Goal: Information Seeking & Learning: Compare options

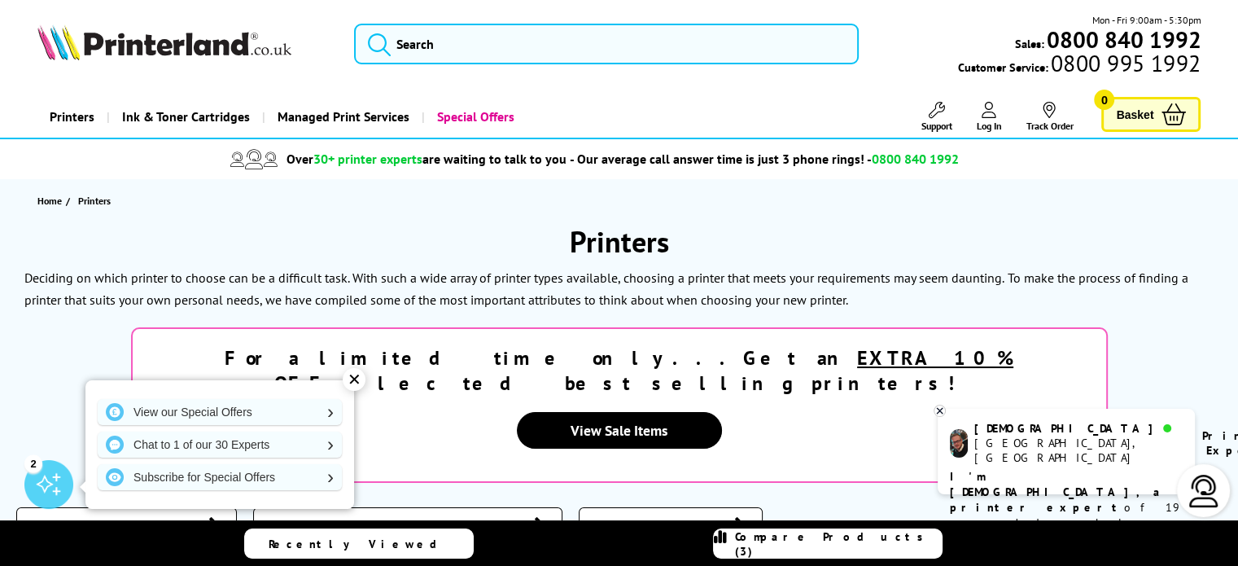
click at [584, 507] on div "Laser Printers Multifunction Printers A3 Printers" at bounding box center [618, 528] width 1205 height 42
click at [355, 383] on div "✕" at bounding box center [354, 379] width 23 height 23
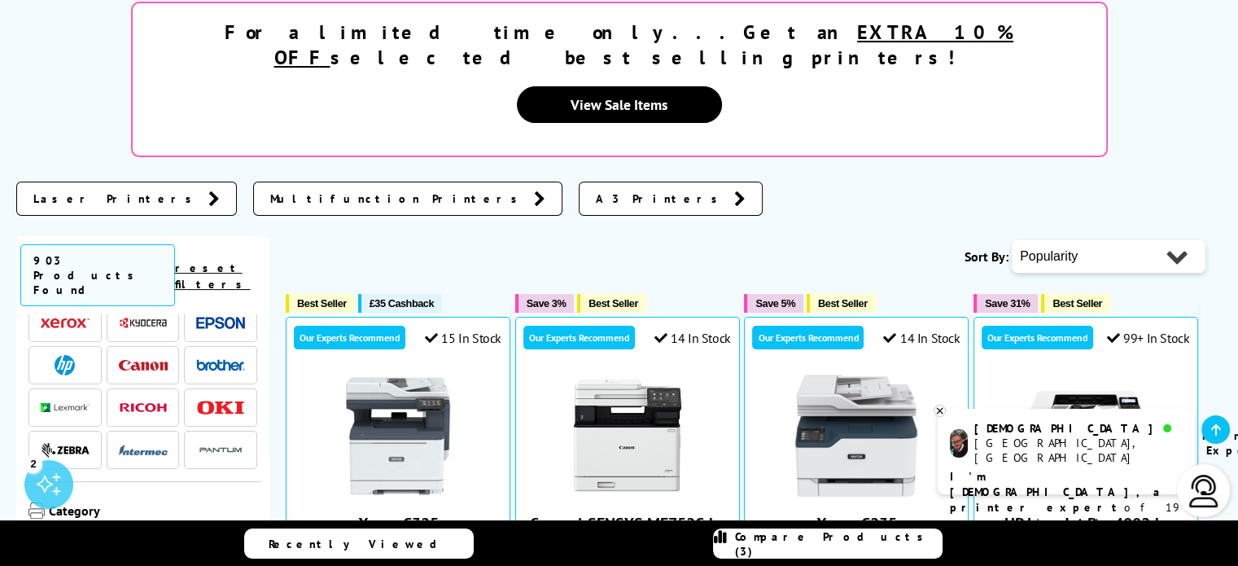
scroll to position [163, 0]
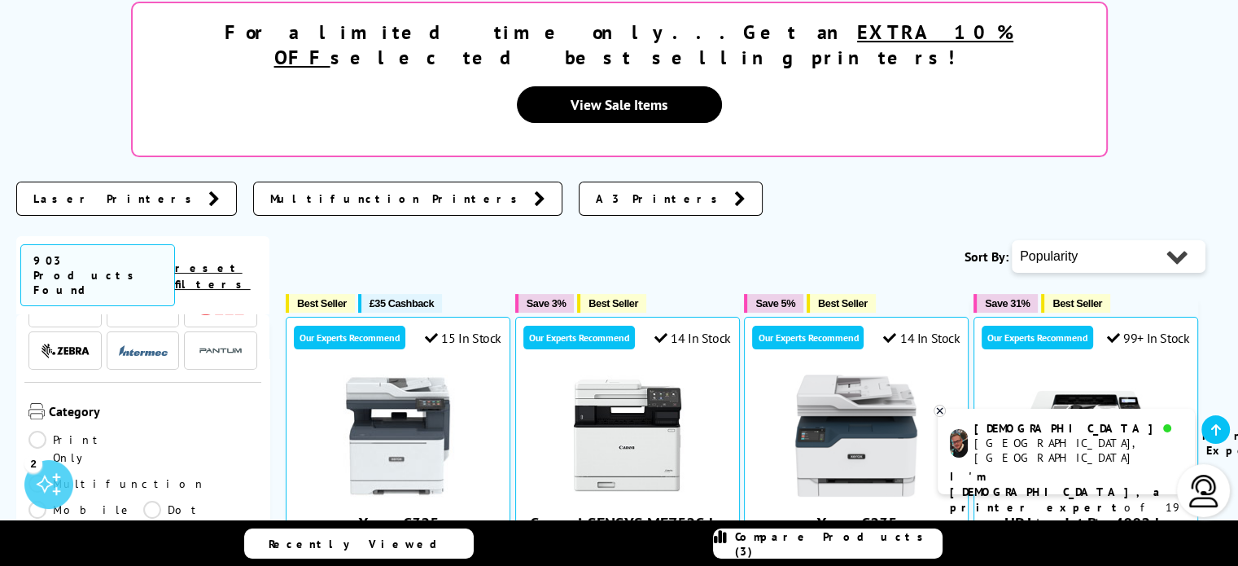
click at [154, 475] on link "Multifunction" at bounding box center [116, 484] width 177 height 18
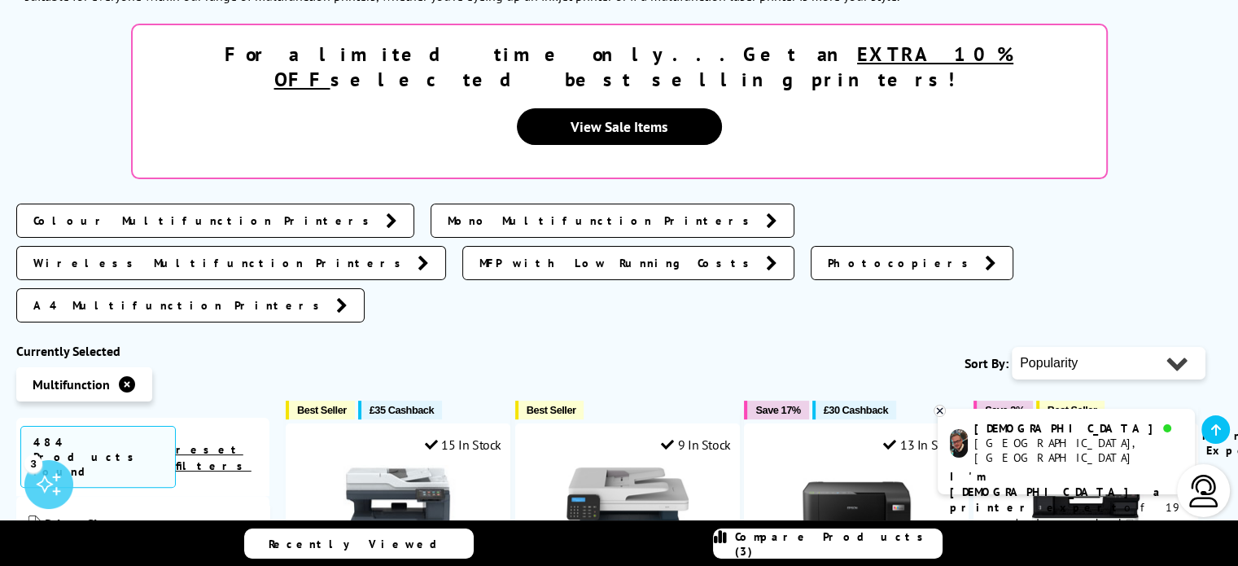
scroll to position [407, 0]
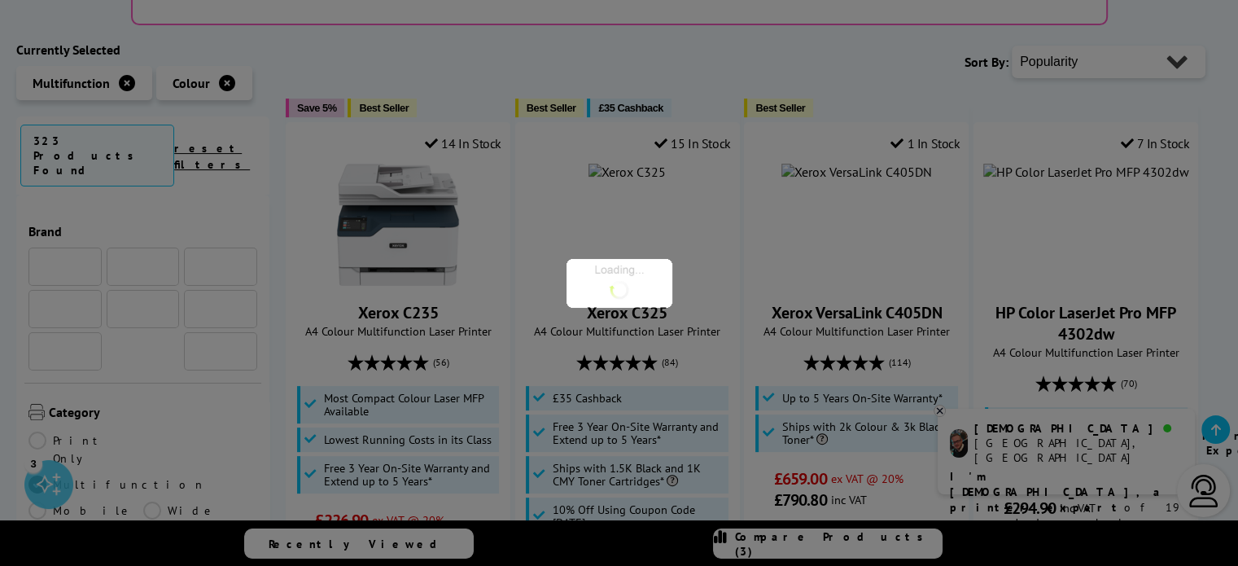
scroll to position [407, 0]
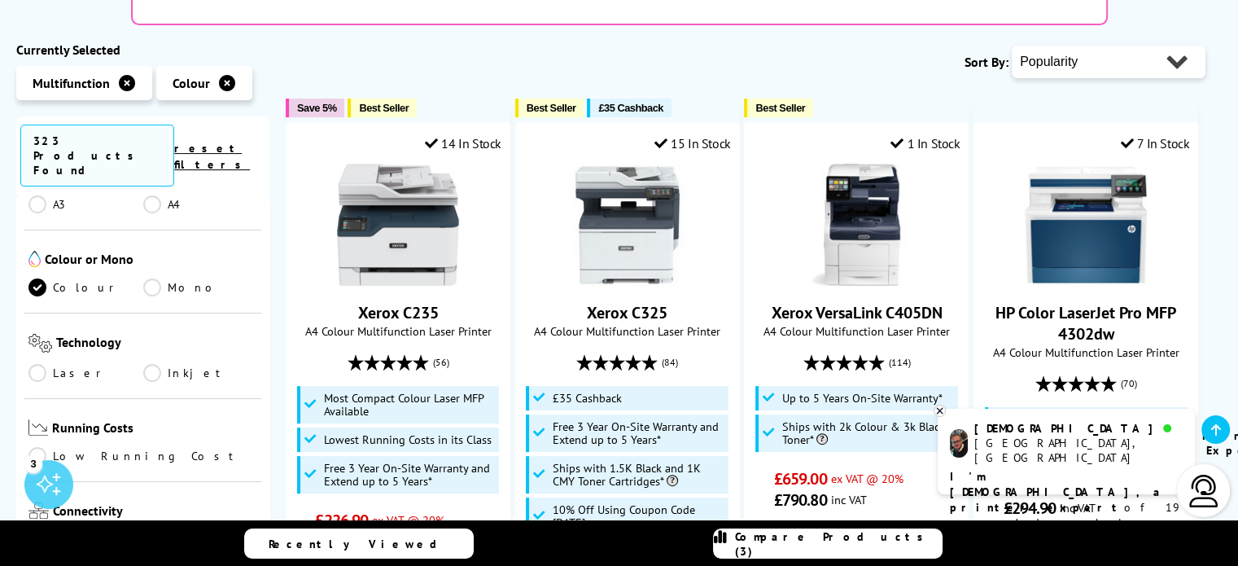
click at [153, 364] on link "Inkjet" at bounding box center [200, 373] width 115 height 18
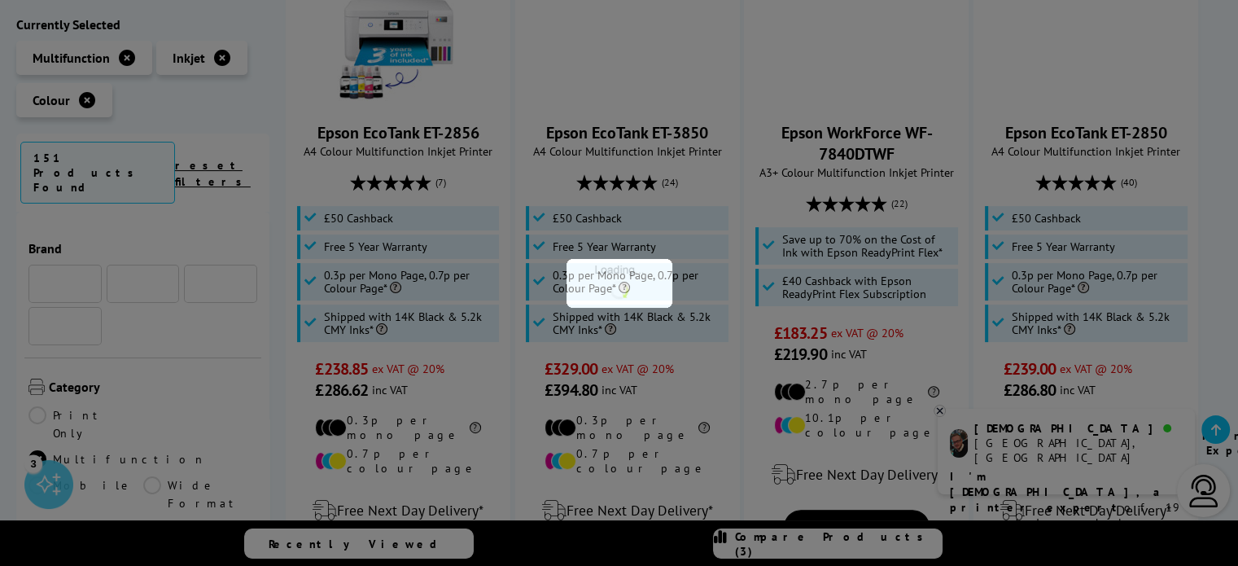
scroll to position [407, 0]
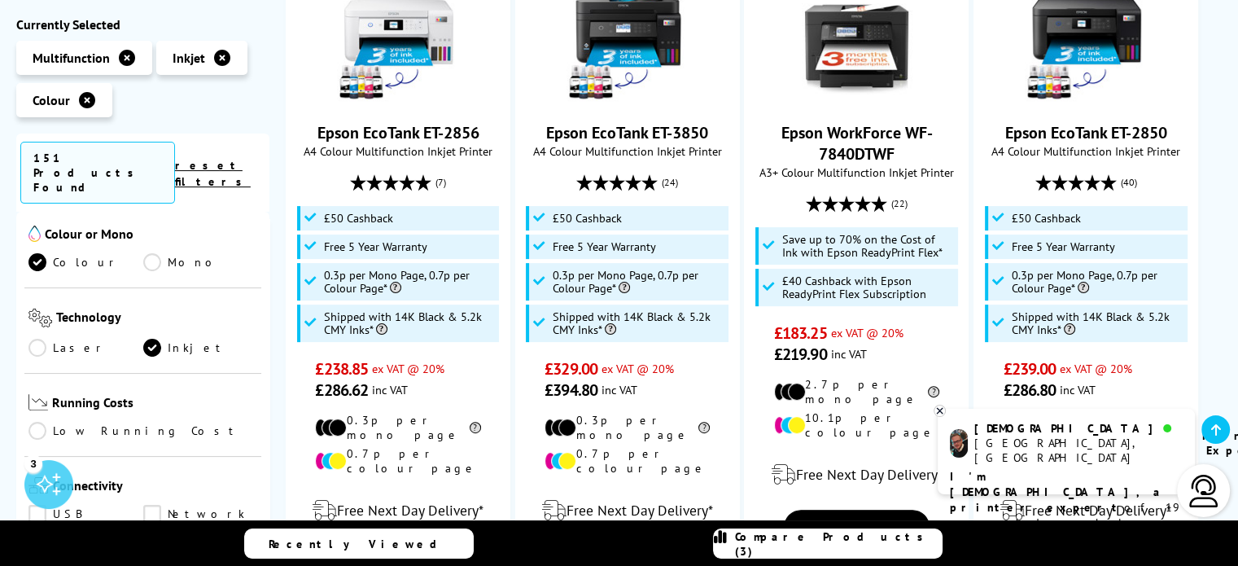
click at [36, 422] on link "Low Running Cost" at bounding box center [142, 431] width 229 height 18
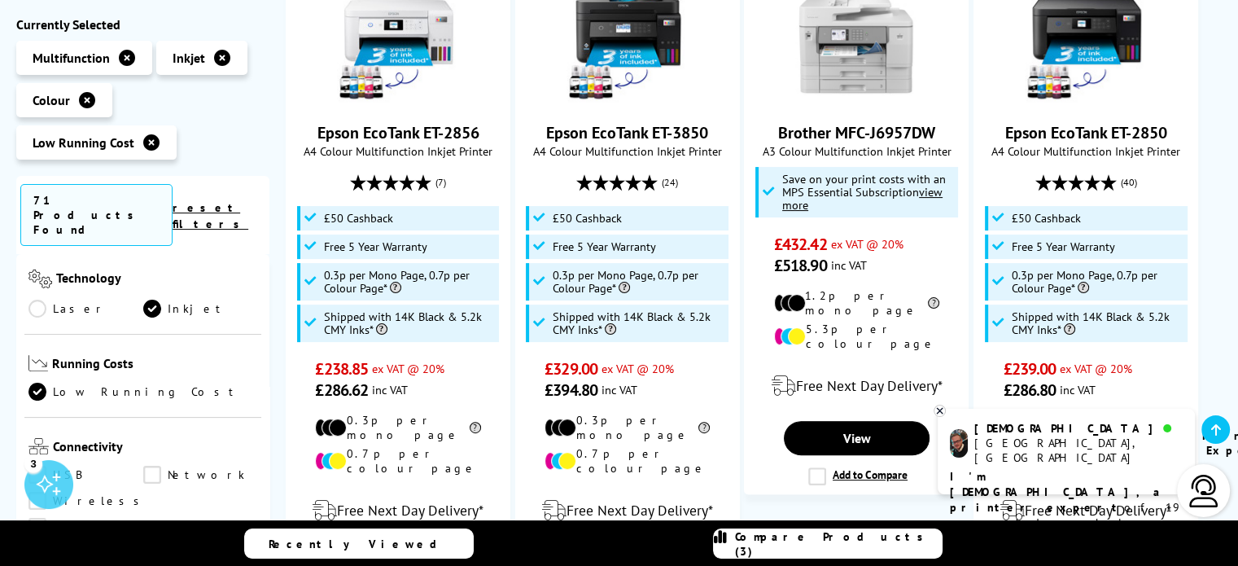
scroll to position [570, 0]
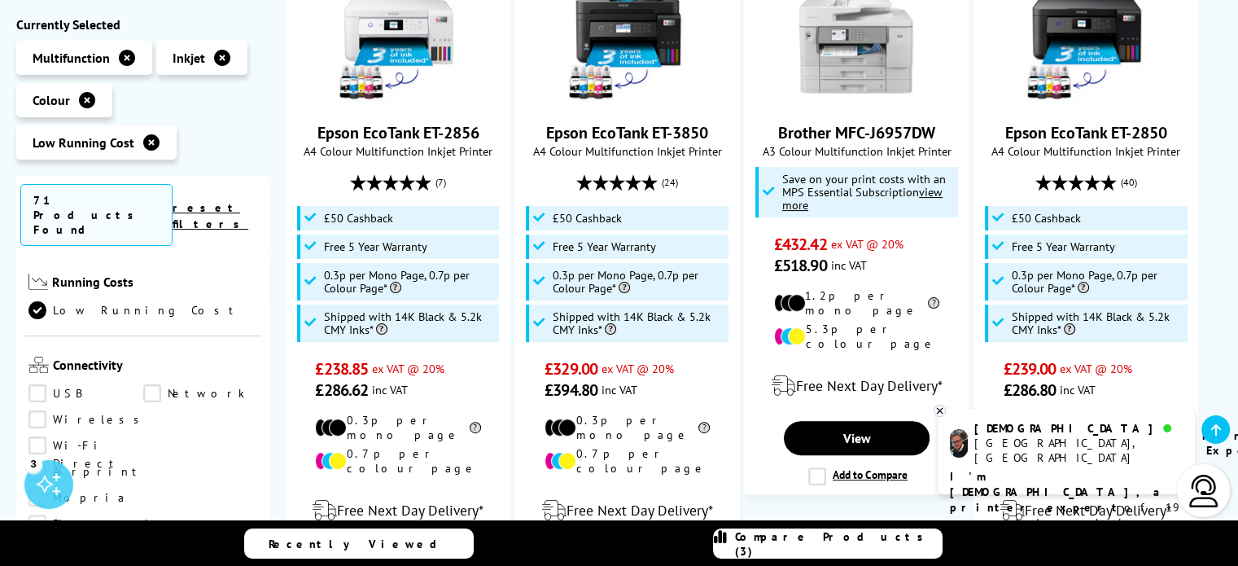
click at [35, 411] on link "Wireless" at bounding box center [88, 420] width 120 height 18
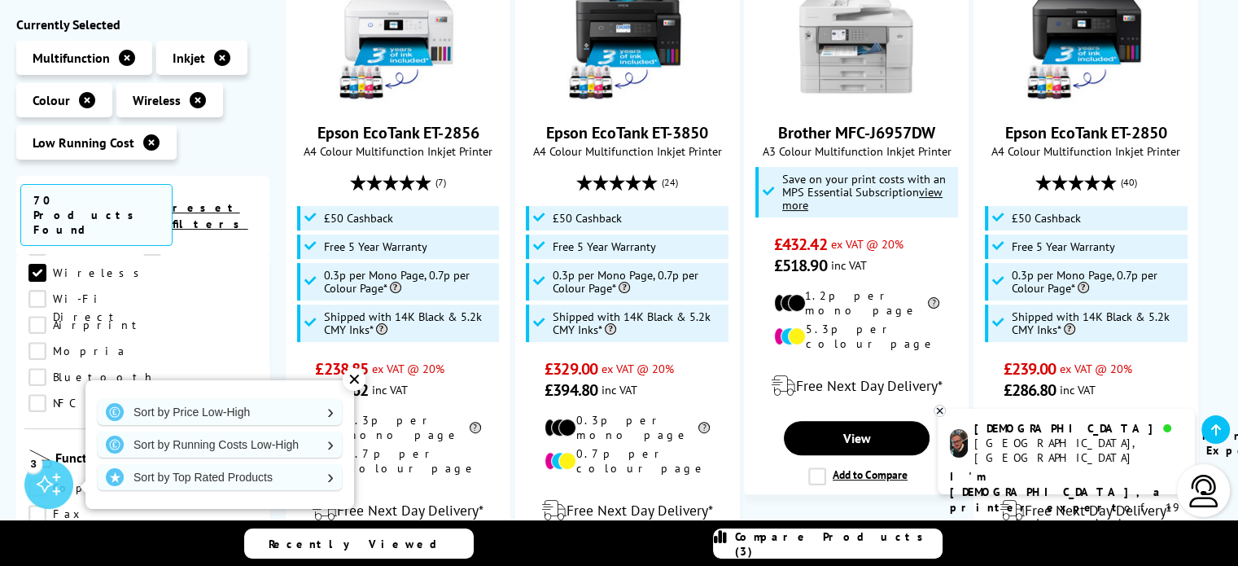
scroll to position [733, 0]
click at [34, 463] on link "Copy" at bounding box center [85, 472] width 115 height 18
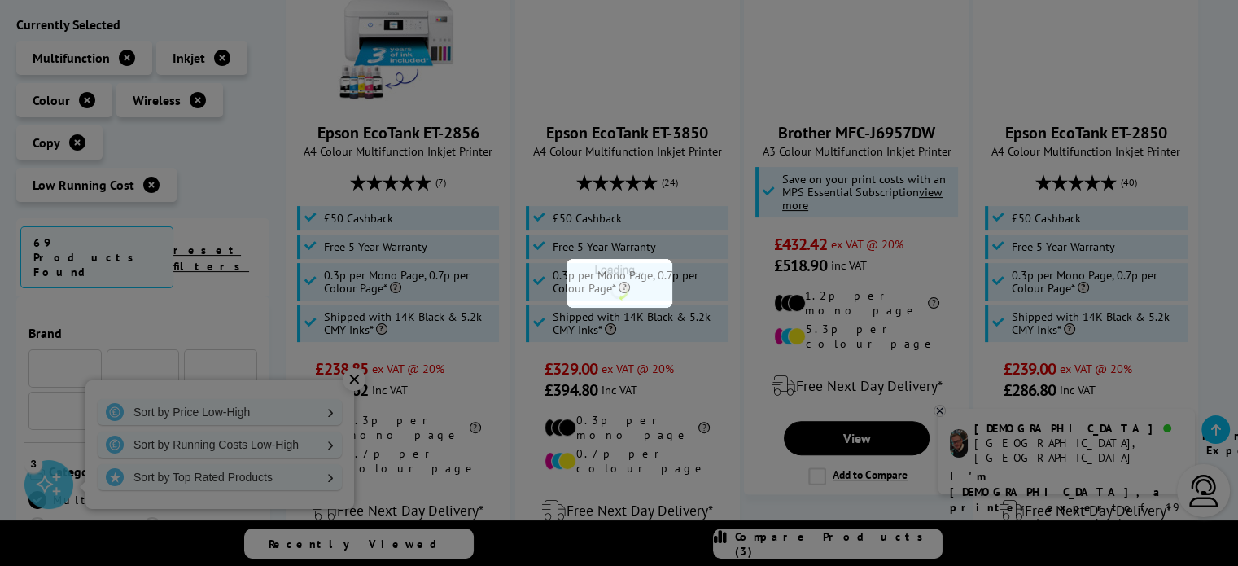
scroll to position [733, 0]
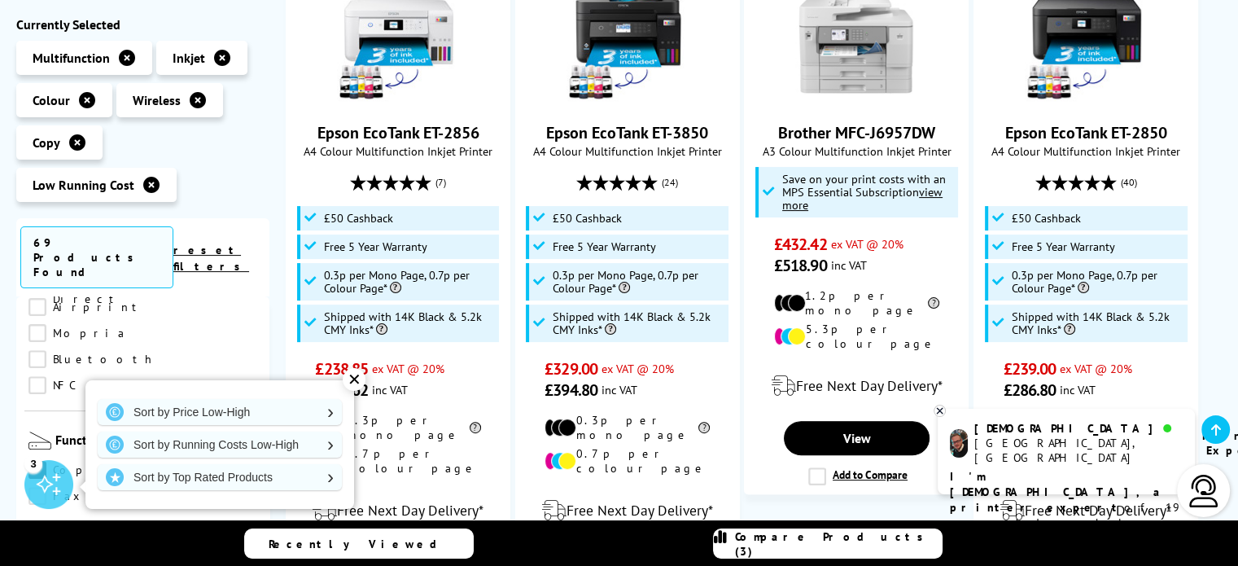
click at [37, 488] on link "Fax" at bounding box center [85, 497] width 115 height 18
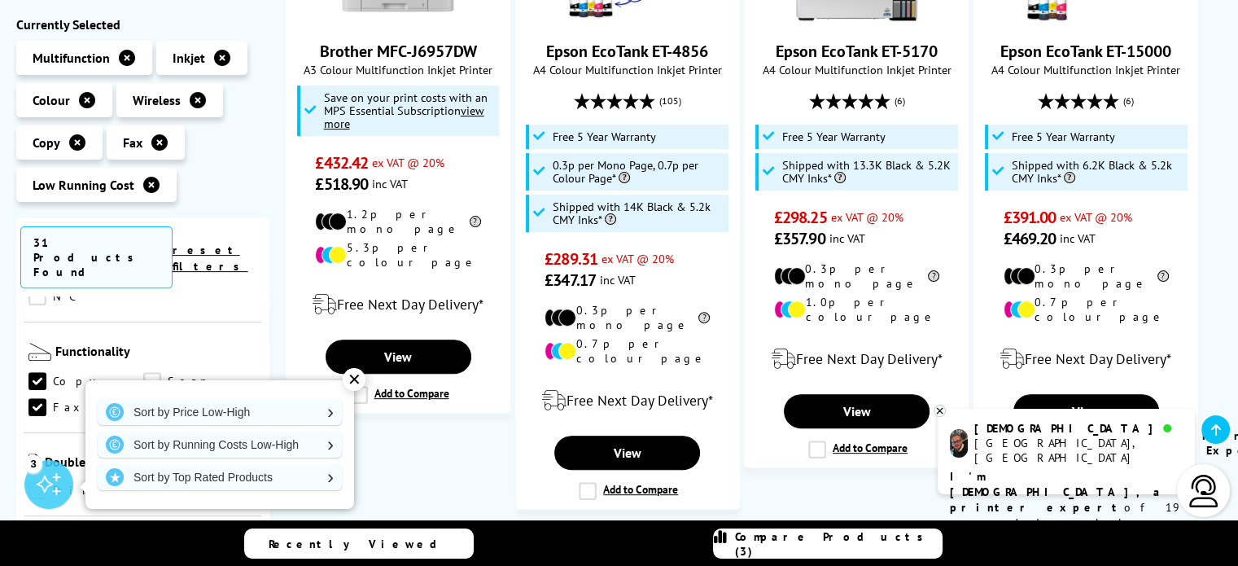
scroll to position [814, 0]
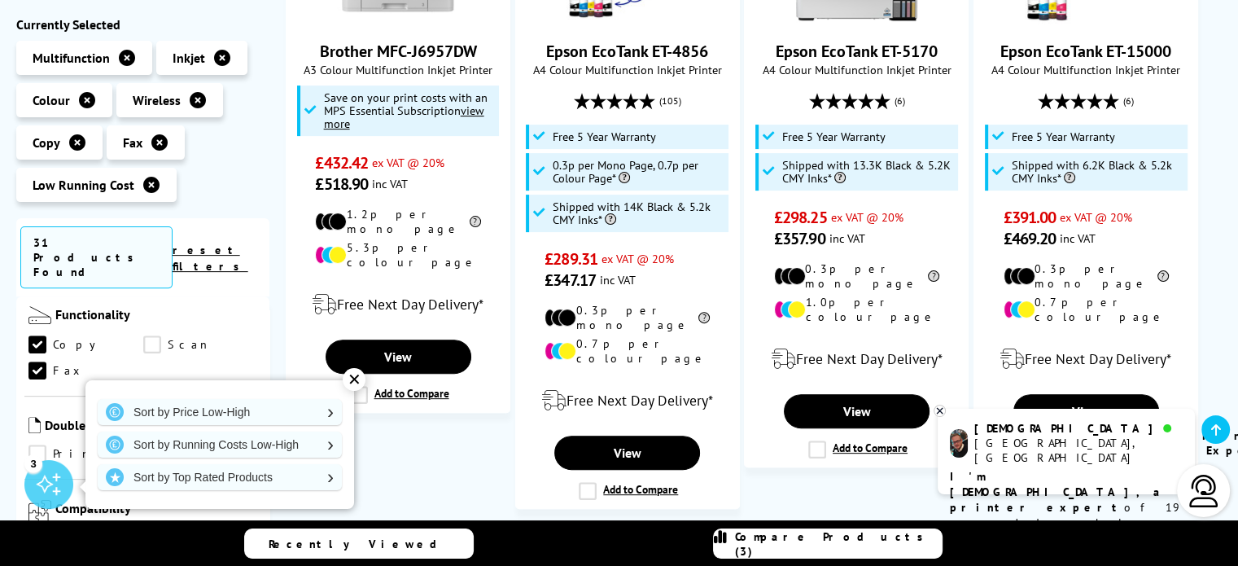
click at [36, 445] on link "Print" at bounding box center [85, 454] width 115 height 18
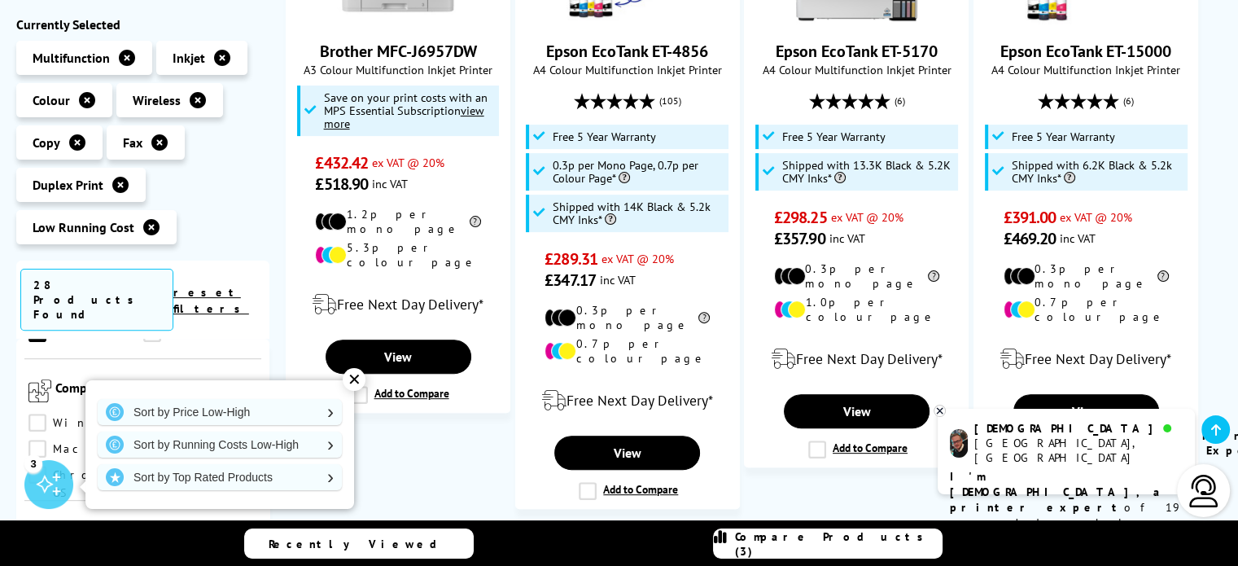
scroll to position [895, 0]
click at [148, 406] on link "Scan" at bounding box center [200, 415] width 115 height 18
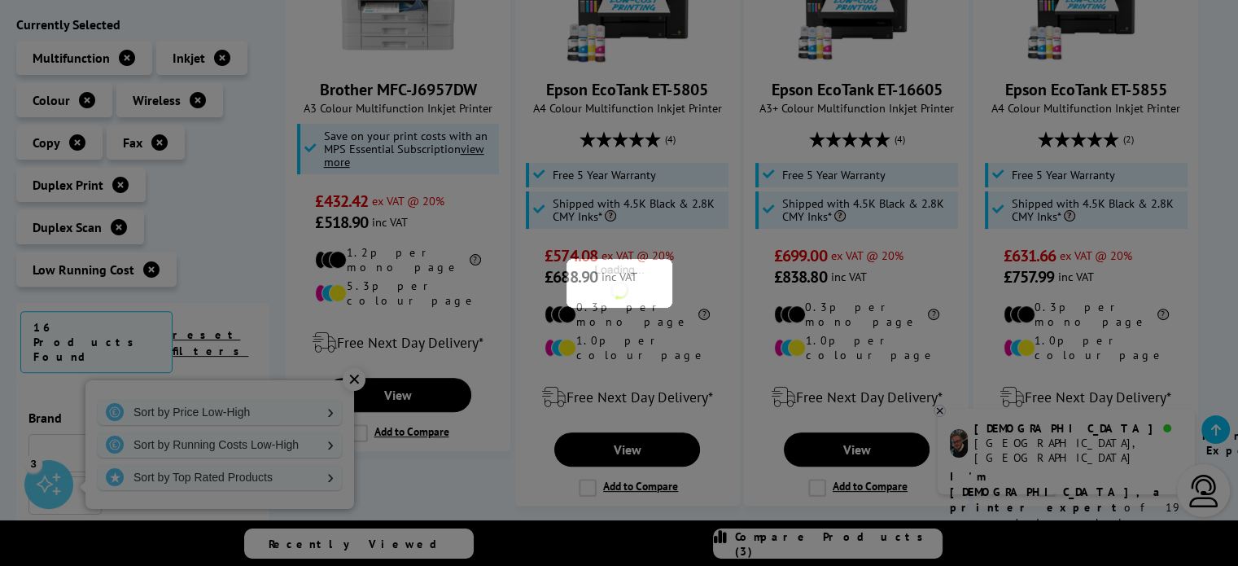
scroll to position [895, 0]
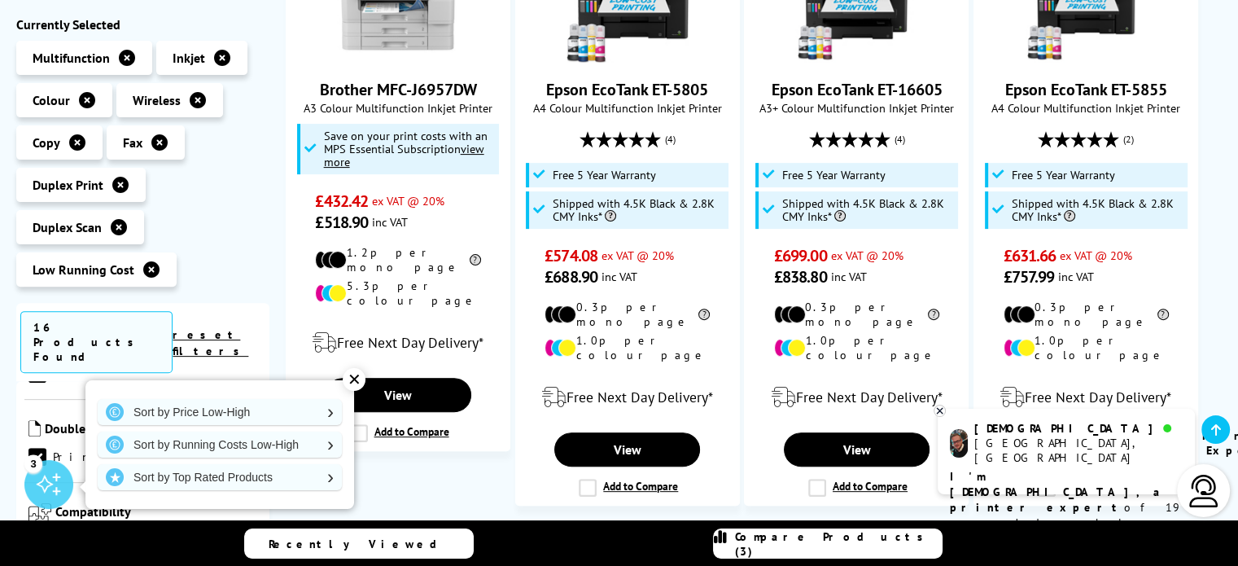
click at [352, 377] on div "✕" at bounding box center [354, 379] width 23 height 23
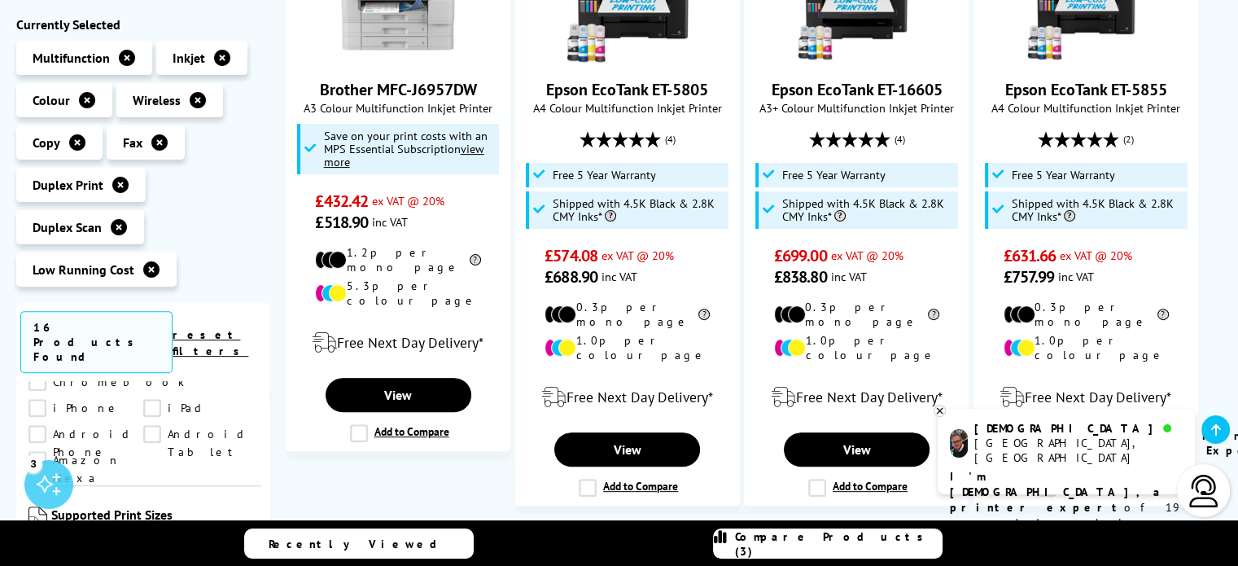
scroll to position [1140, 0]
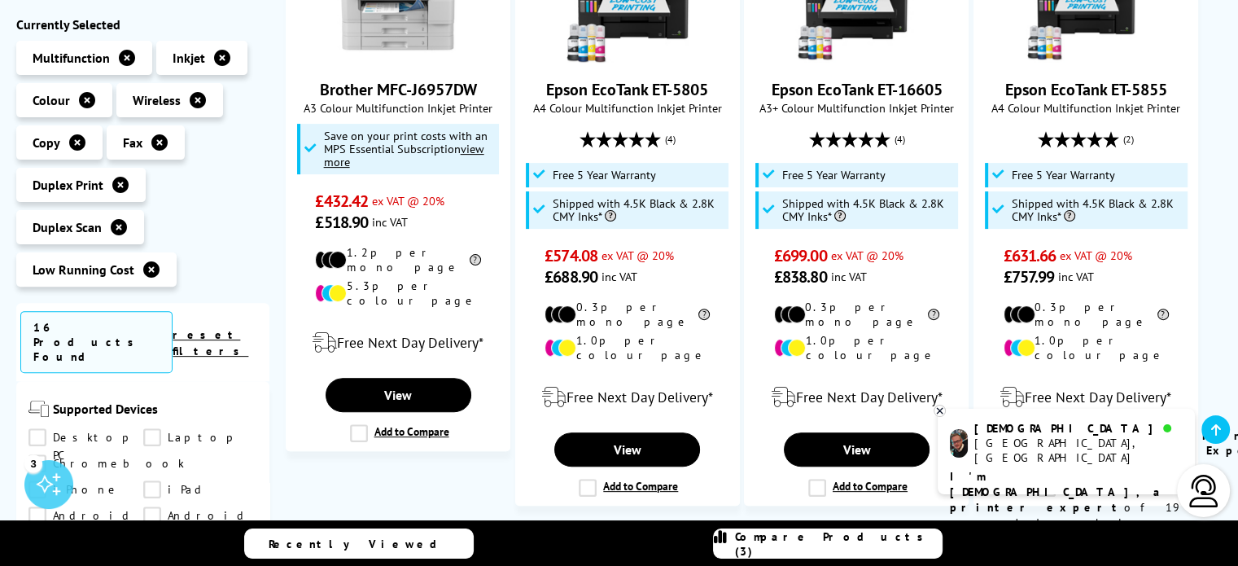
click at [143, 507] on link "Android Phone" at bounding box center [85, 516] width 115 height 18
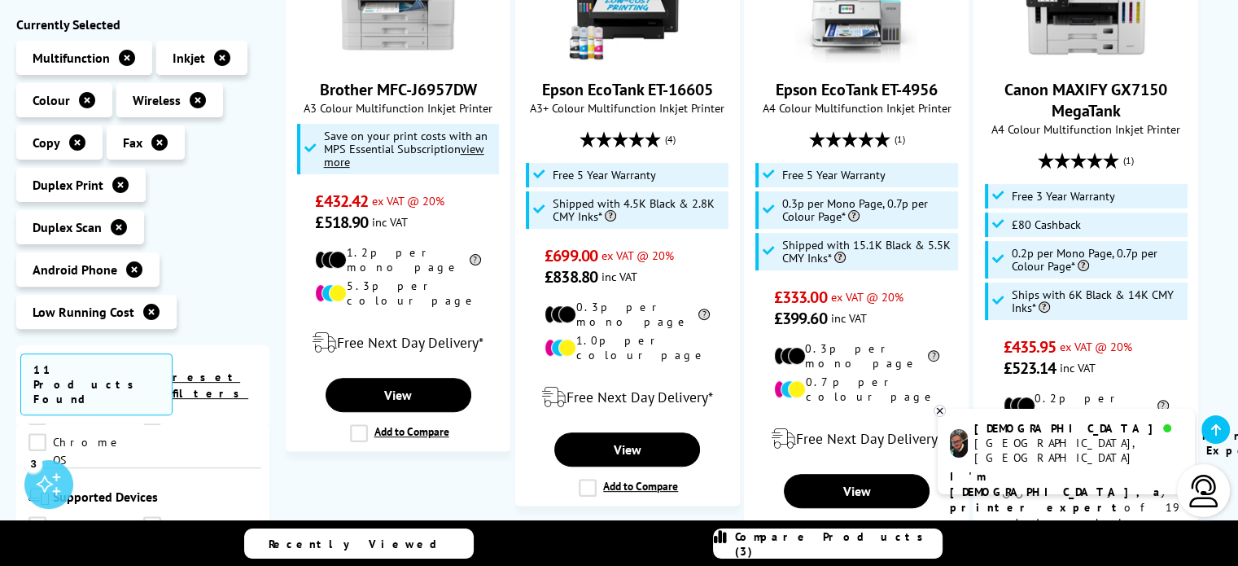
scroll to position [1058, 0]
click at [153, 553] on link "Laptop" at bounding box center [200, 562] width 115 height 18
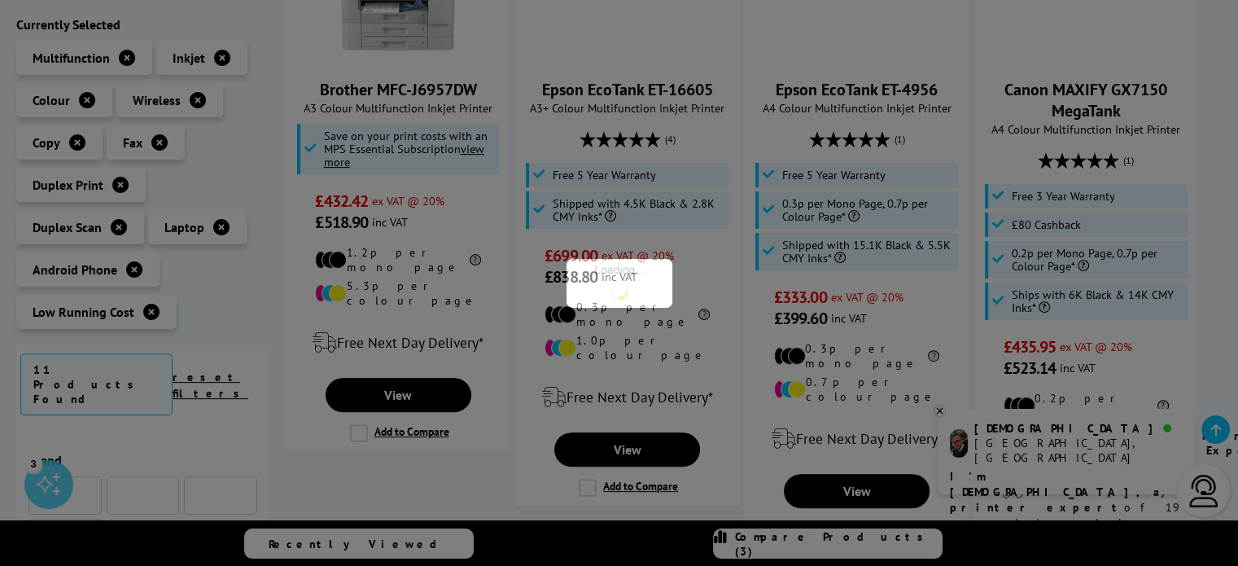
scroll to position [1058, 0]
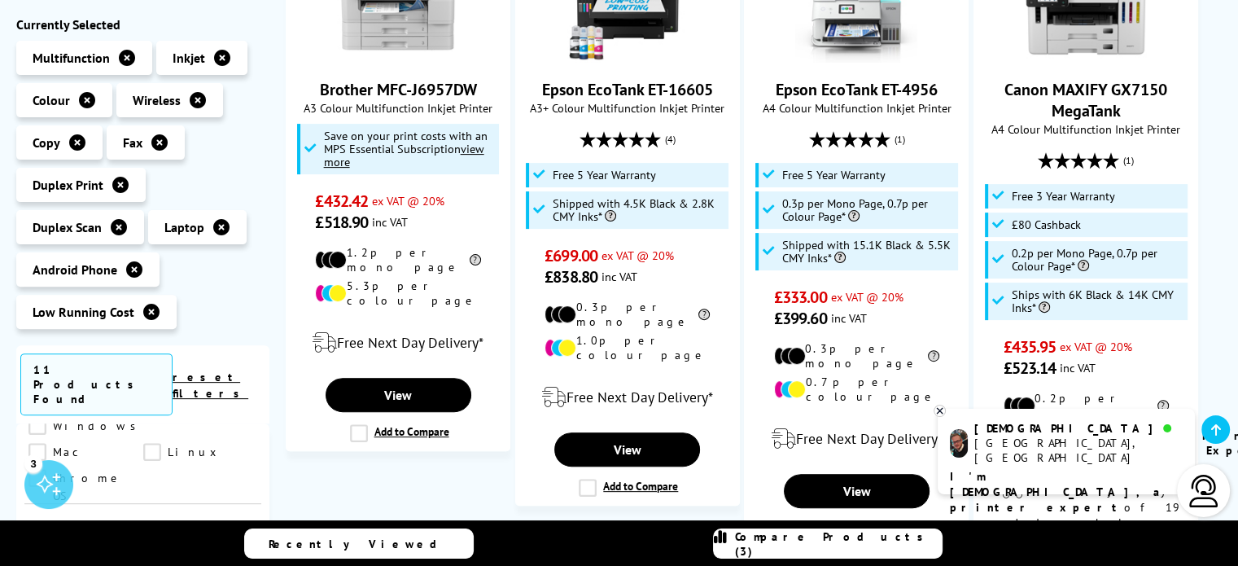
click at [39, 553] on link "Desktop PC" at bounding box center [85, 562] width 115 height 18
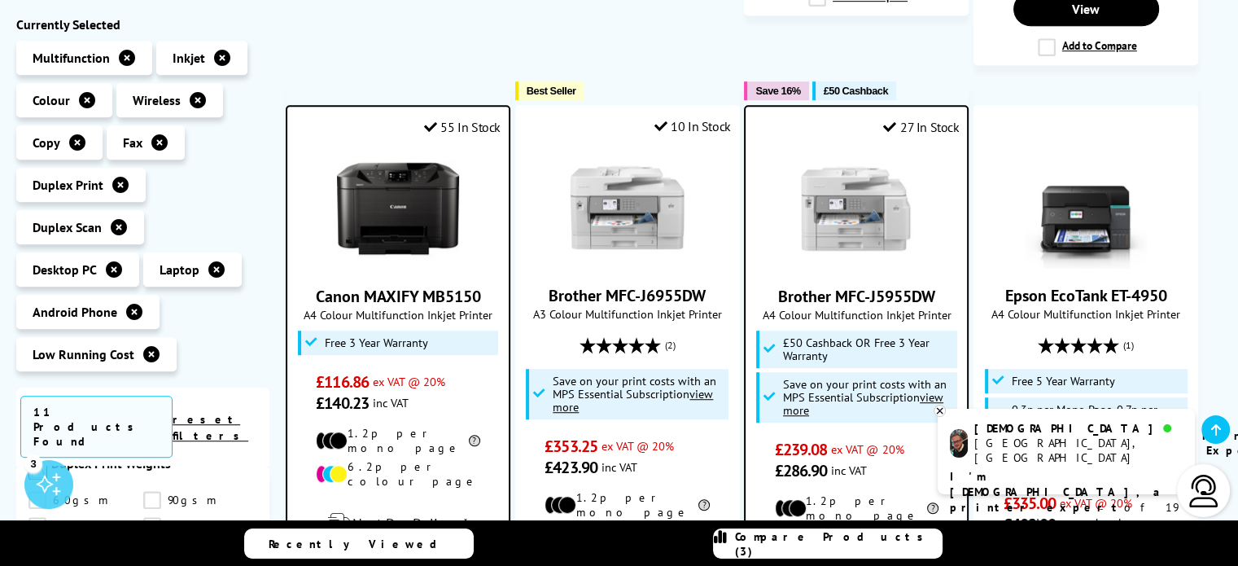
scroll to position [1058, 0]
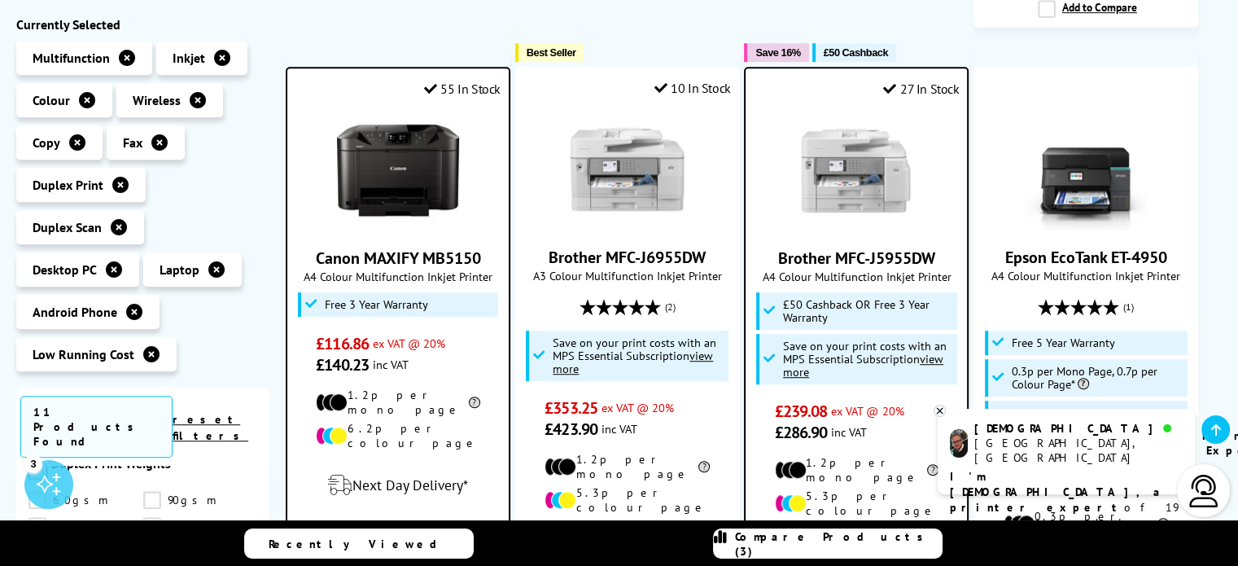
click at [49, 490] on div "3" at bounding box center [48, 484] width 49 height 49
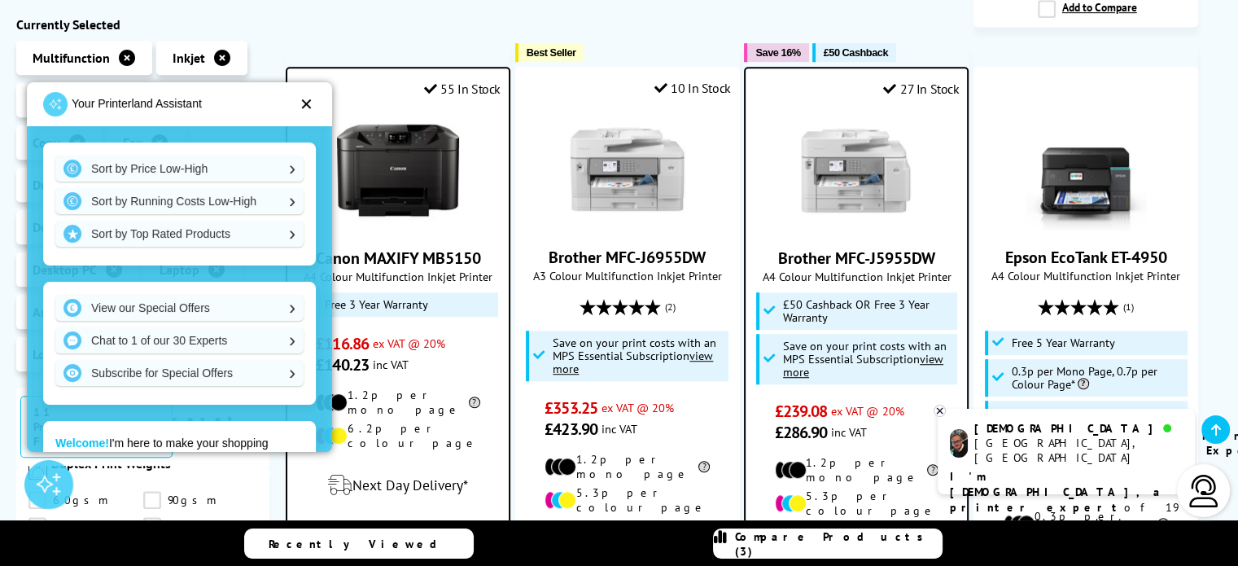
click at [49, 490] on div at bounding box center [48, 484] width 49 height 49
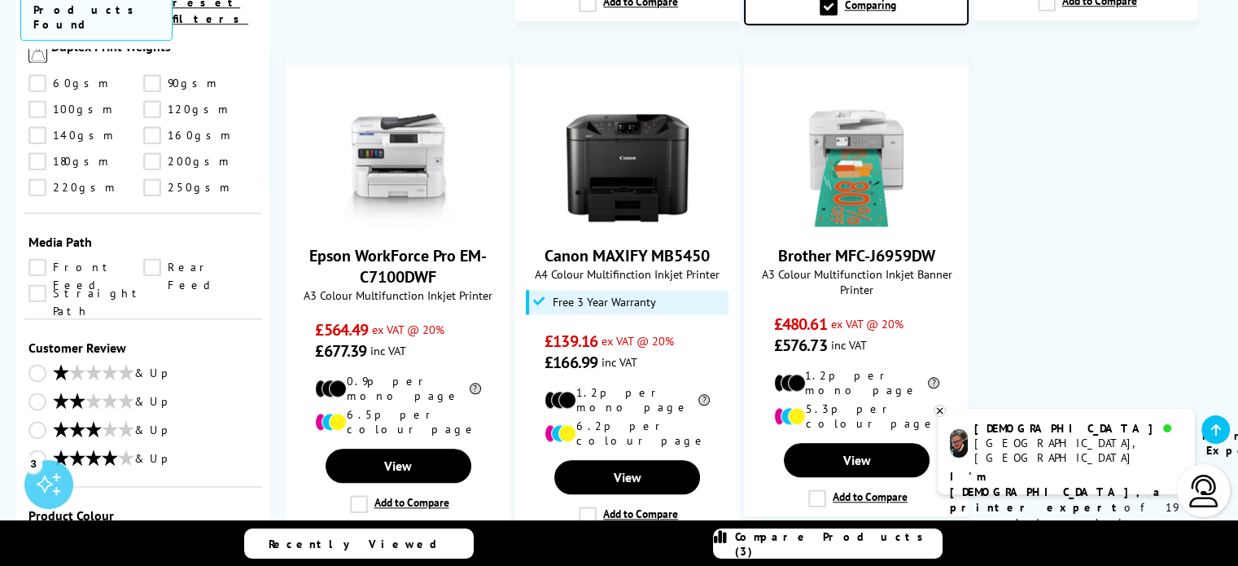
scroll to position [1717, 0]
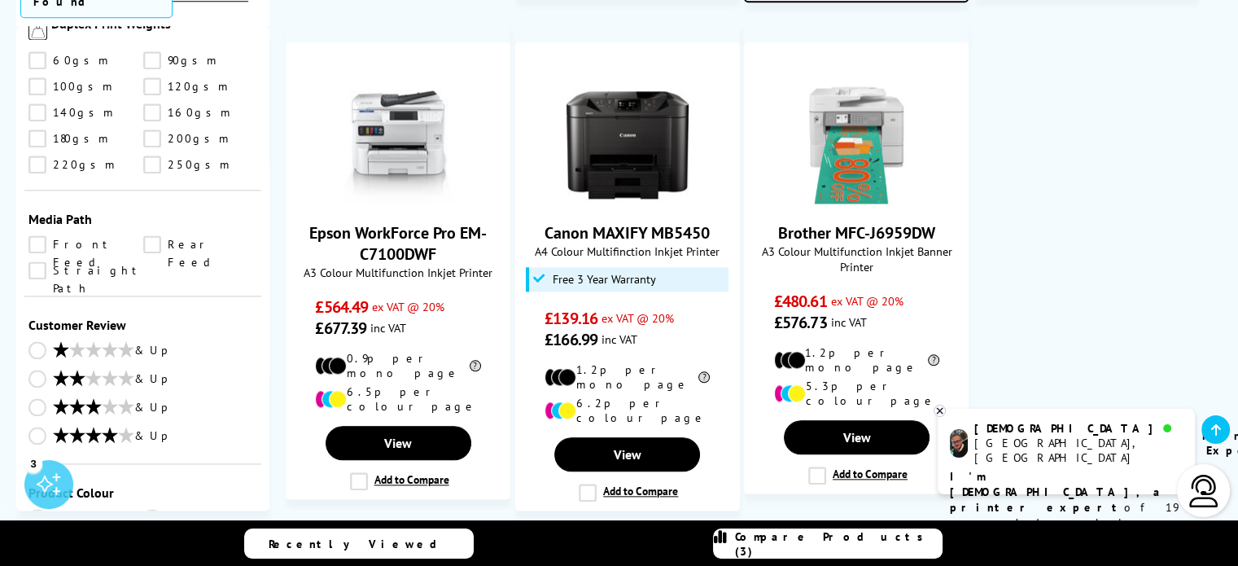
select select "500"
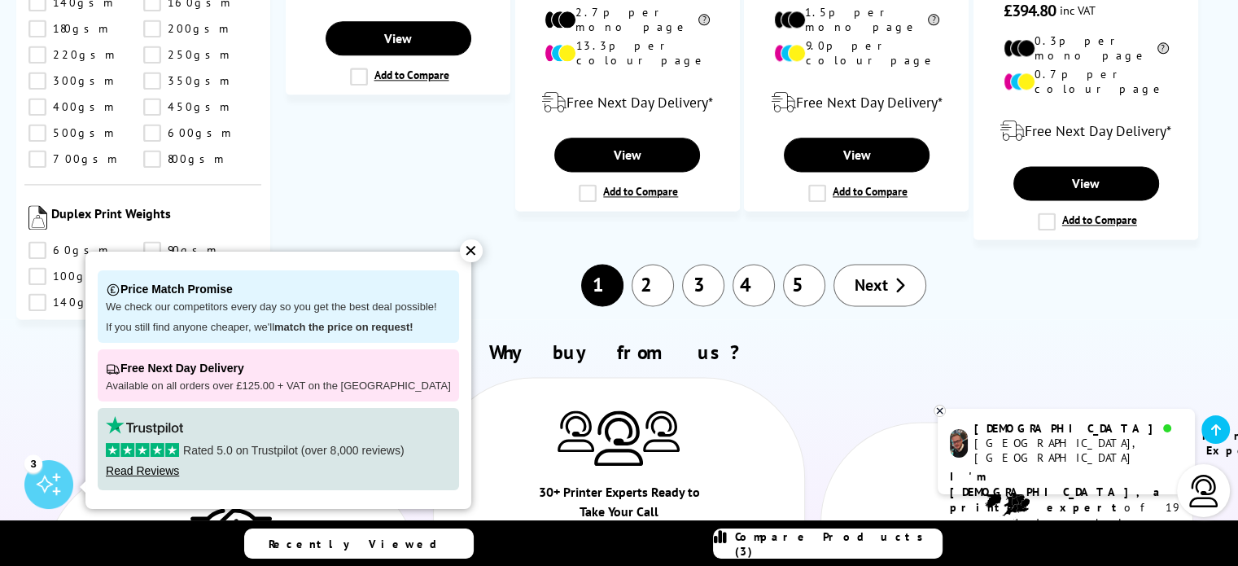
scroll to position [2378, 0]
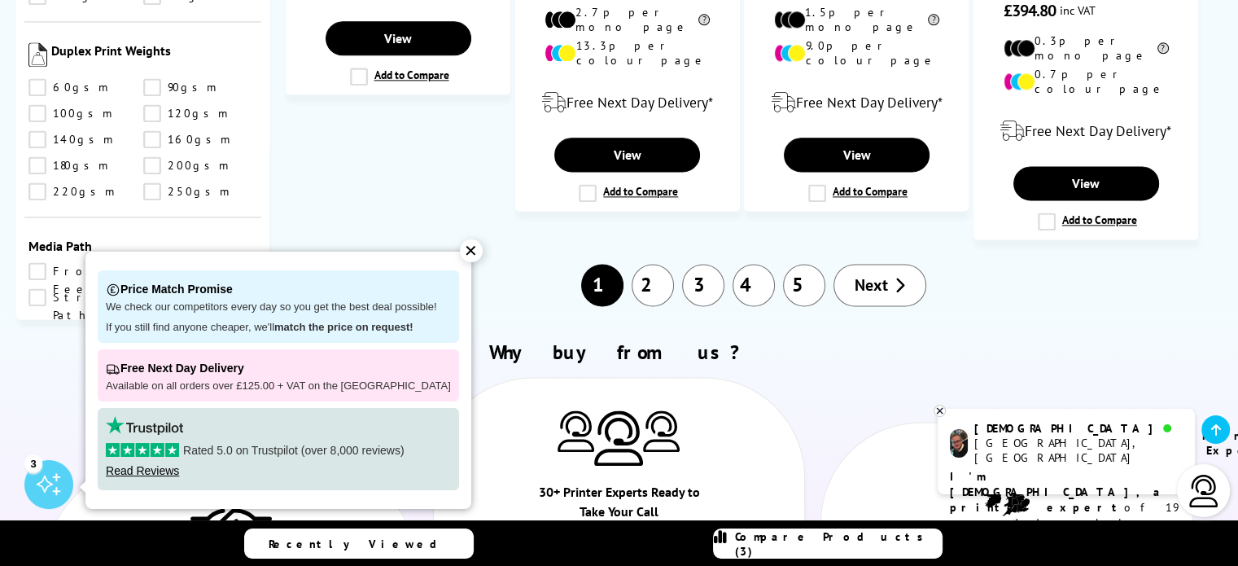
click at [81, 453] on icon at bounding box center [77, 461] width 16 height 16
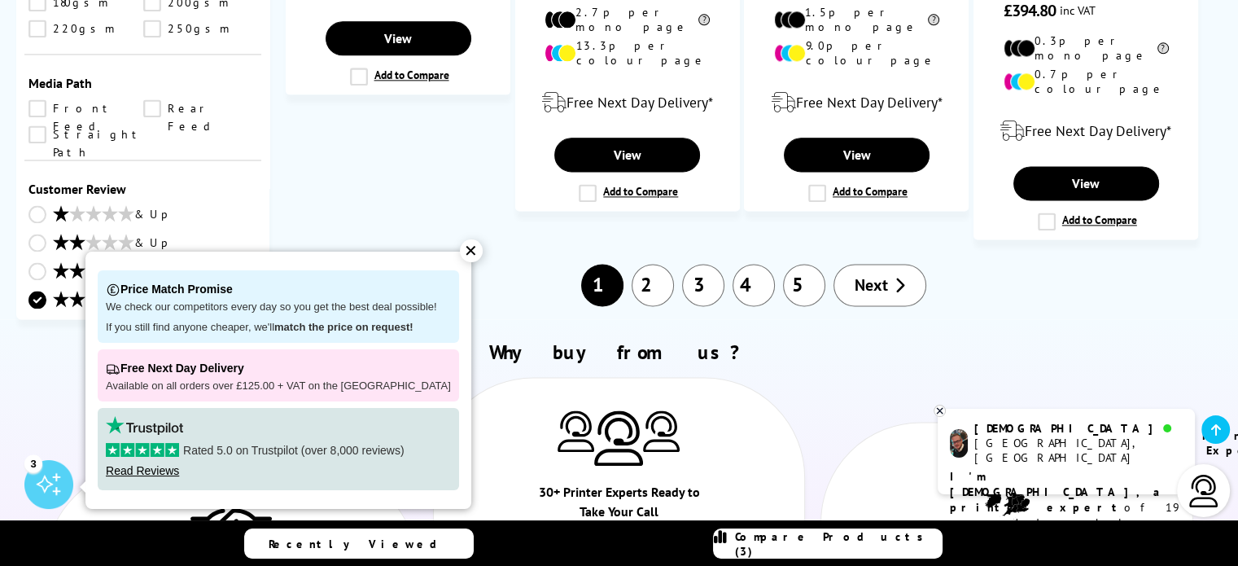
scroll to position [2542, 0]
click at [461, 245] on div "✕" at bounding box center [471, 250] width 23 height 23
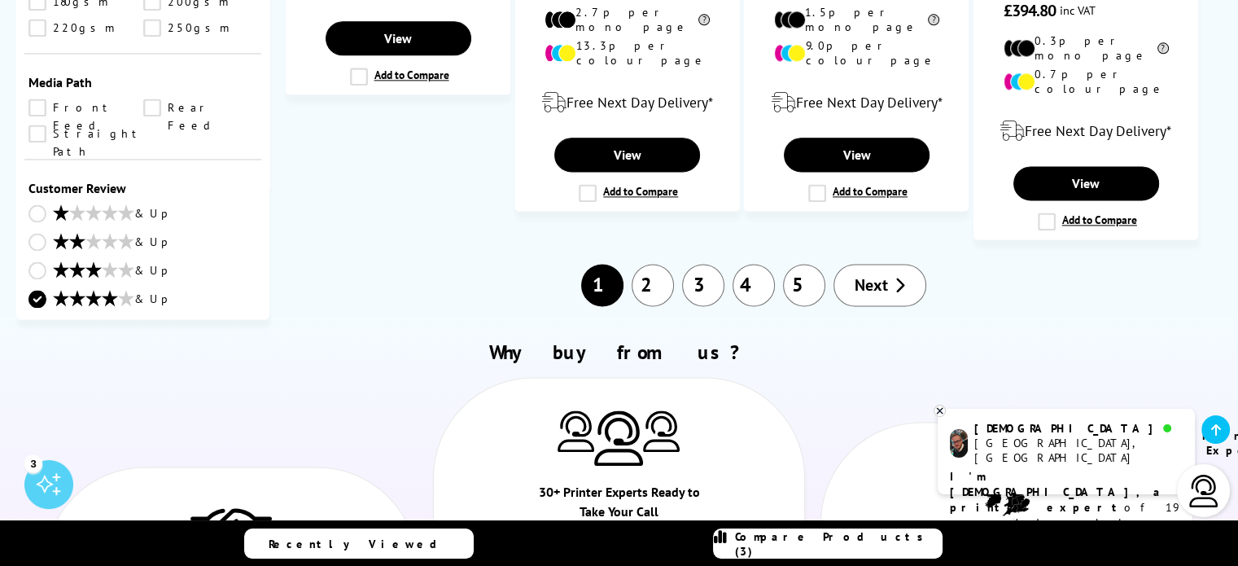
click at [43, 491] on div "3" at bounding box center [48, 484] width 49 height 49
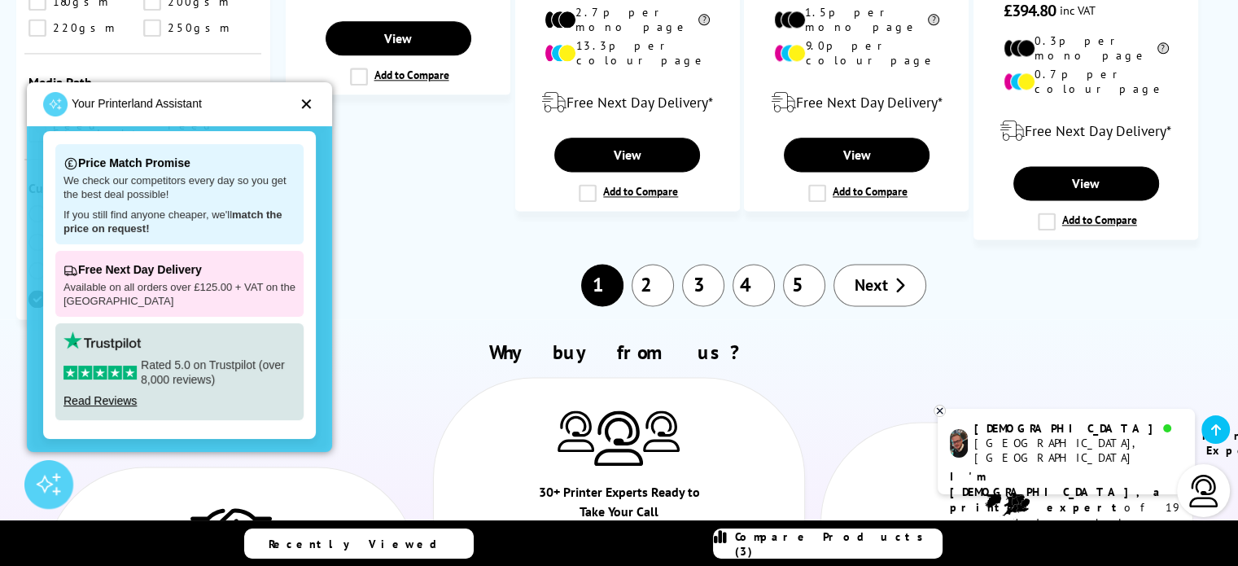
scroll to position [0, 0]
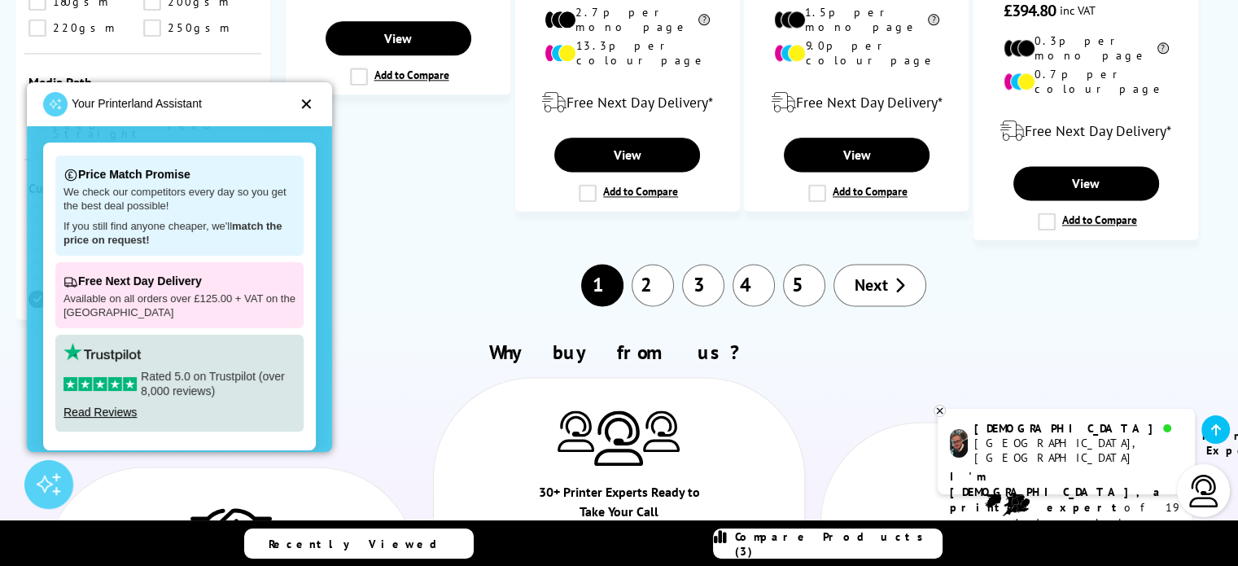
click at [315, 98] on div "Your Printerland Assistant ✕" at bounding box center [179, 104] width 305 height 44
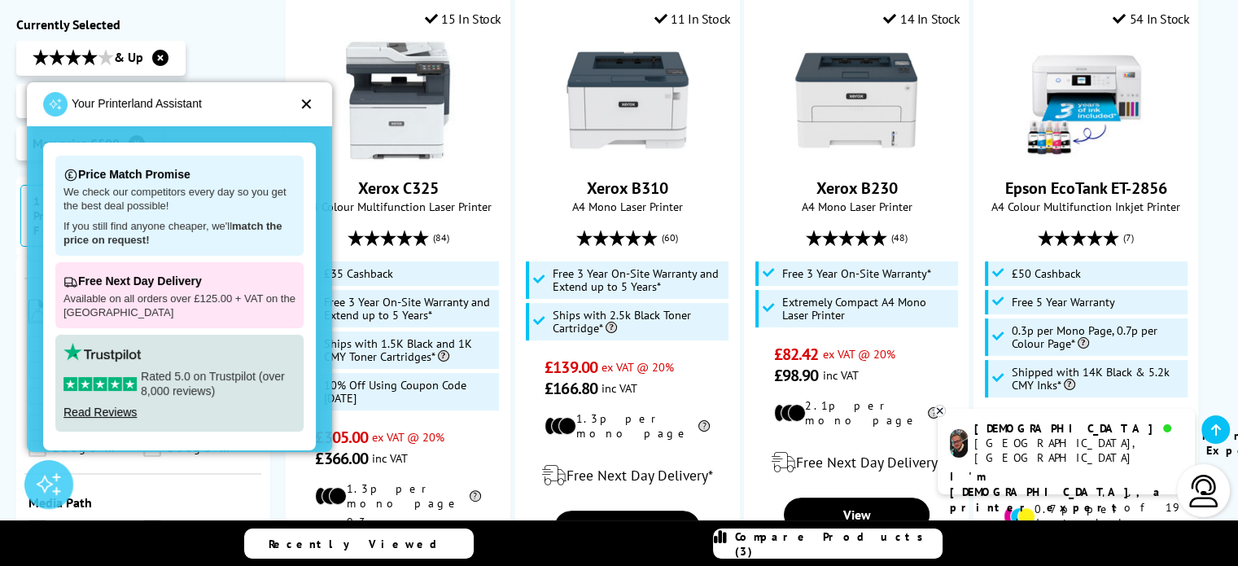
scroll to position [62, 0]
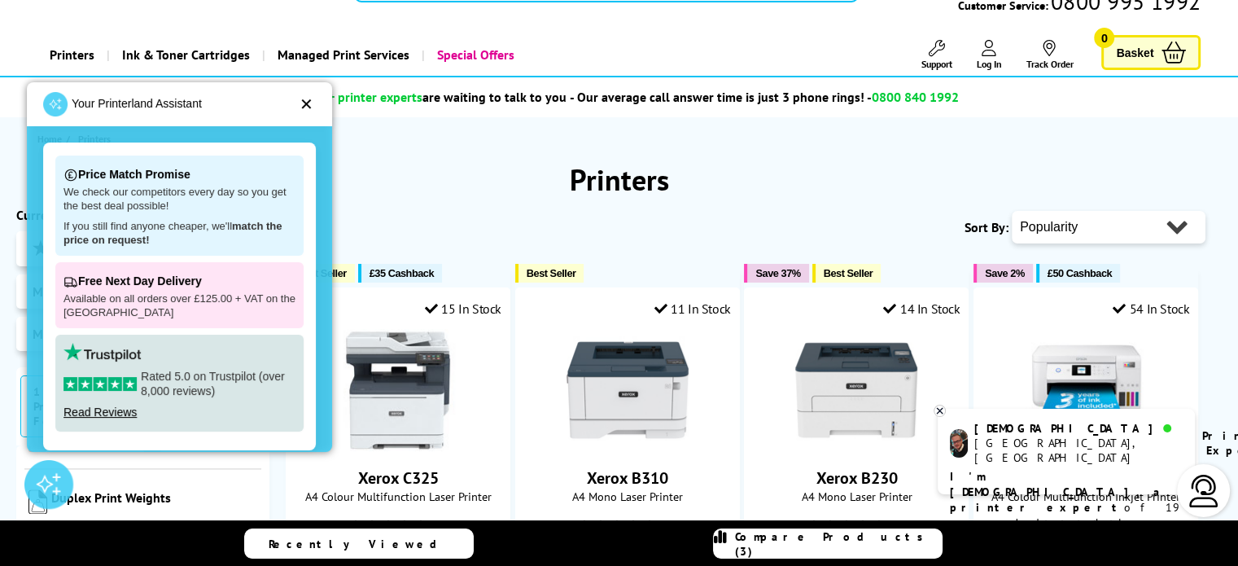
click at [304, 98] on div "✕" at bounding box center [307, 104] width 14 height 16
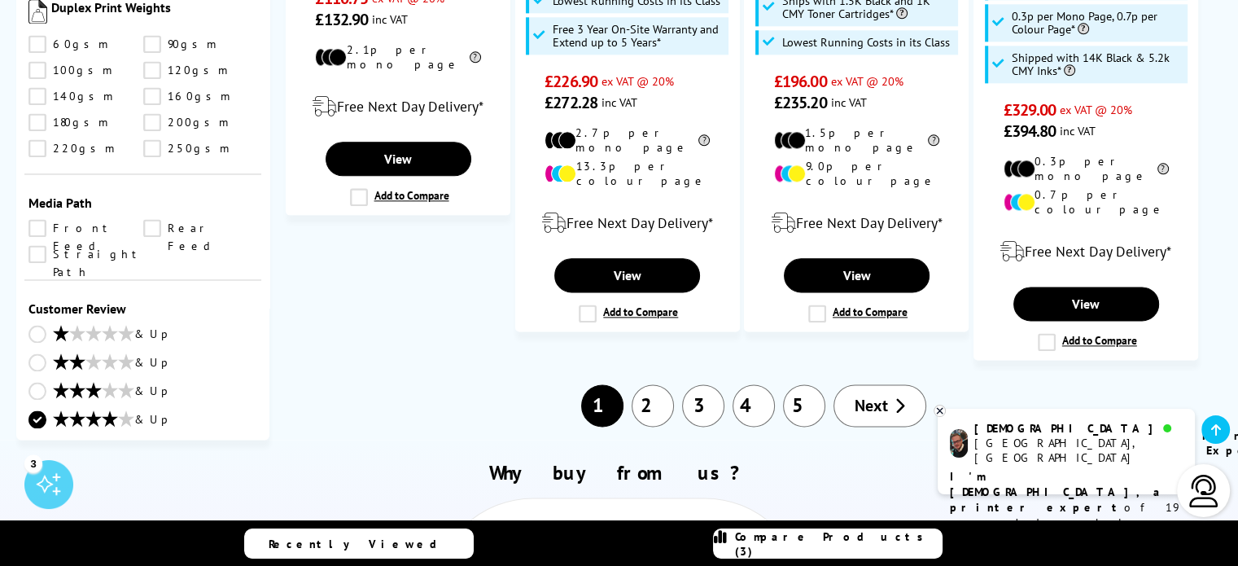
scroll to position [2097, 0]
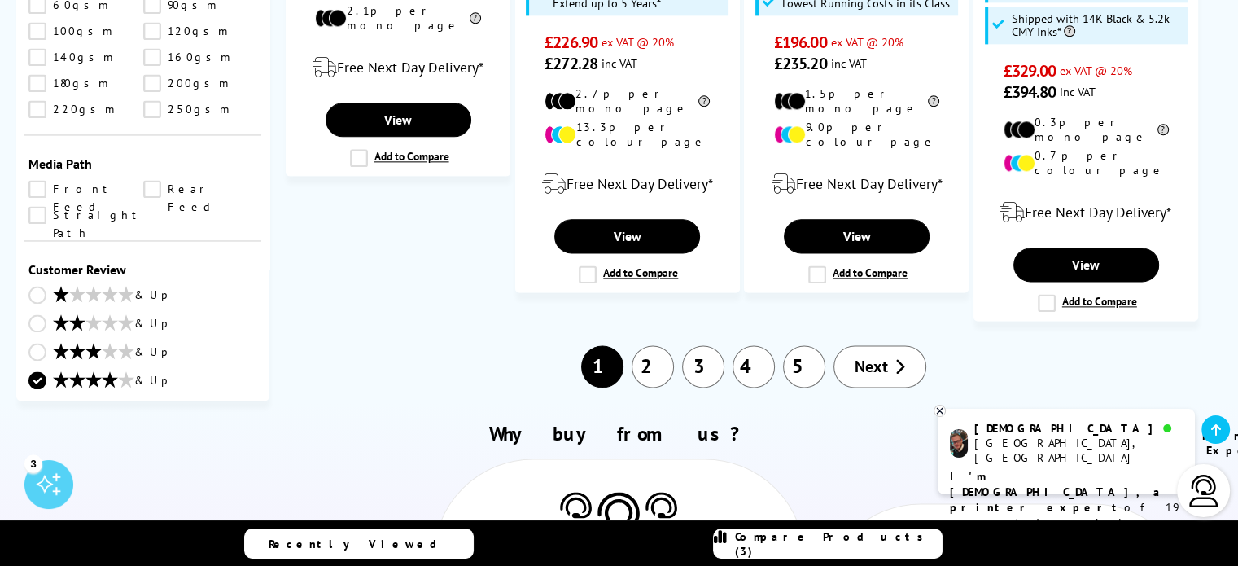
select select "100"
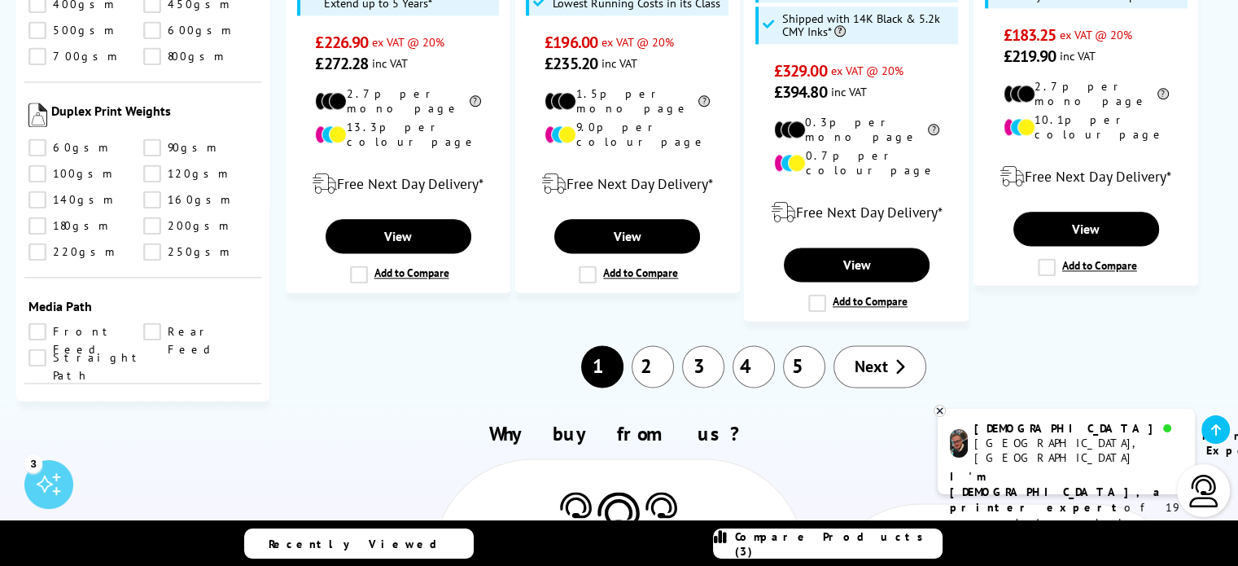
scroll to position [2376, 0]
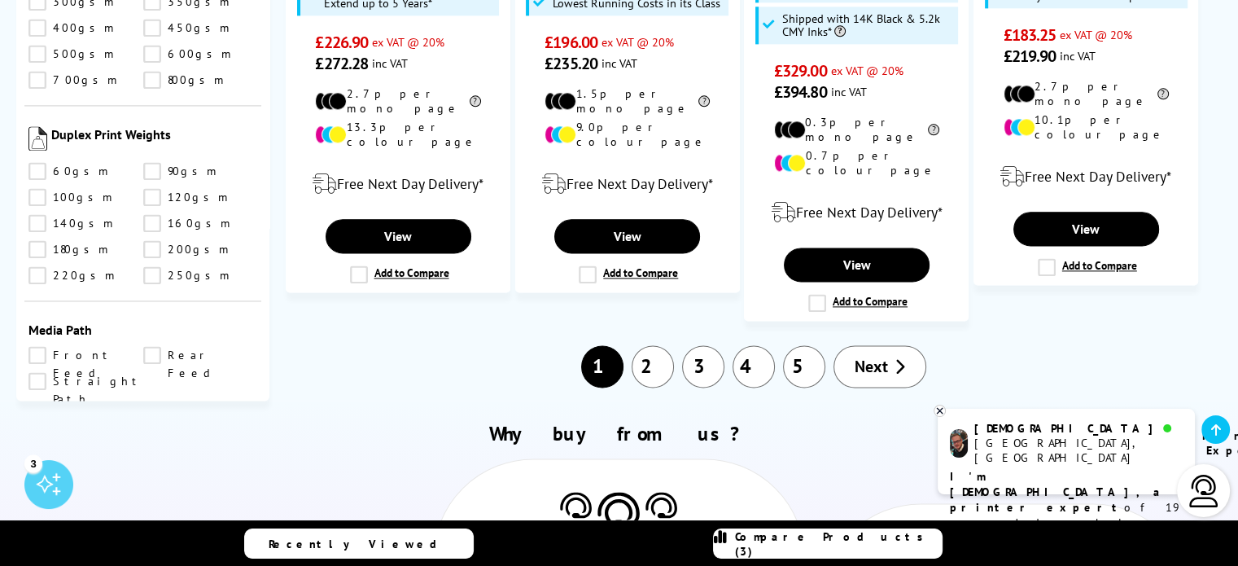
click at [46, 537] on link "& Up" at bounding box center [142, 547] width 229 height 20
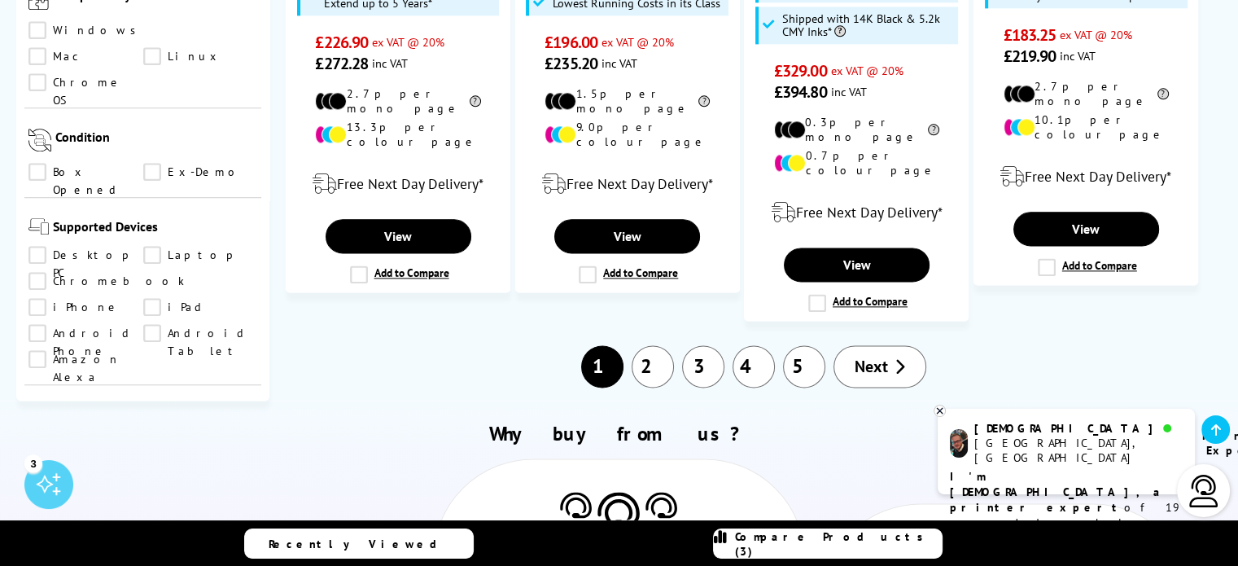
scroll to position [1126, 0]
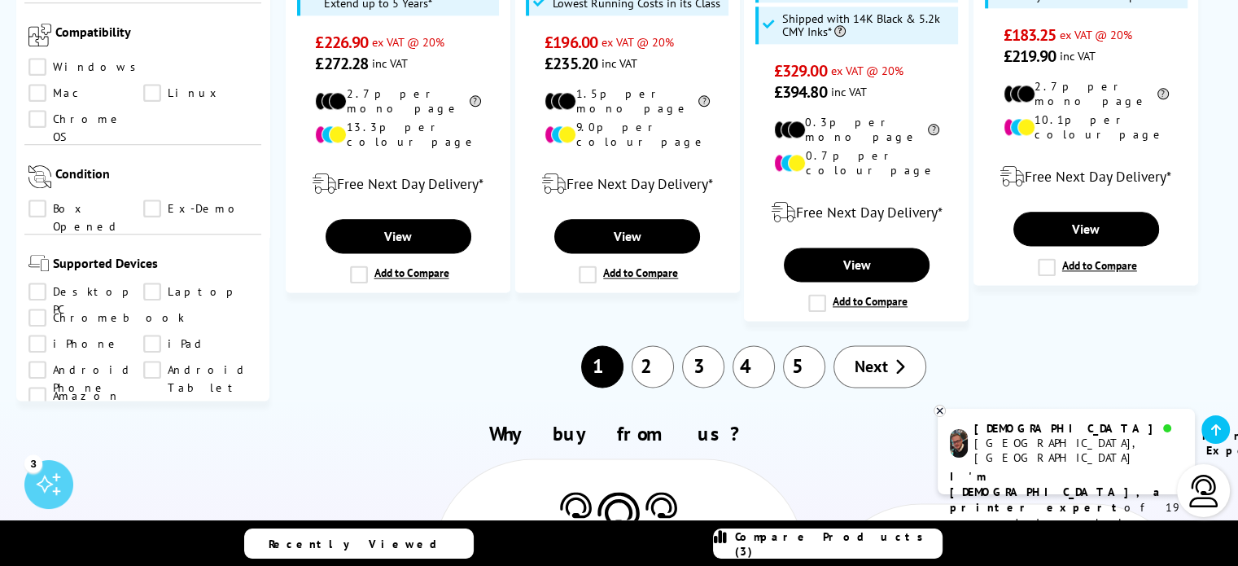
click at [33, 282] on link "Desktop PC" at bounding box center [85, 291] width 115 height 18
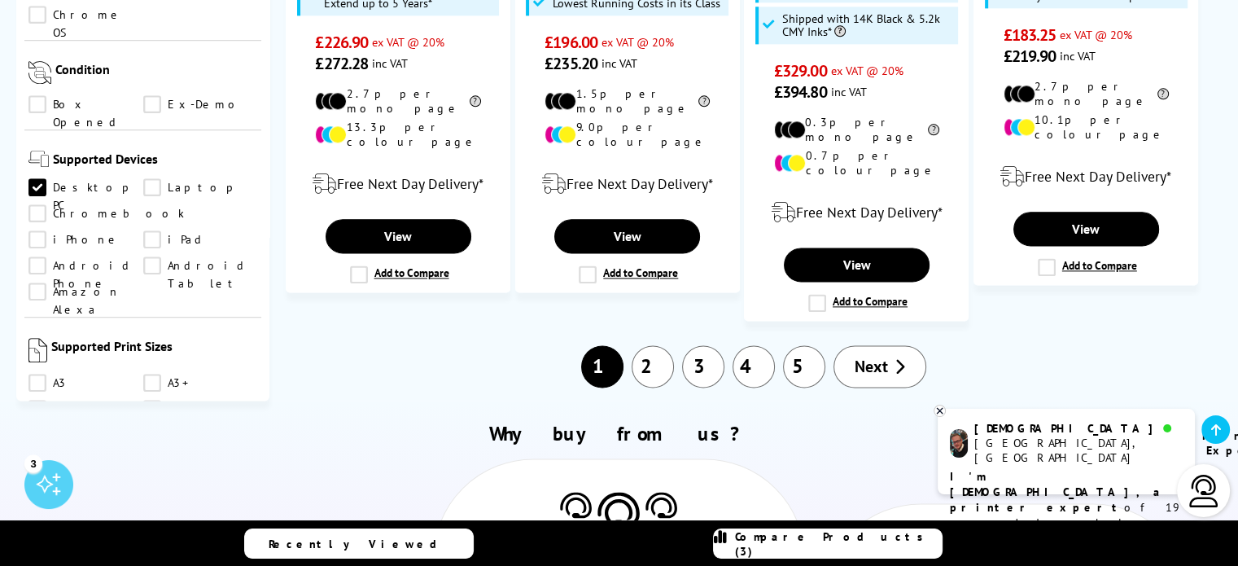
scroll to position [1045, 0]
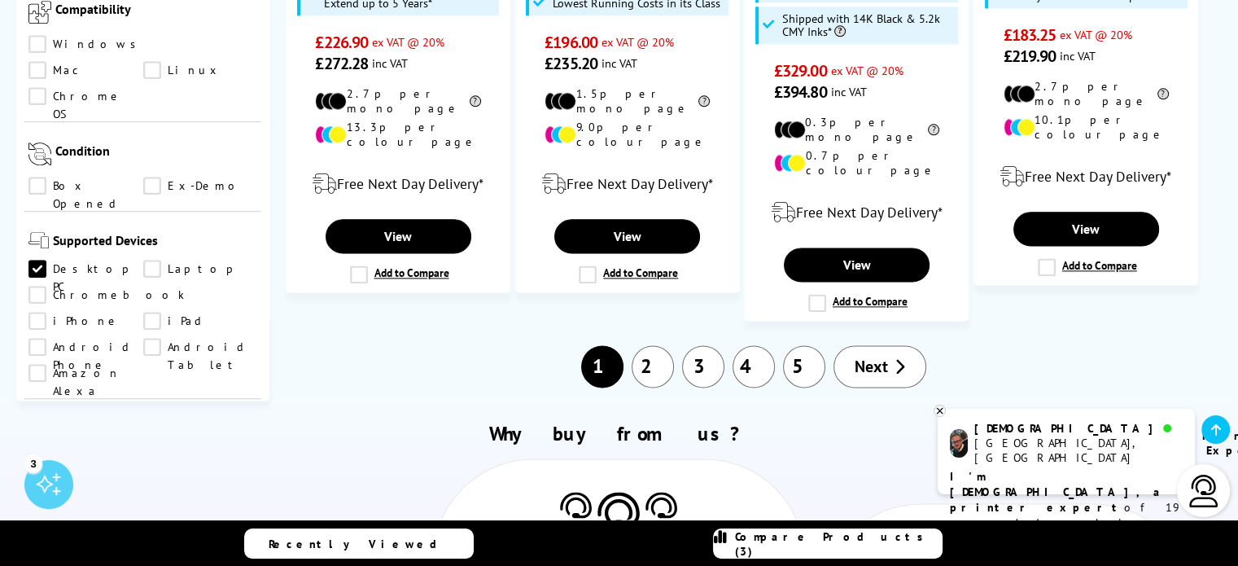
click at [151, 260] on link "Laptop" at bounding box center [200, 269] width 115 height 18
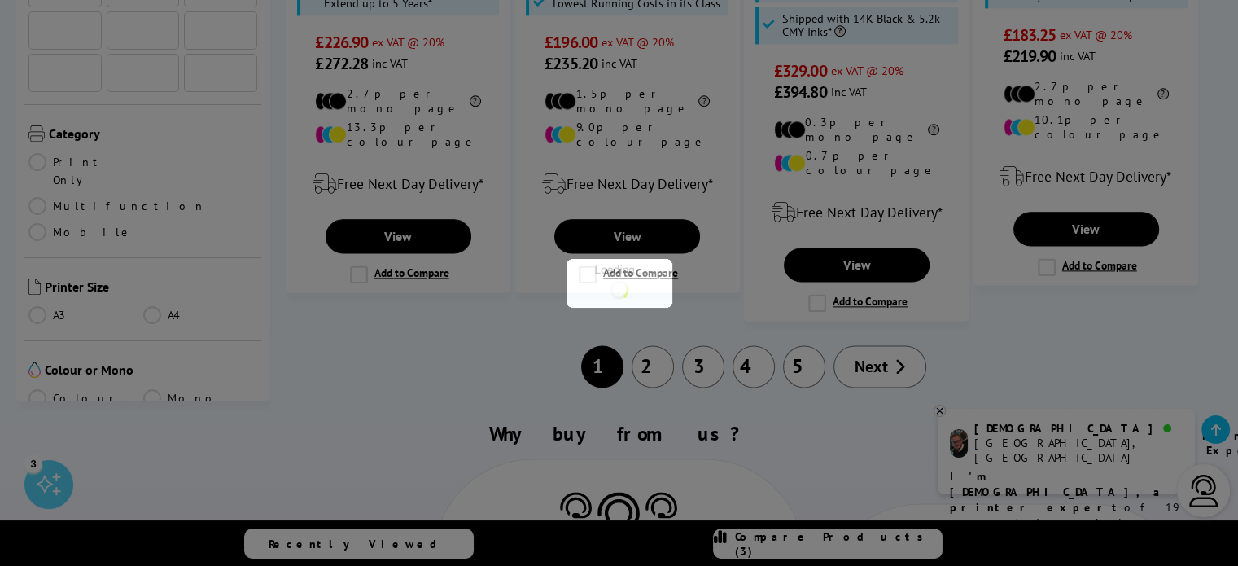
scroll to position [1045, 0]
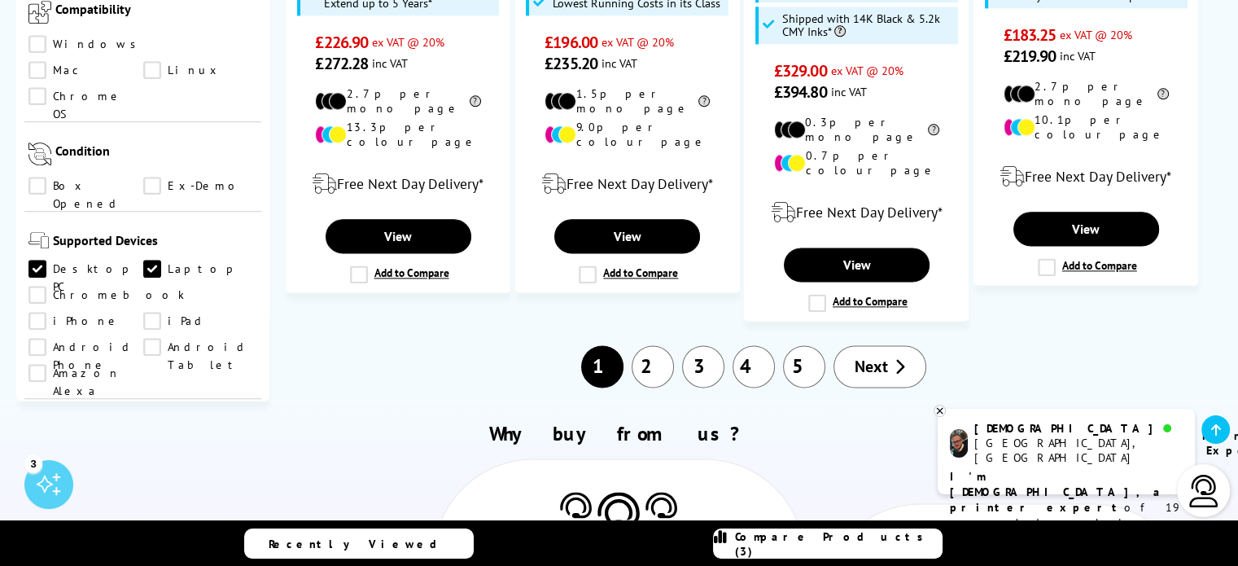
click at [143, 338] on link "Android Phone" at bounding box center [85, 347] width 115 height 18
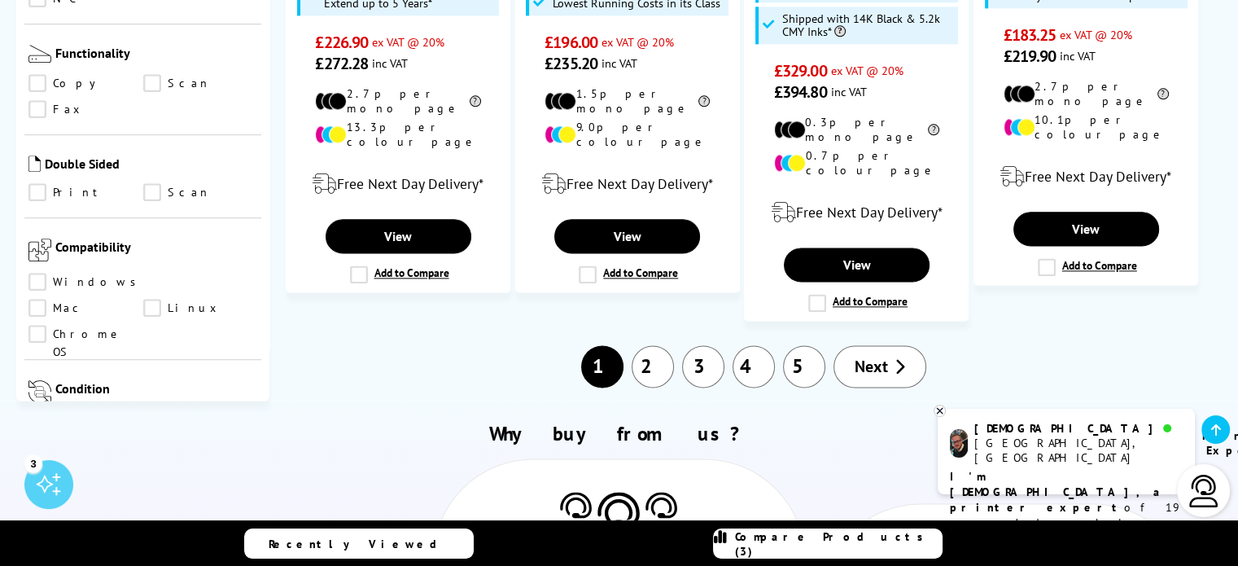
scroll to position [801, 0]
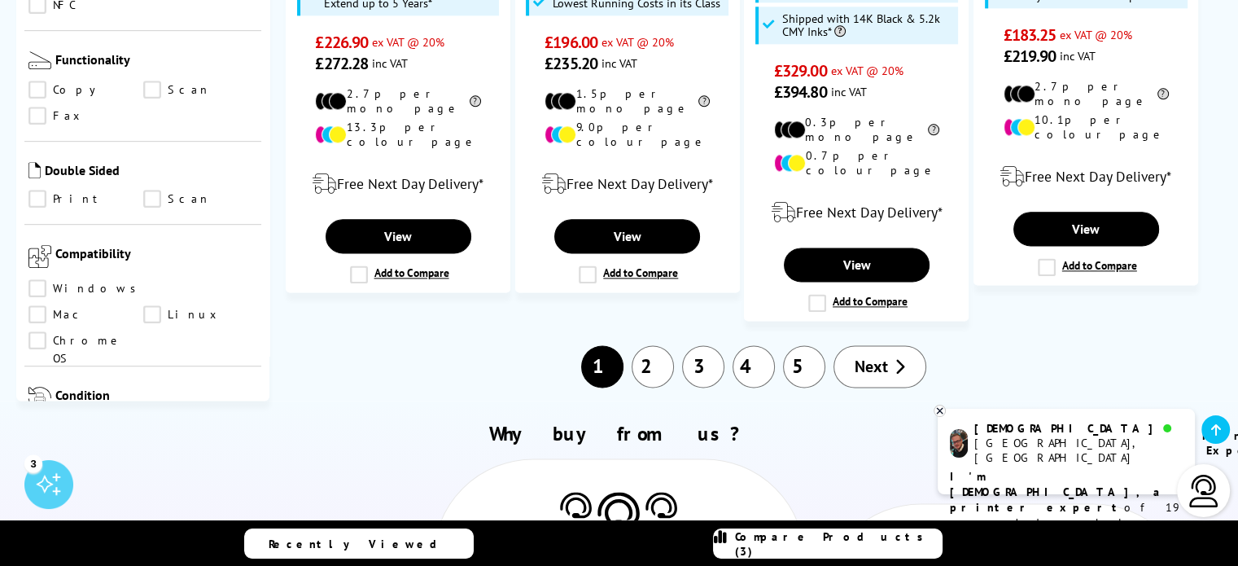
click at [33, 279] on link "Windows" at bounding box center [86, 288] width 116 height 18
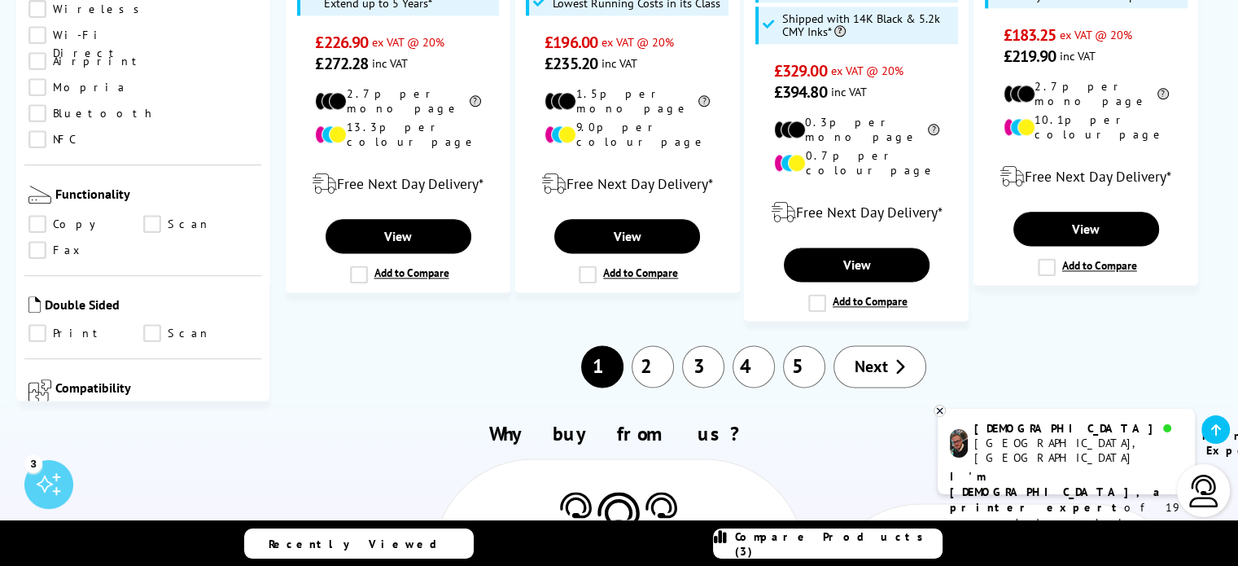
scroll to position [638, 0]
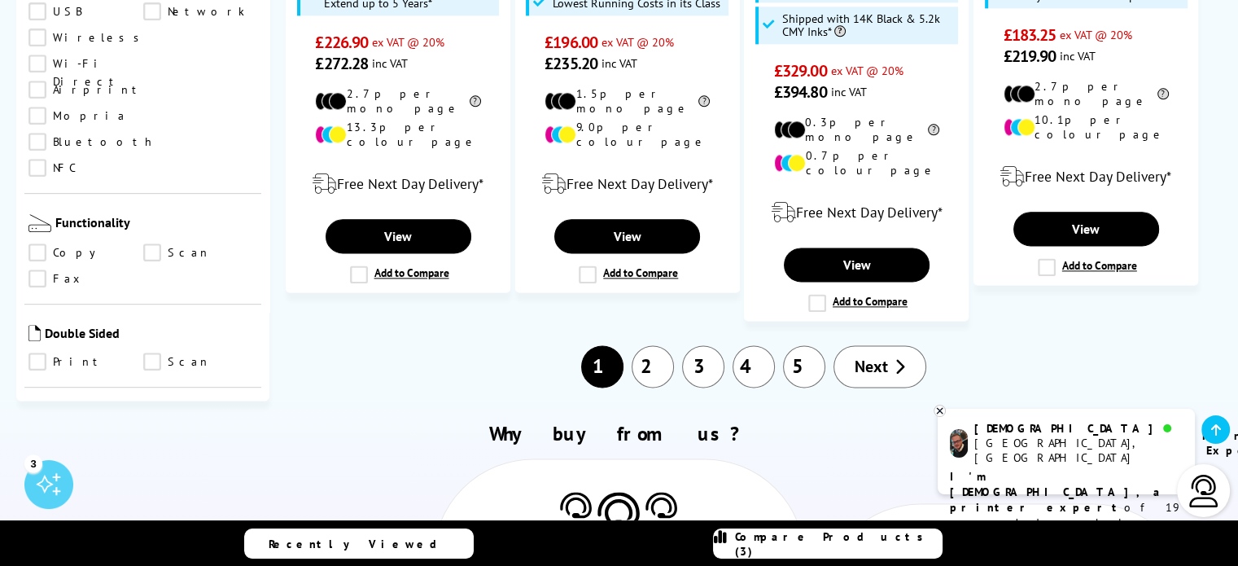
click at [155, 352] on link "Scan" at bounding box center [200, 361] width 115 height 18
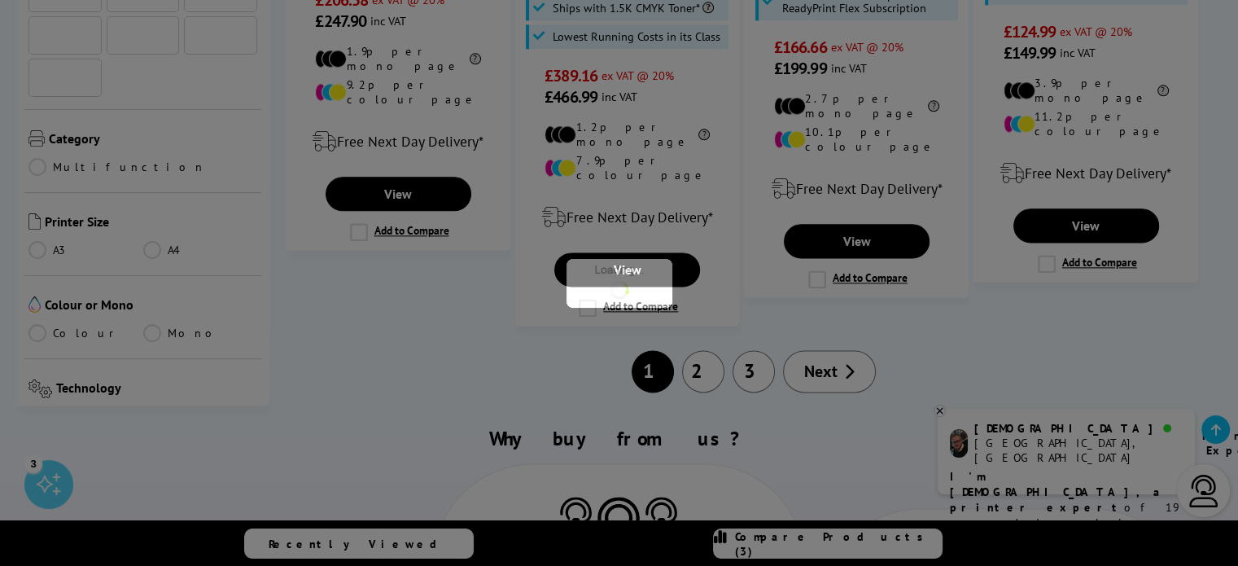
scroll to position [638, 0]
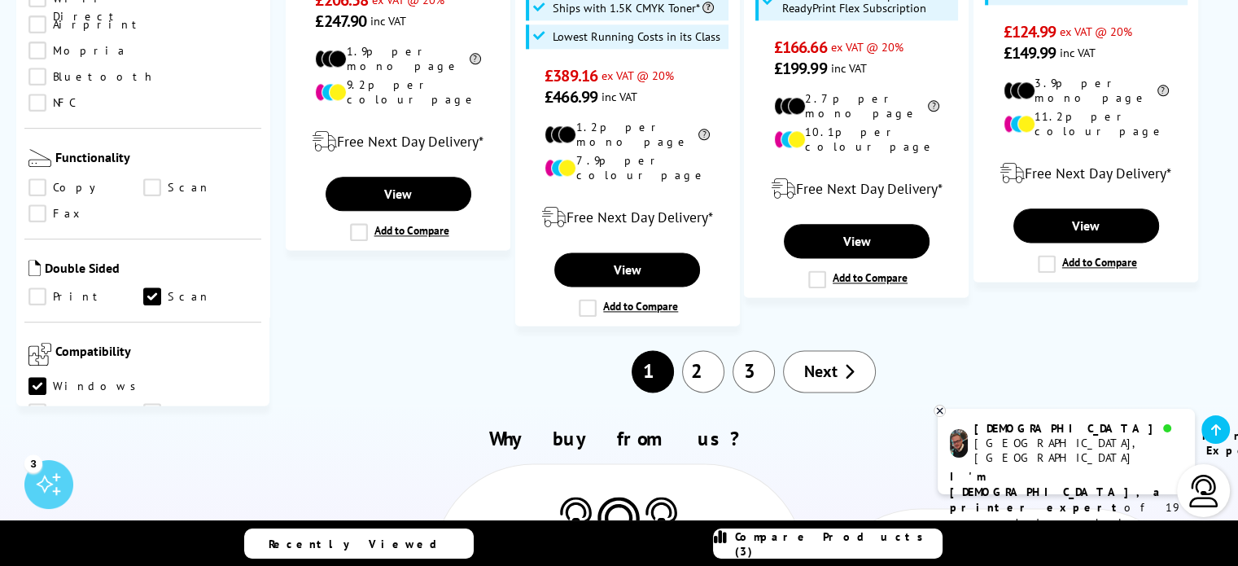
click at [37, 287] on link "Print" at bounding box center [85, 296] width 115 height 18
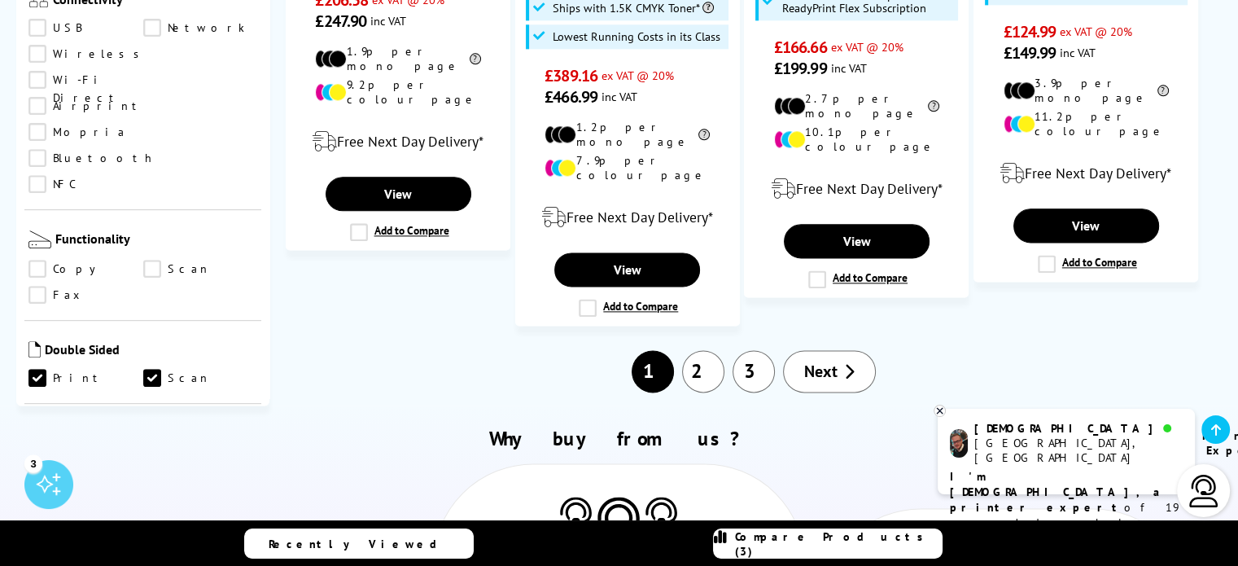
click at [39, 260] on link "Copy" at bounding box center [85, 269] width 115 height 18
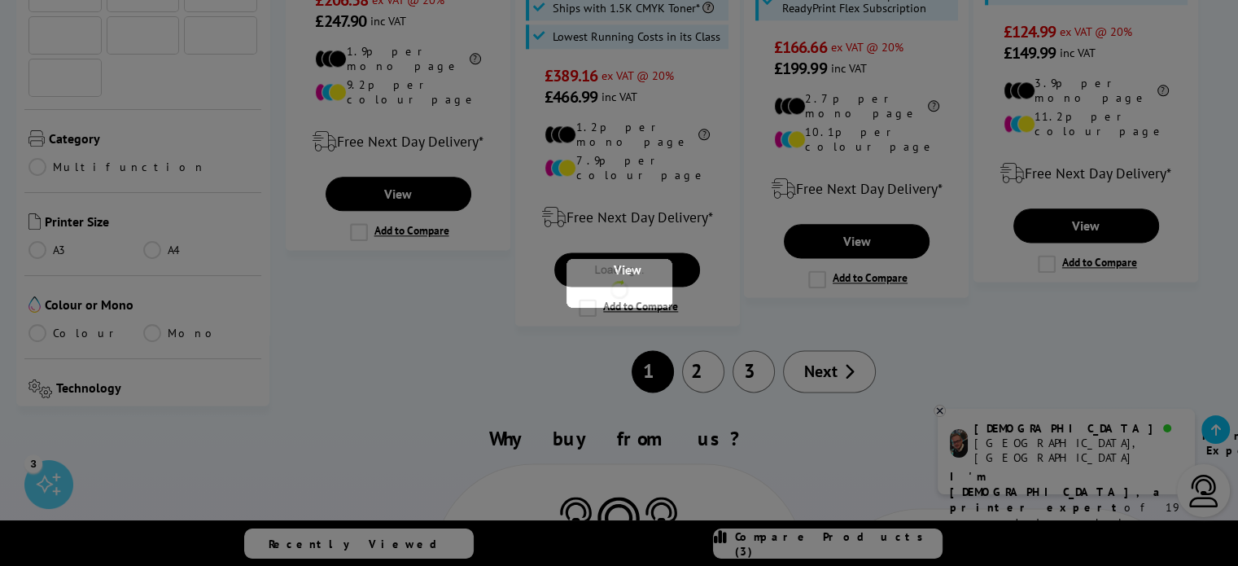
scroll to position [557, 0]
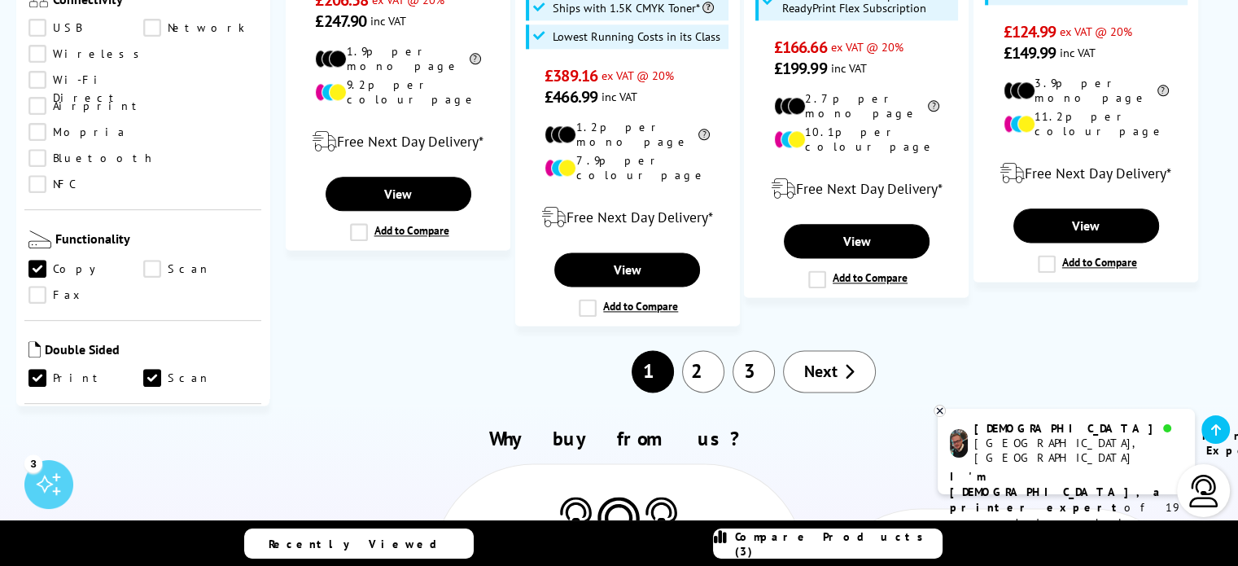
click at [158, 260] on link "Scan" at bounding box center [200, 269] width 115 height 18
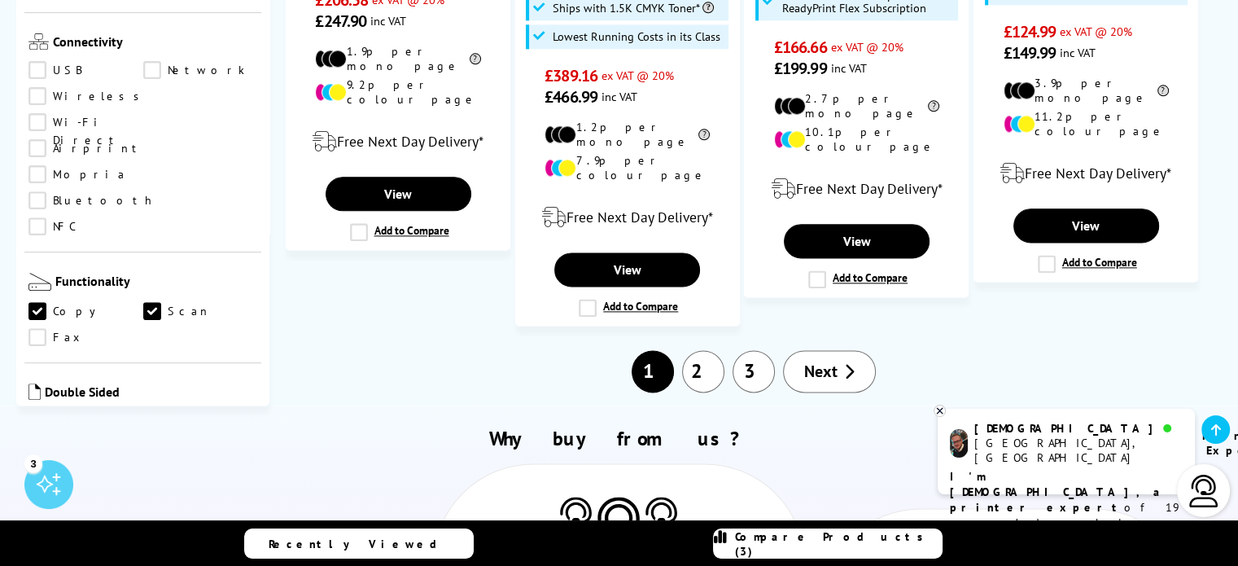
scroll to position [475, 0]
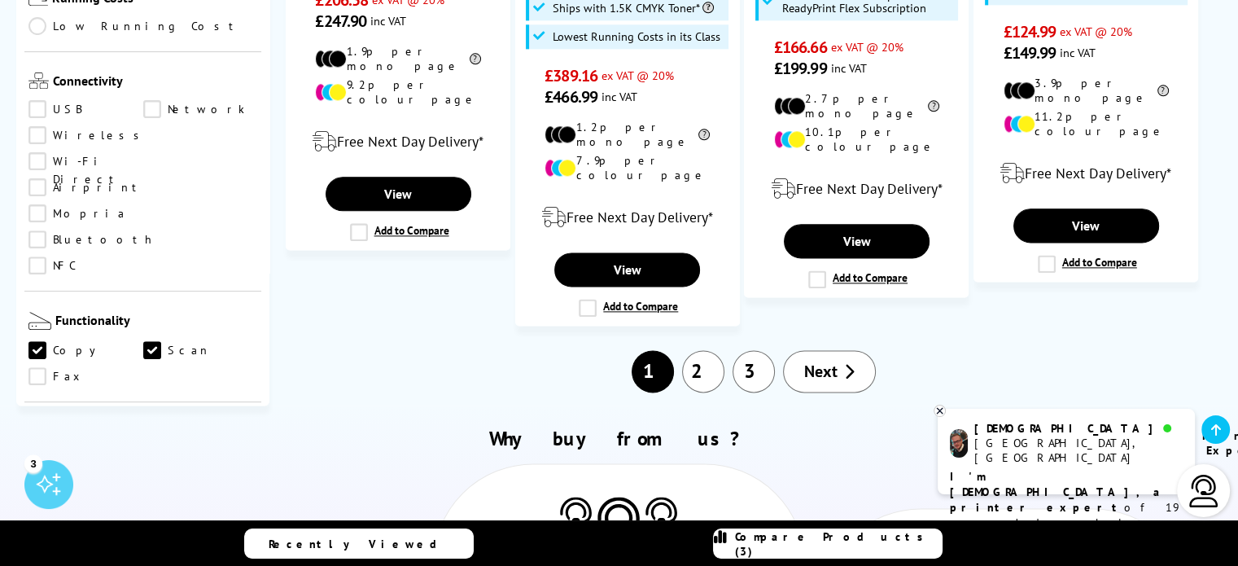
click at [35, 126] on link "Wireless" at bounding box center [88, 135] width 120 height 18
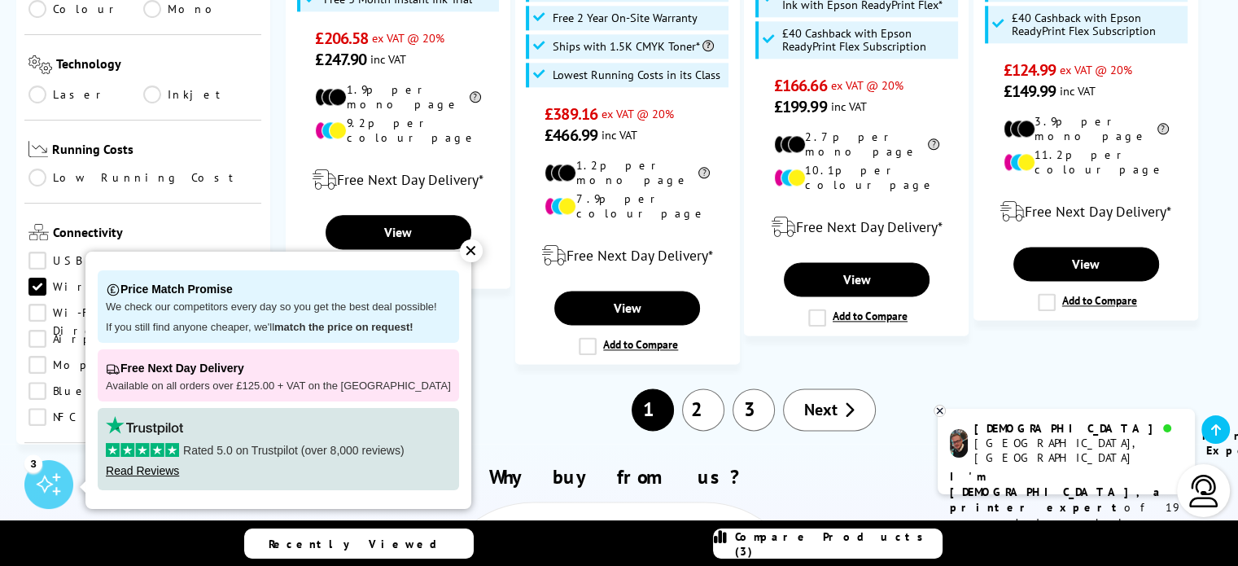
scroll to position [313, 0]
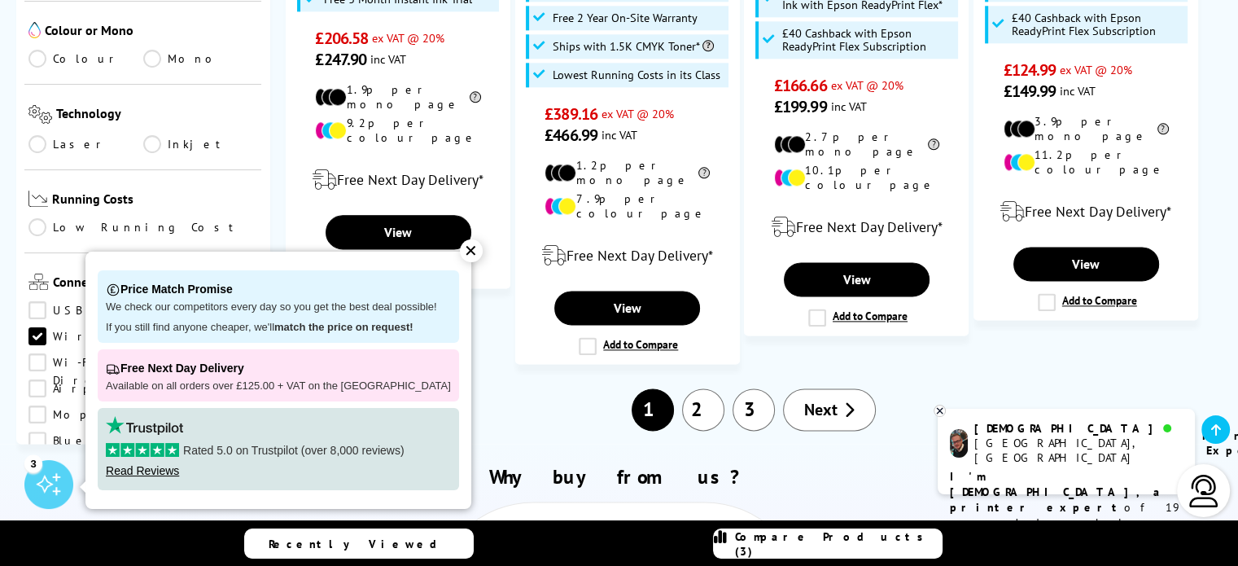
click at [460, 247] on div "✕" at bounding box center [471, 250] width 23 height 23
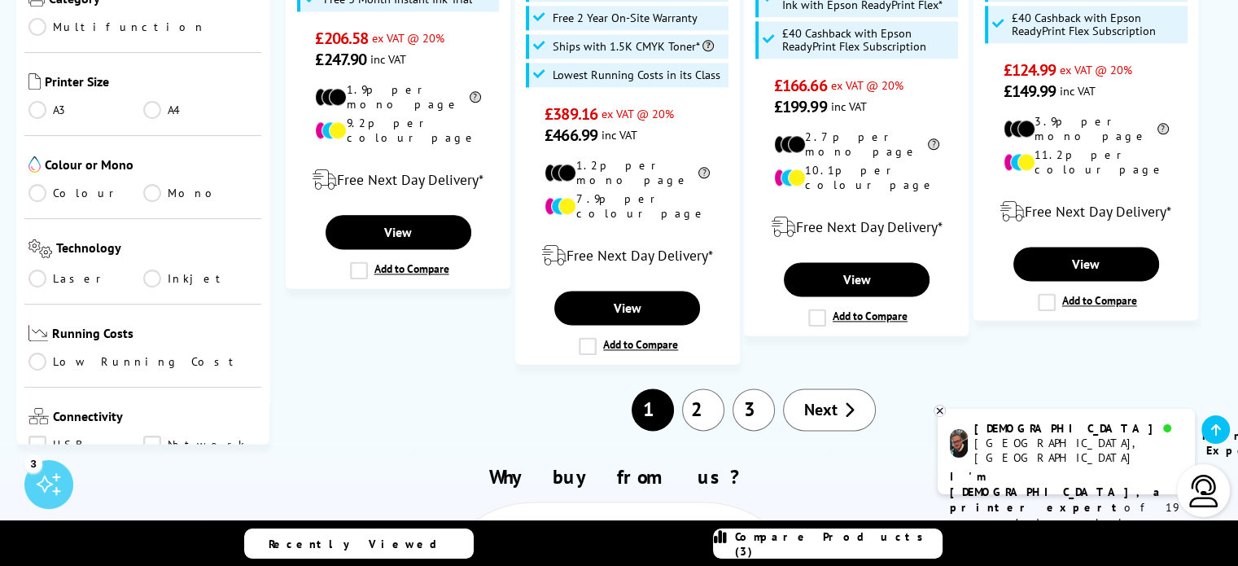
scroll to position [150, 0]
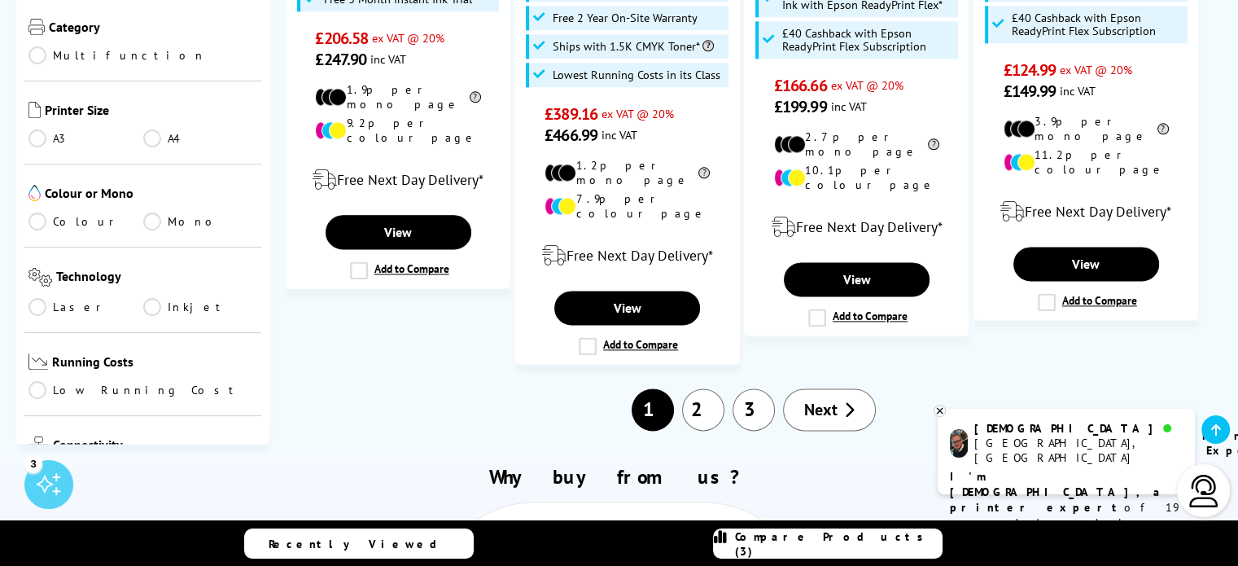
click at [37, 212] on link "Colour" at bounding box center [85, 221] width 115 height 18
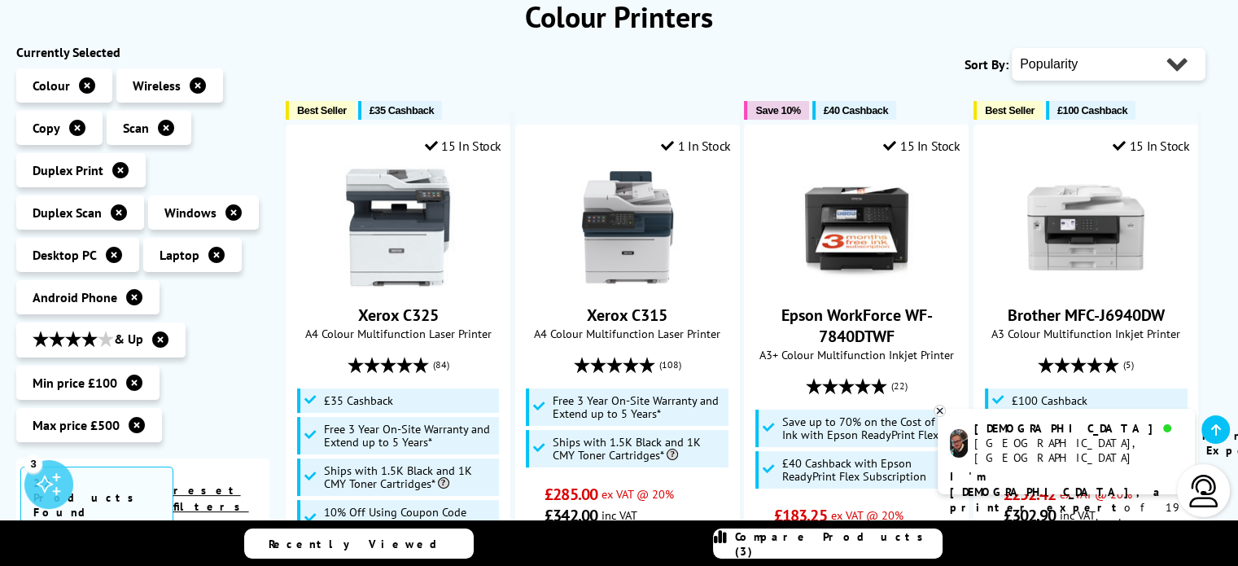
scroll to position [225, 0]
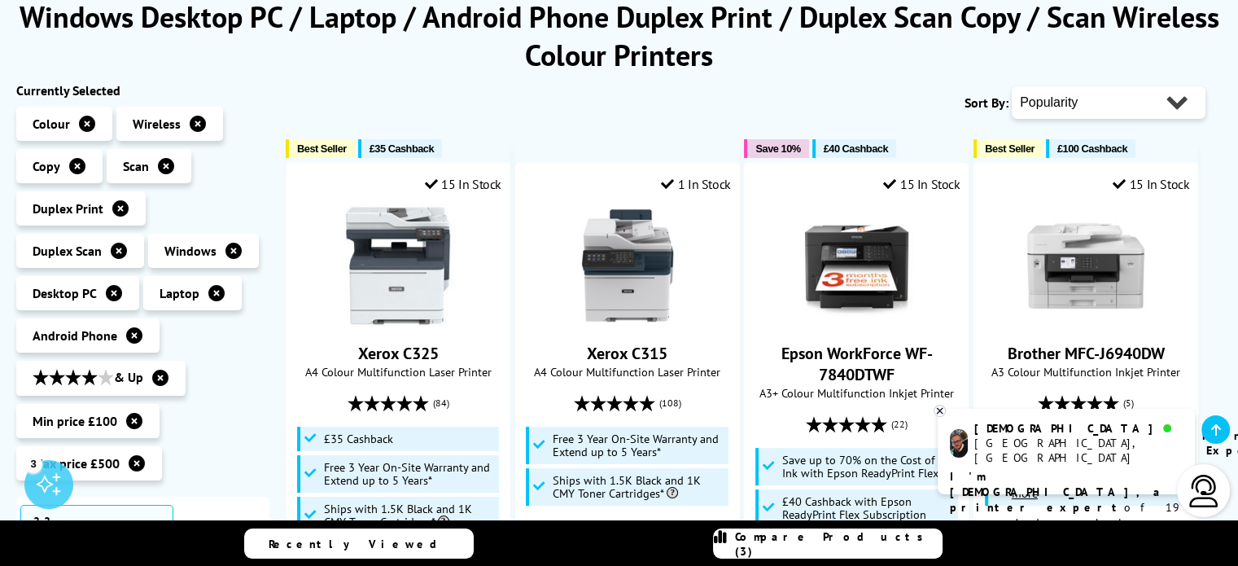
click at [1065, 101] on select "Popularity Rating Price - Low to High Price - High to Low Running Costs - Low t…" at bounding box center [1109, 102] width 194 height 33
select select "Size"
click at [1012, 86] on select "Popularity Rating Price - Low to High Price - High to Low Running Costs - Low t…" at bounding box center [1109, 102] width 194 height 33
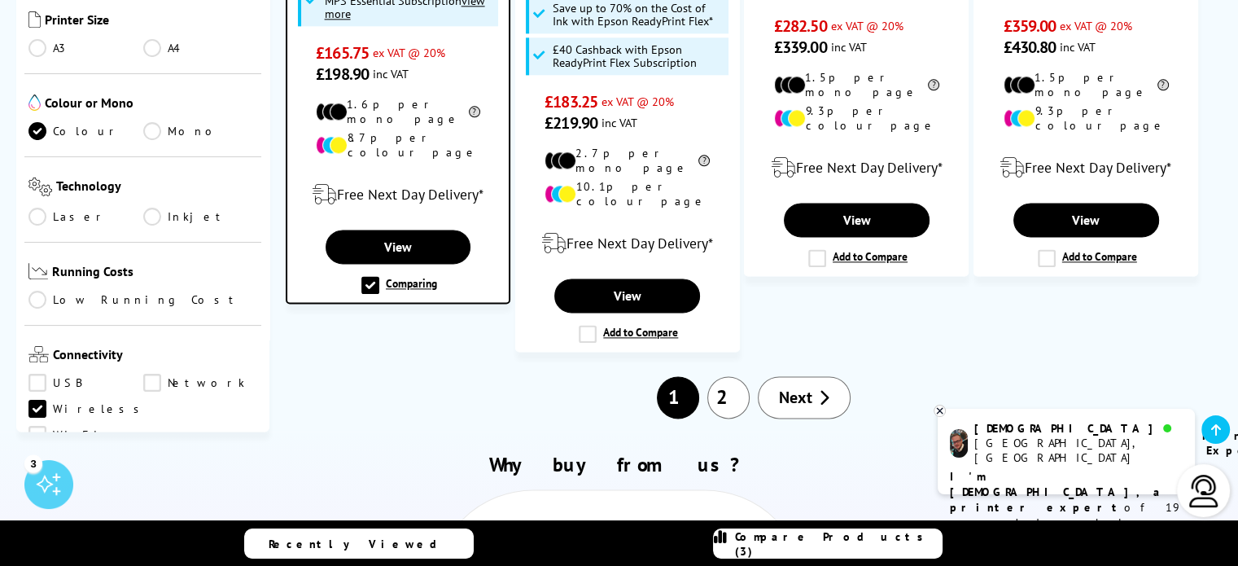
scroll to position [244, 0]
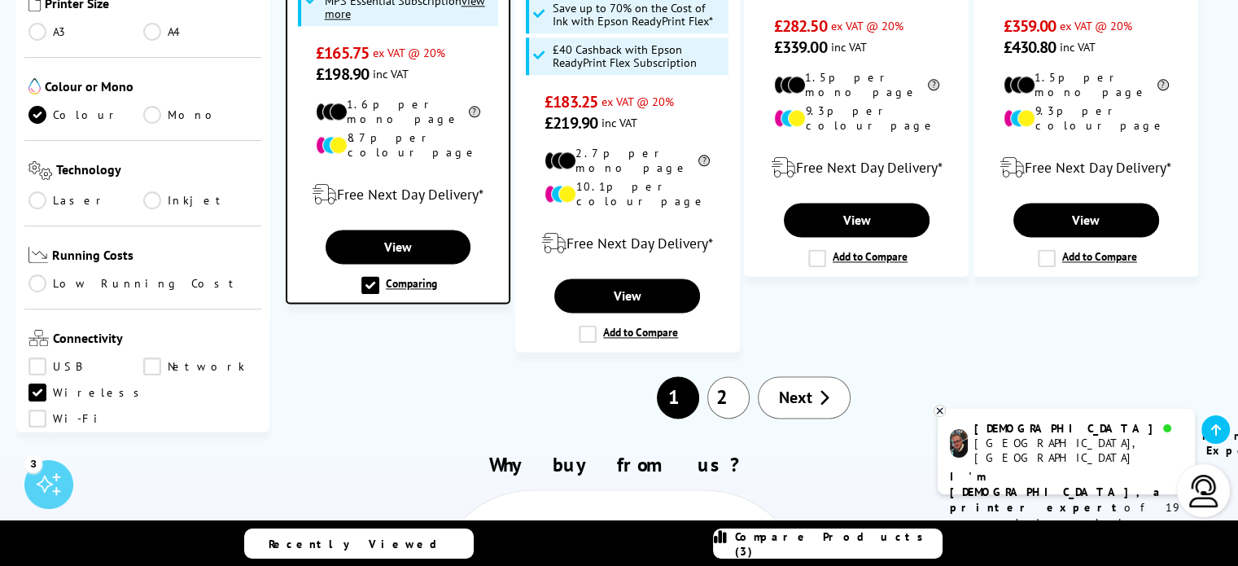
click at [41, 274] on link "Low Running Cost" at bounding box center [142, 283] width 229 height 18
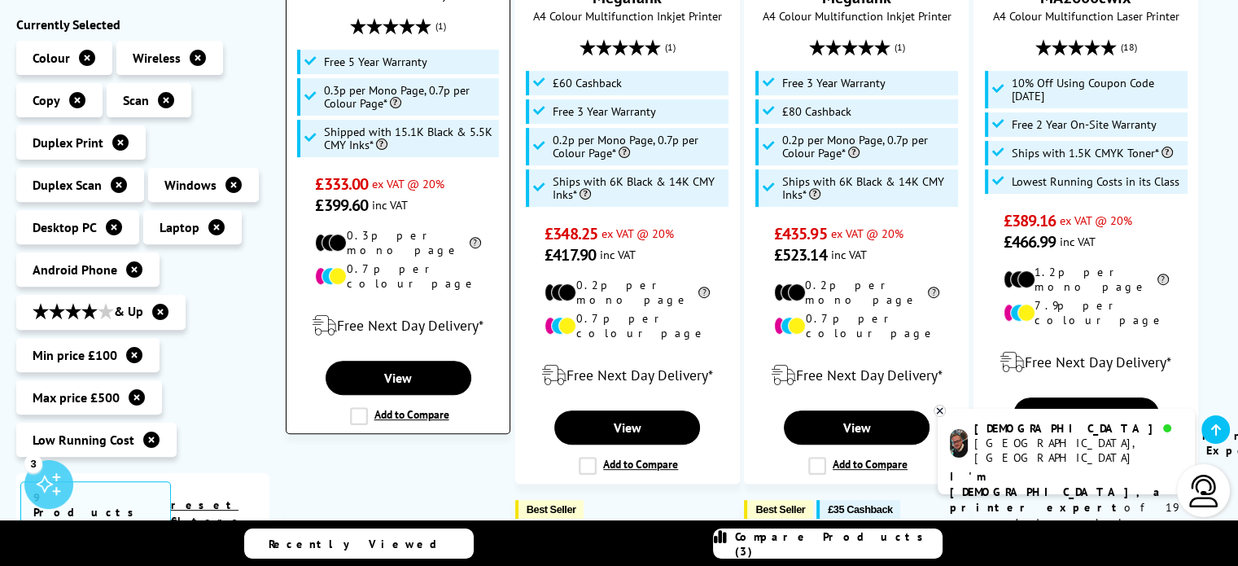
scroll to position [608, 0]
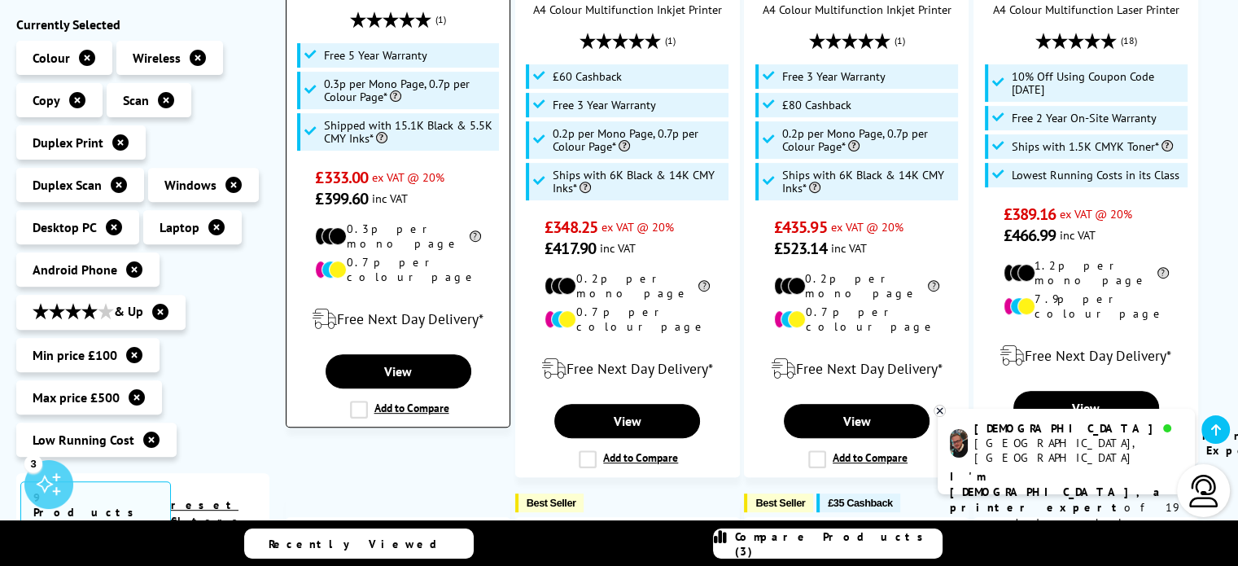
click at [352, 400] on label "Add to Compare" at bounding box center [399, 409] width 99 height 18
click at [0, 0] on input "Add to Compare" at bounding box center [0, 0] width 0 height 0
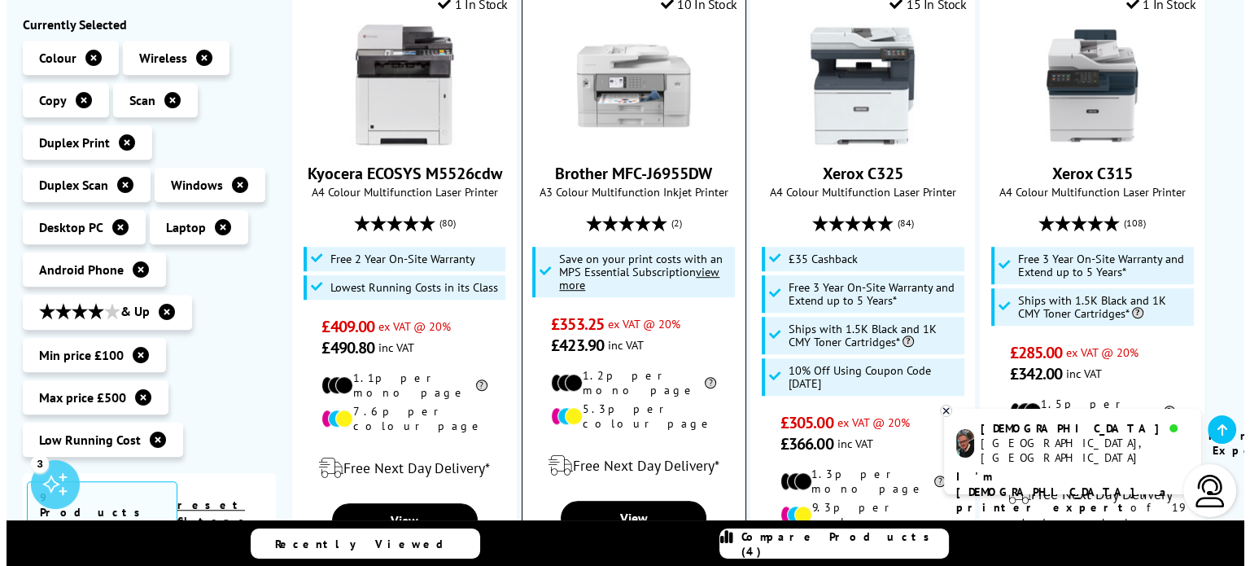
scroll to position [1179, 0]
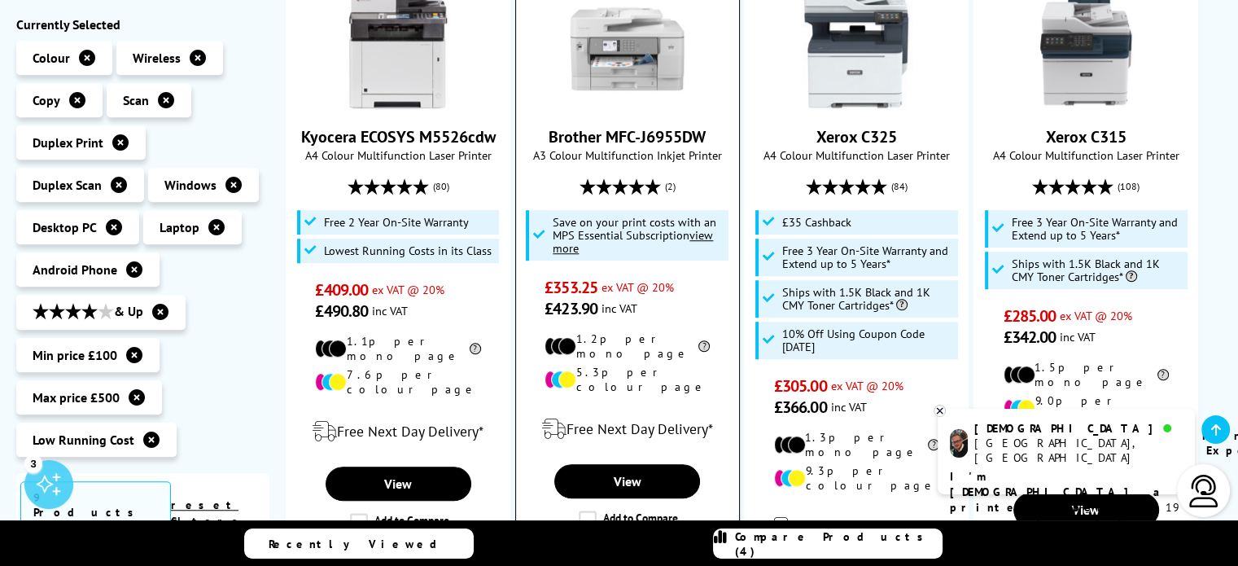
click at [590, 510] on label "Add to Compare" at bounding box center [628, 519] width 99 height 18
click at [0, 0] on input "Add to Compare" at bounding box center [0, 0] width 0 height 0
click at [784, 540] on div "Compare Products (4)" at bounding box center [828, 543] width 228 height 29
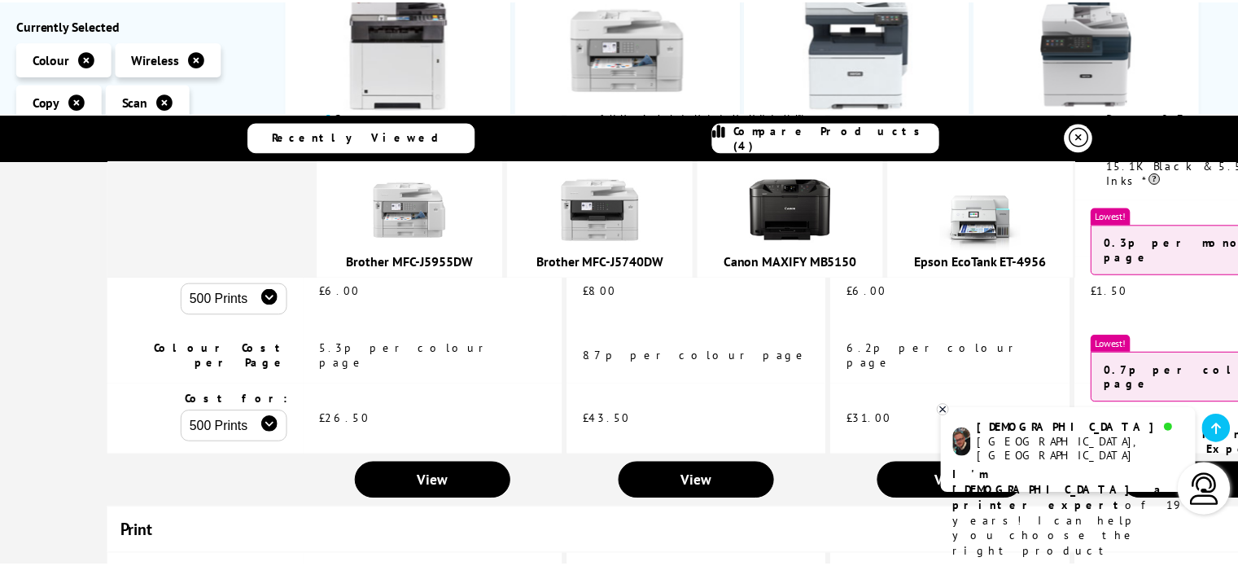
scroll to position [407, 0]
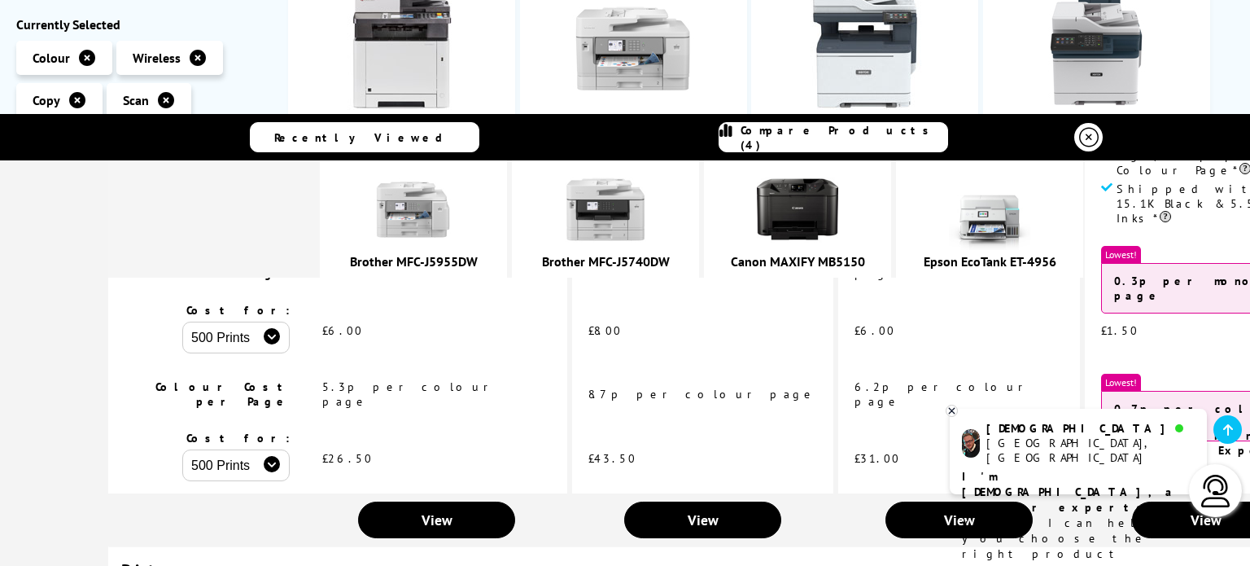
click at [952, 413] on icon at bounding box center [952, 411] width 11 height 12
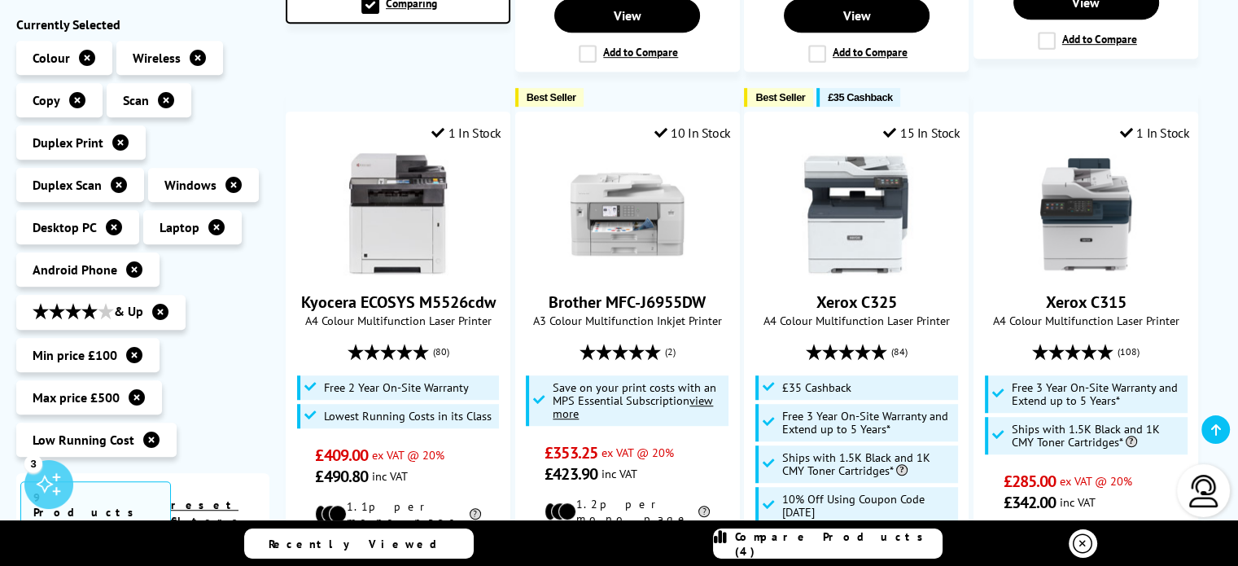
scroll to position [1016, 0]
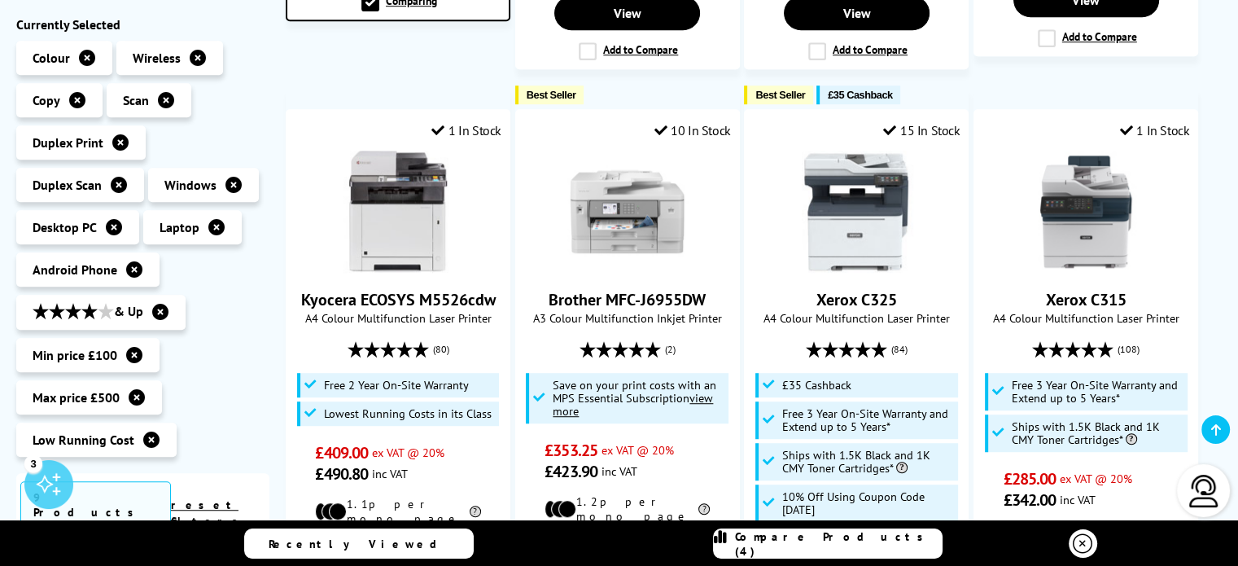
click at [138, 396] on icon at bounding box center [137, 397] width 16 height 16
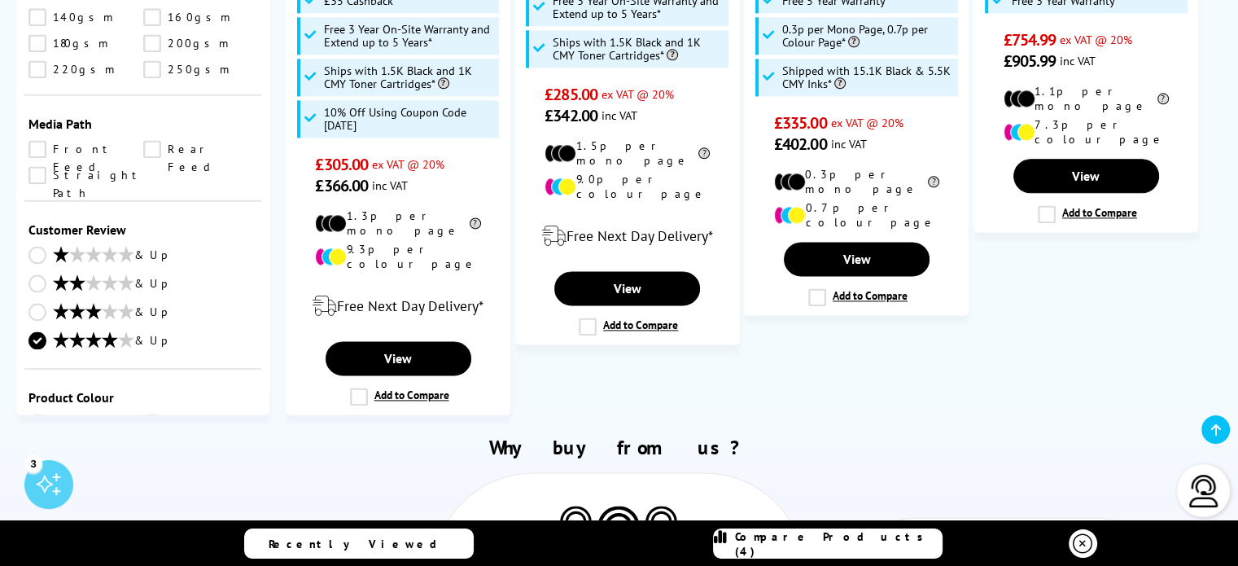
scroll to position [2155, 0]
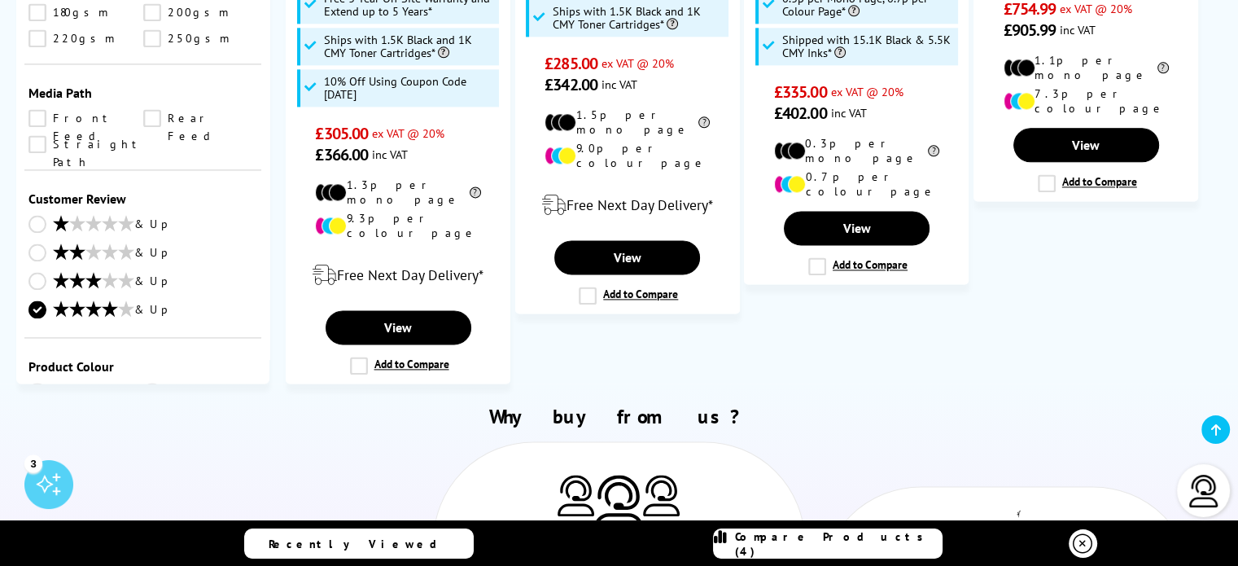
click at [234, 523] on select "0 100 200 300 400 500 600 700 800 900 1000 2000 3000 4000 5000 6000 8000 10000 …" at bounding box center [200, 533] width 115 height 20
select select "400"
click at [143, 523] on select "0 100 200 300 400 500 600 700 800 900 1000 2000 3000 4000 5000 6000 8000 10000 …" at bounding box center [200, 533] width 115 height 20
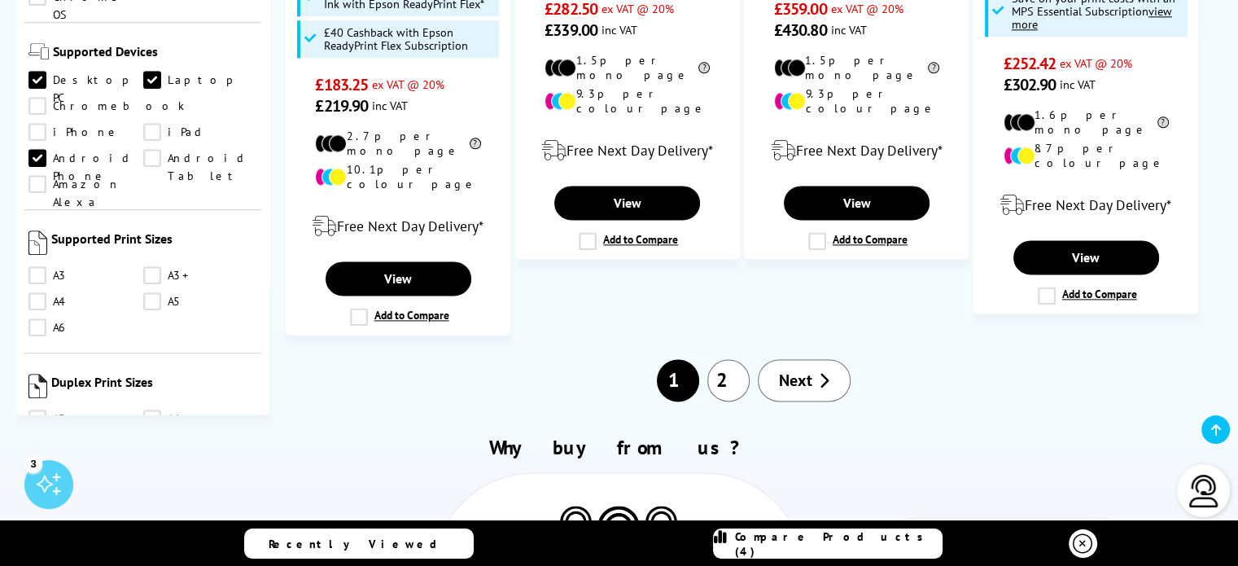
scroll to position [1029, 0]
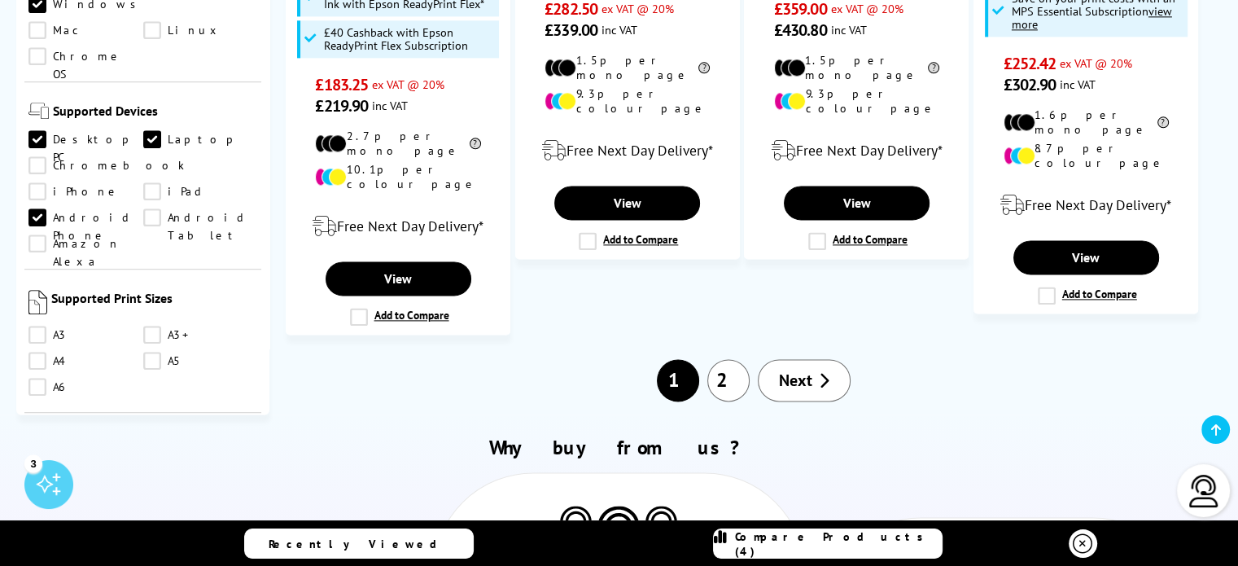
click at [155, 469] on link "A4" at bounding box center [200, 478] width 115 height 18
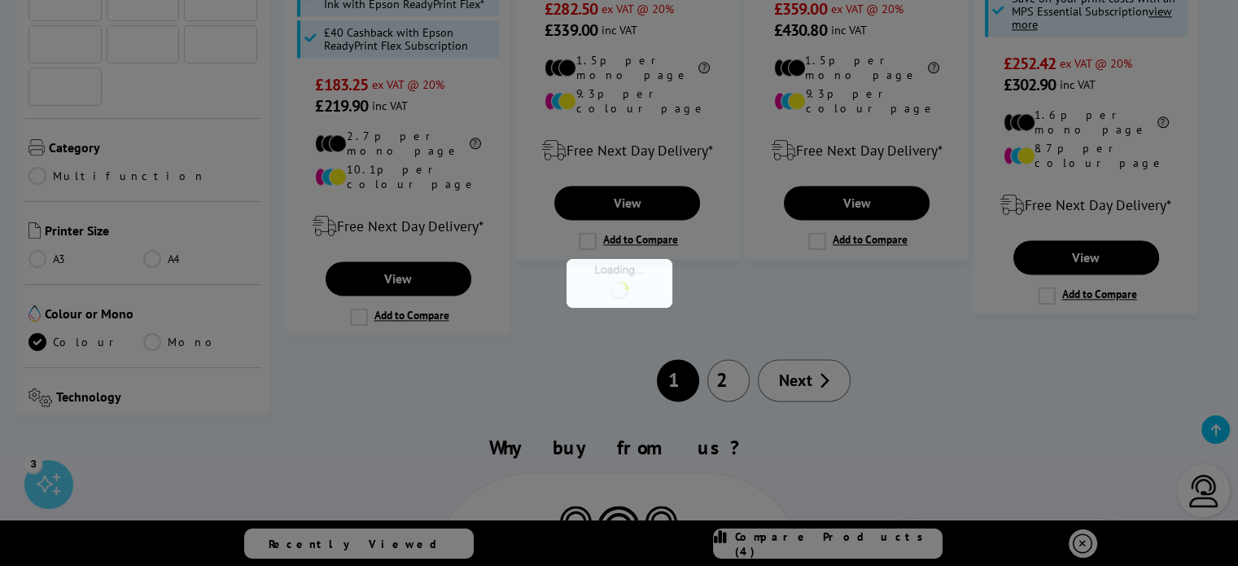
scroll to position [1029, 0]
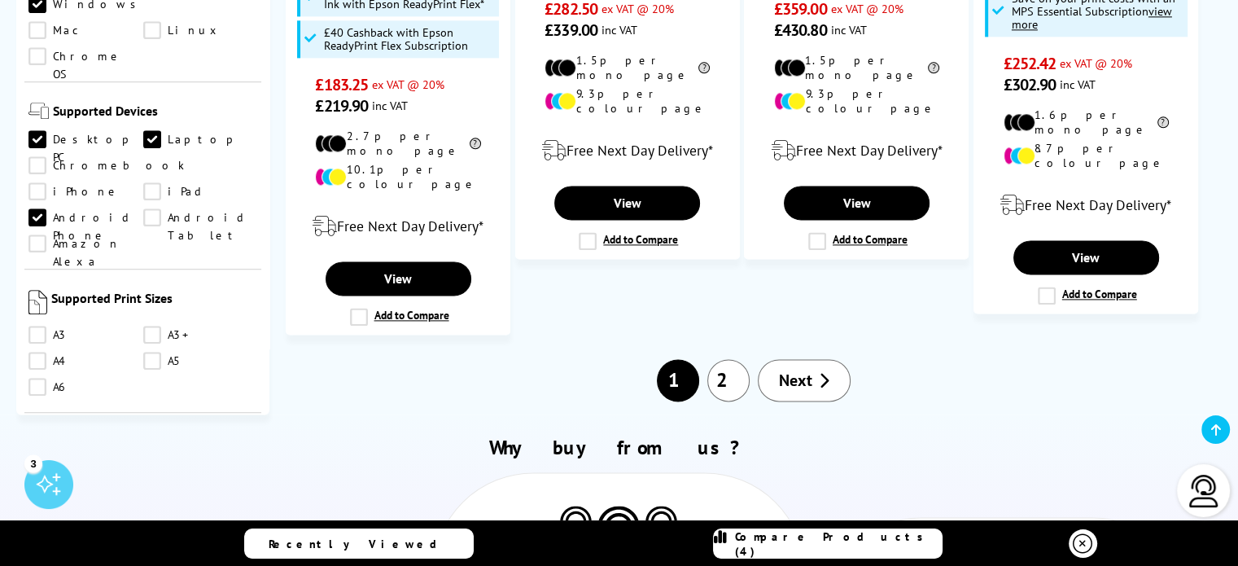
click at [155, 469] on link "A4" at bounding box center [200, 478] width 115 height 18
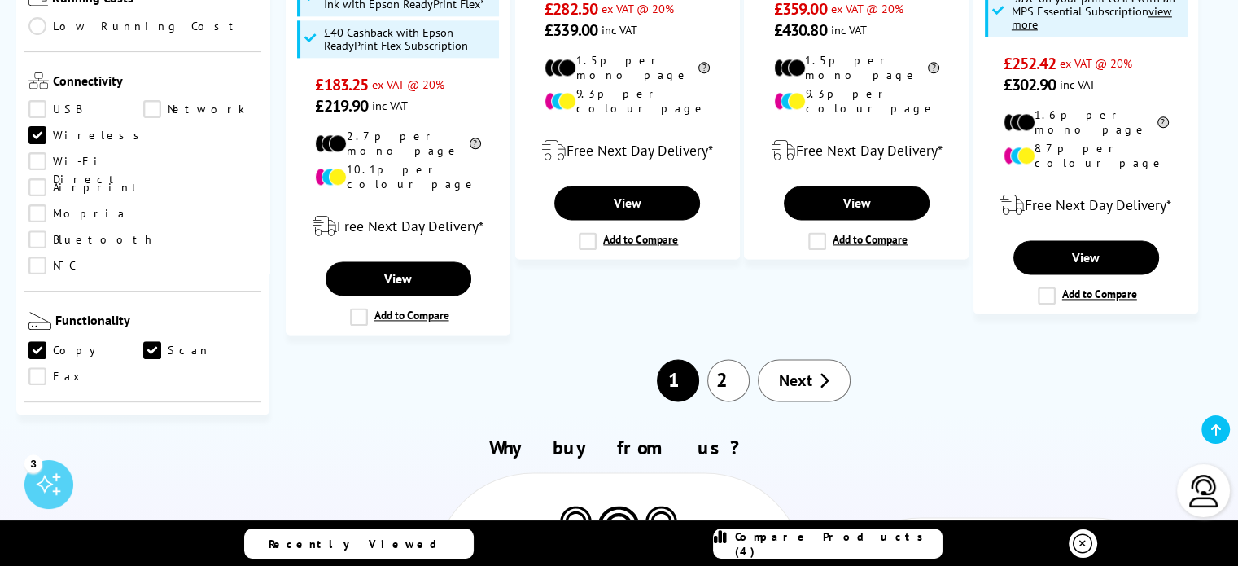
scroll to position [459, 0]
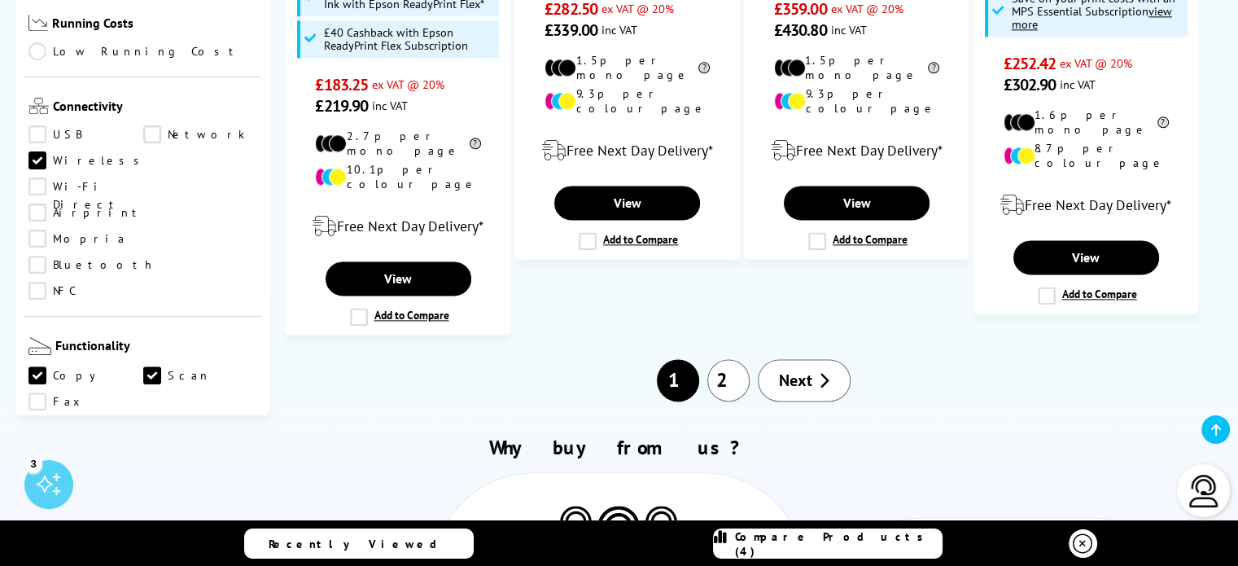
click at [152, 125] on link "Network" at bounding box center [200, 134] width 115 height 18
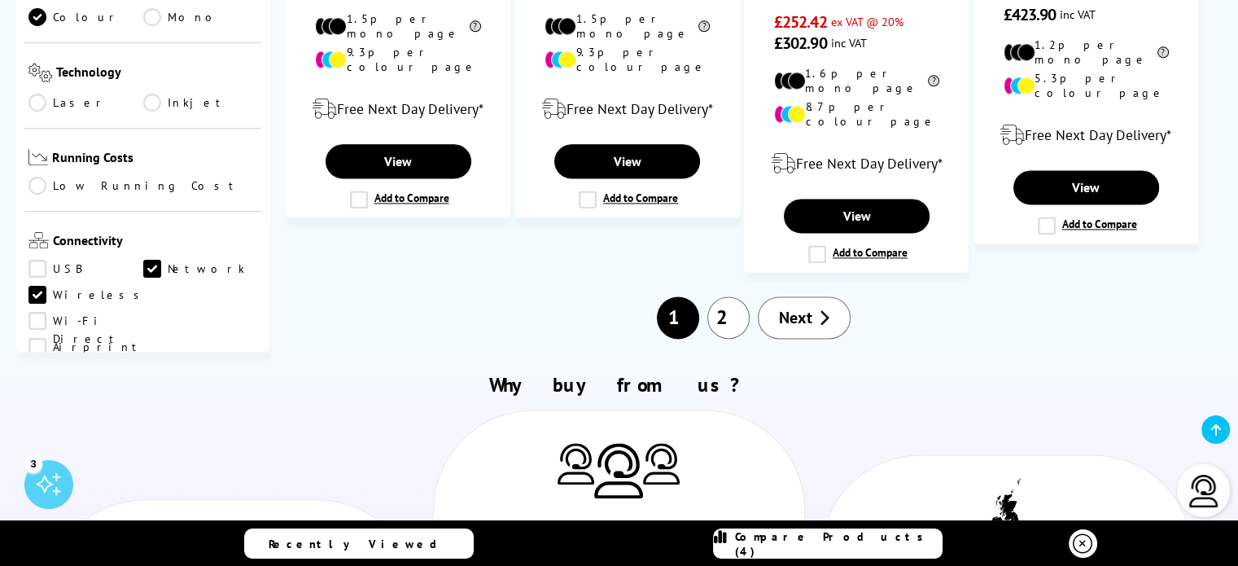
scroll to position [215, 0]
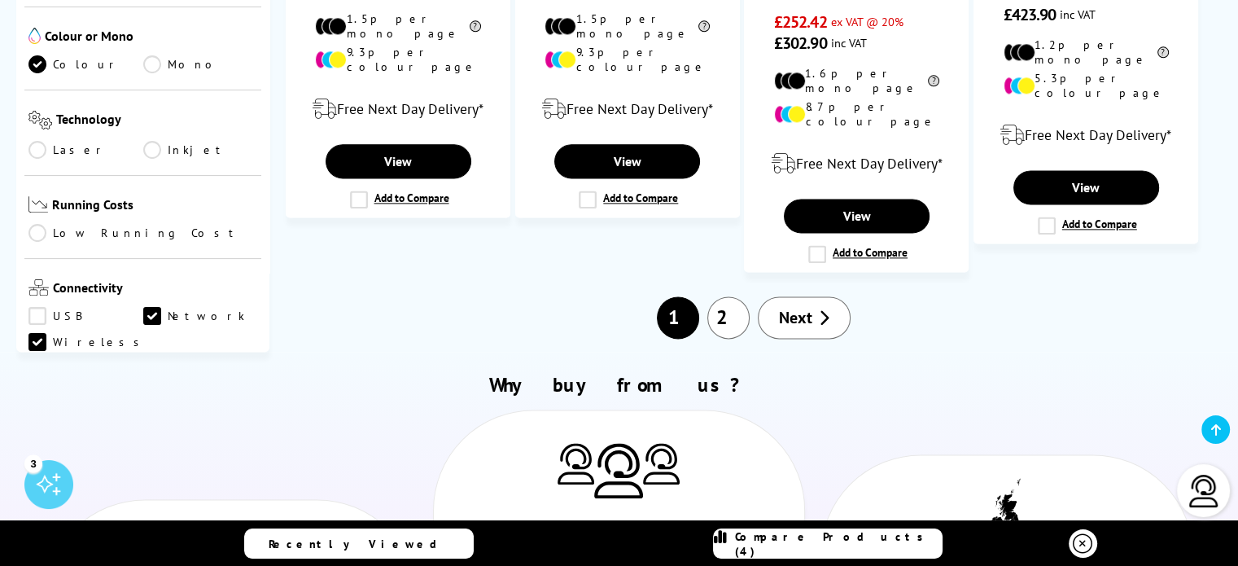
click at [36, 224] on link "Low Running Cost" at bounding box center [142, 233] width 229 height 18
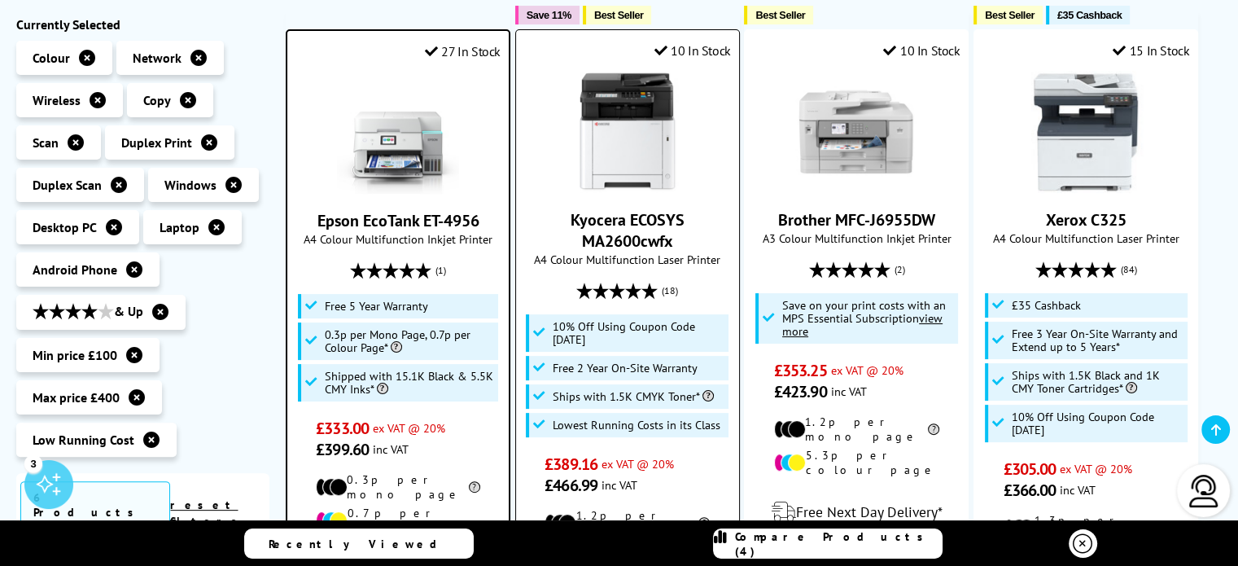
scroll to position [339, 0]
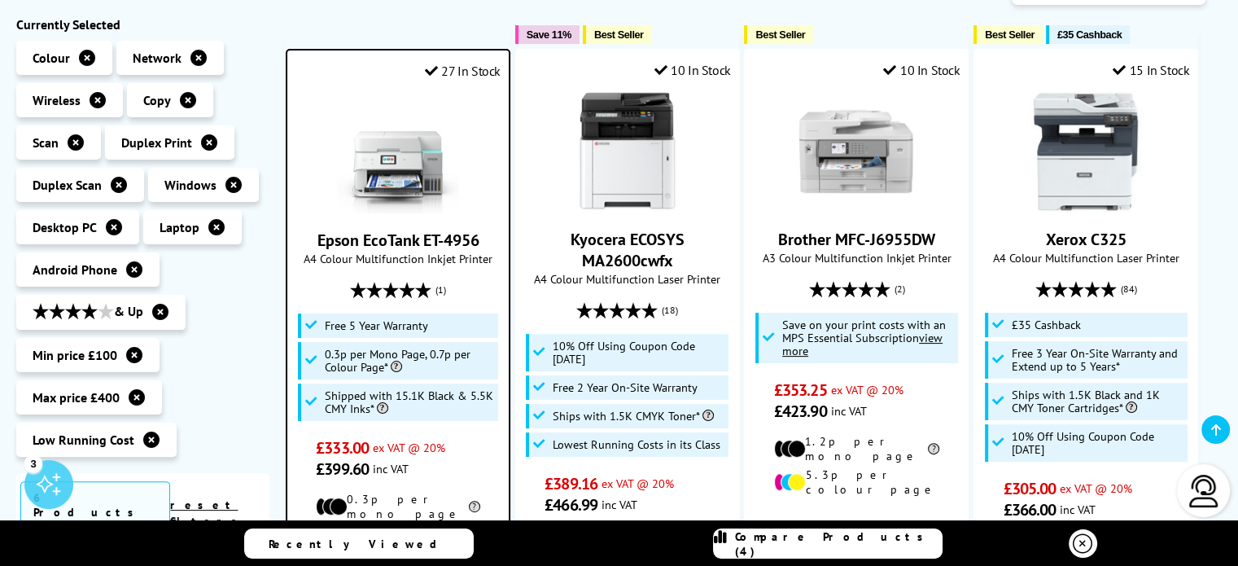
click at [837, 550] on span "Compare Products (4)" at bounding box center [838, 543] width 207 height 29
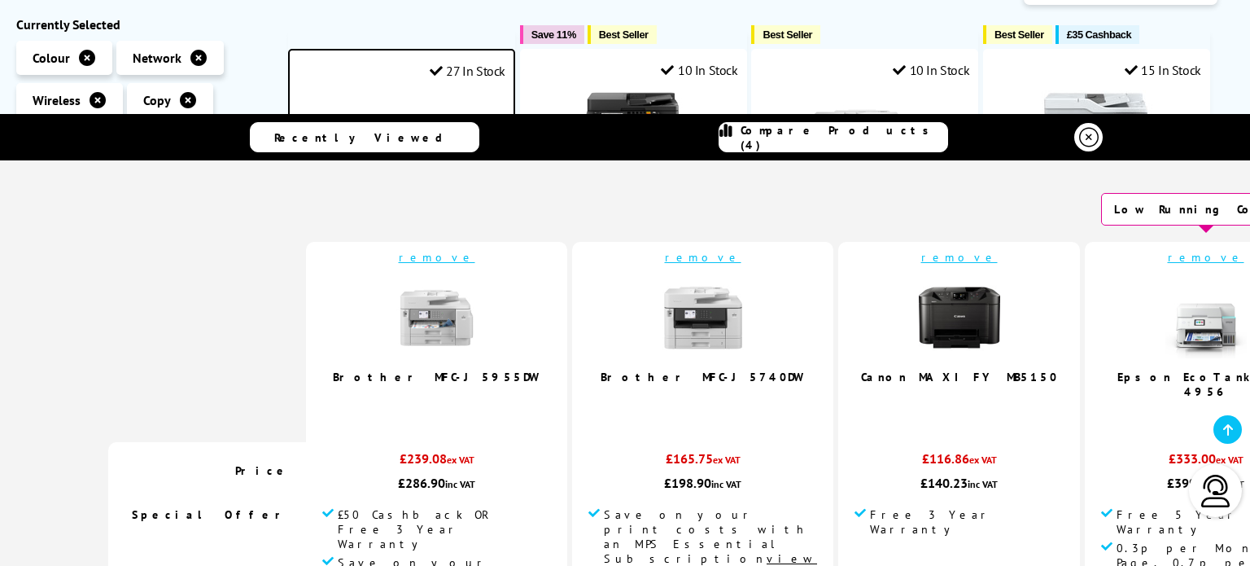
click at [665, 259] on link "remove" at bounding box center [703, 257] width 77 height 15
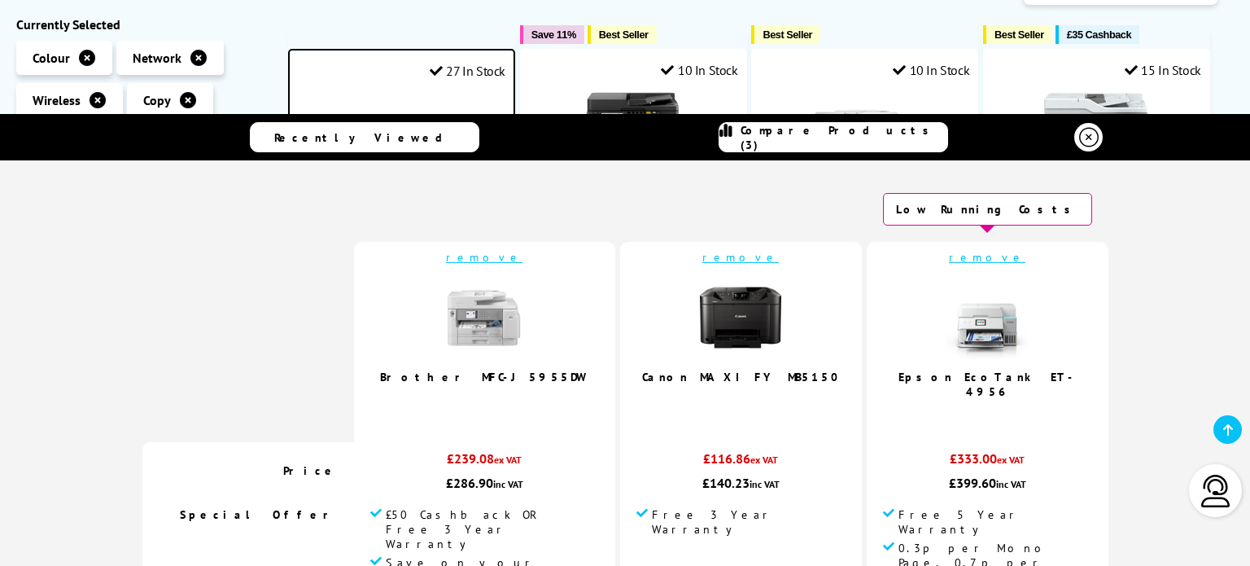
click at [523, 260] on link "remove" at bounding box center [484, 257] width 77 height 15
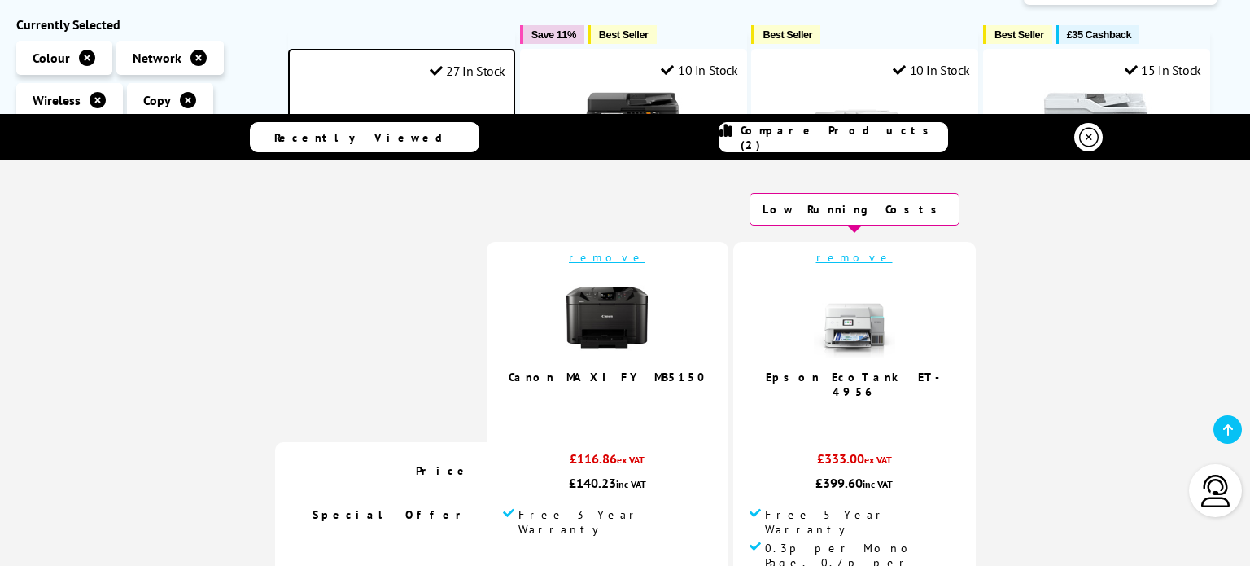
click at [623, 258] on link "remove" at bounding box center [607, 257] width 77 height 15
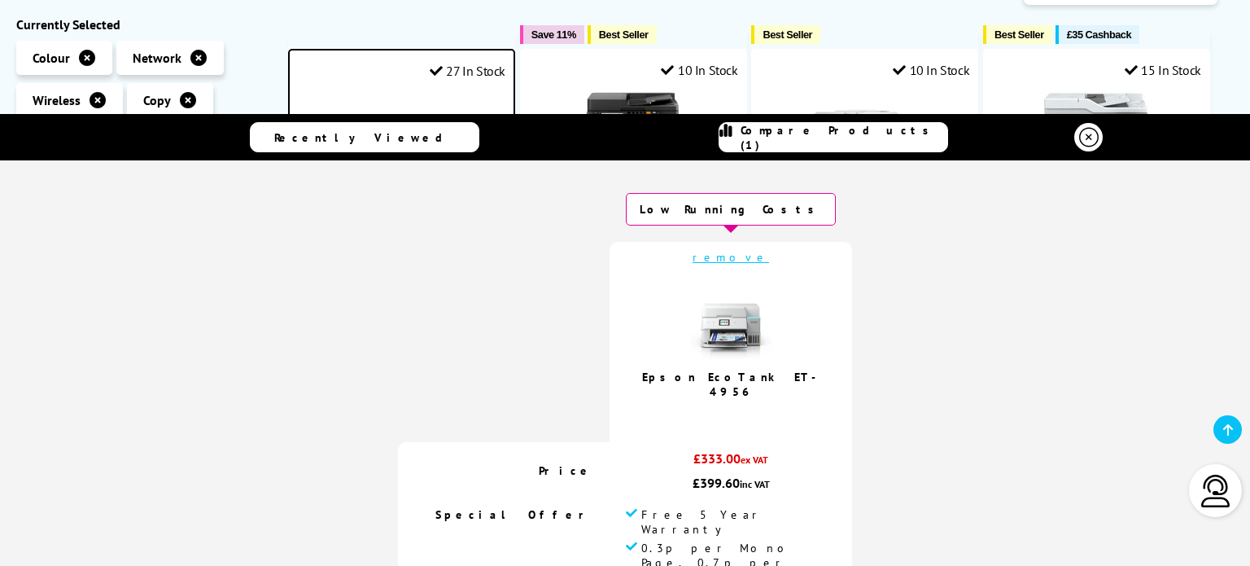
click at [733, 257] on link "remove" at bounding box center [731, 257] width 77 height 15
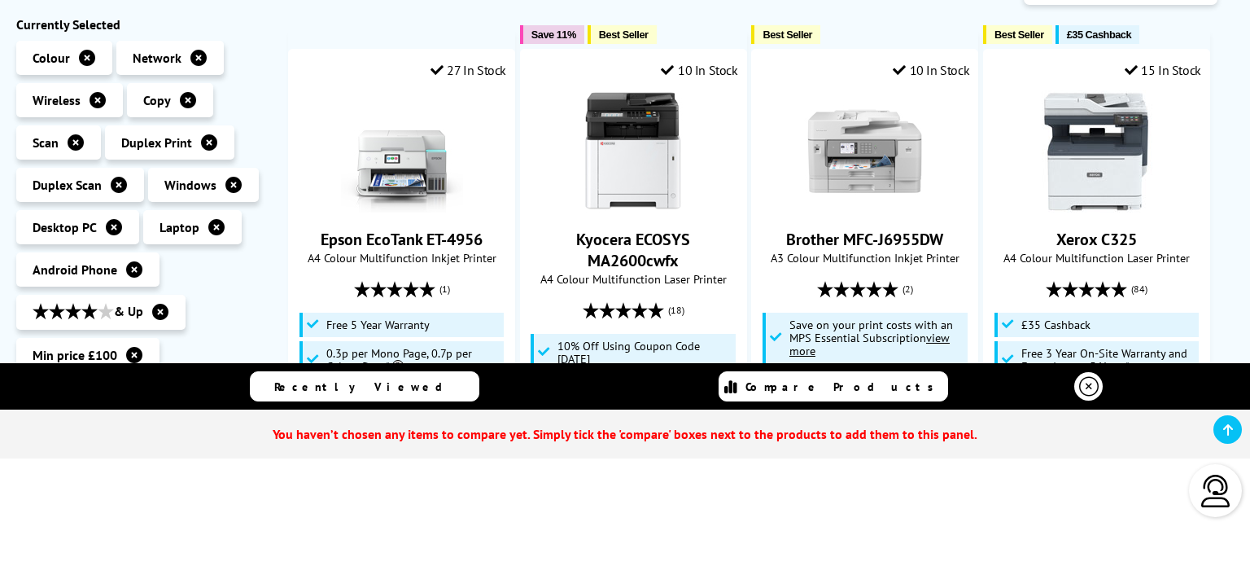
click at [1096, 383] on icon at bounding box center [1089, 387] width 20 height 20
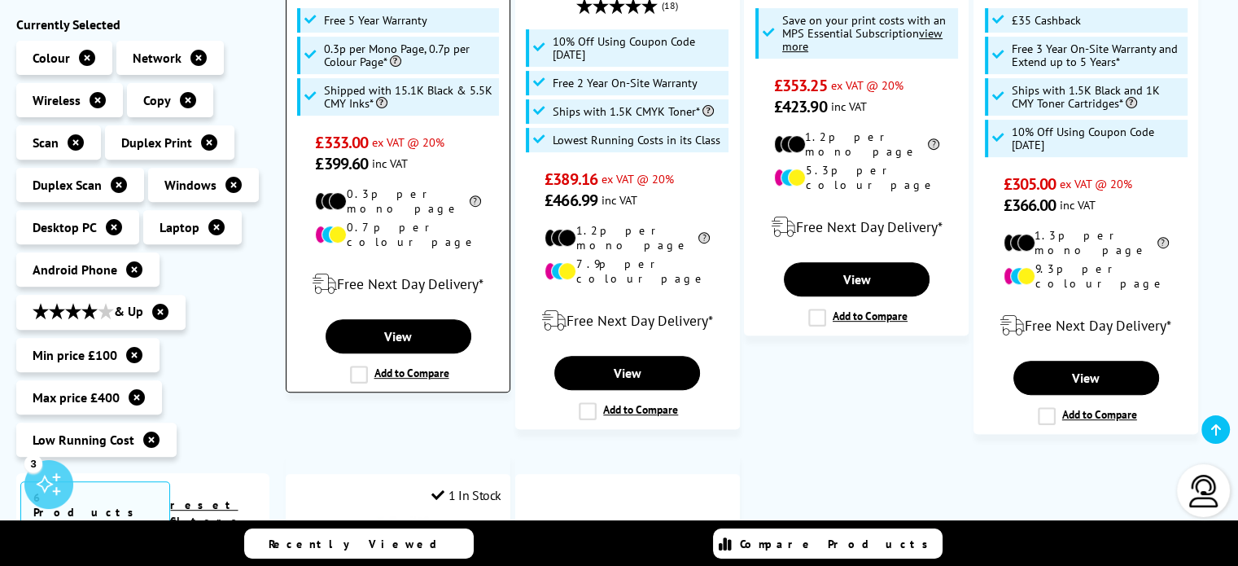
scroll to position [664, 0]
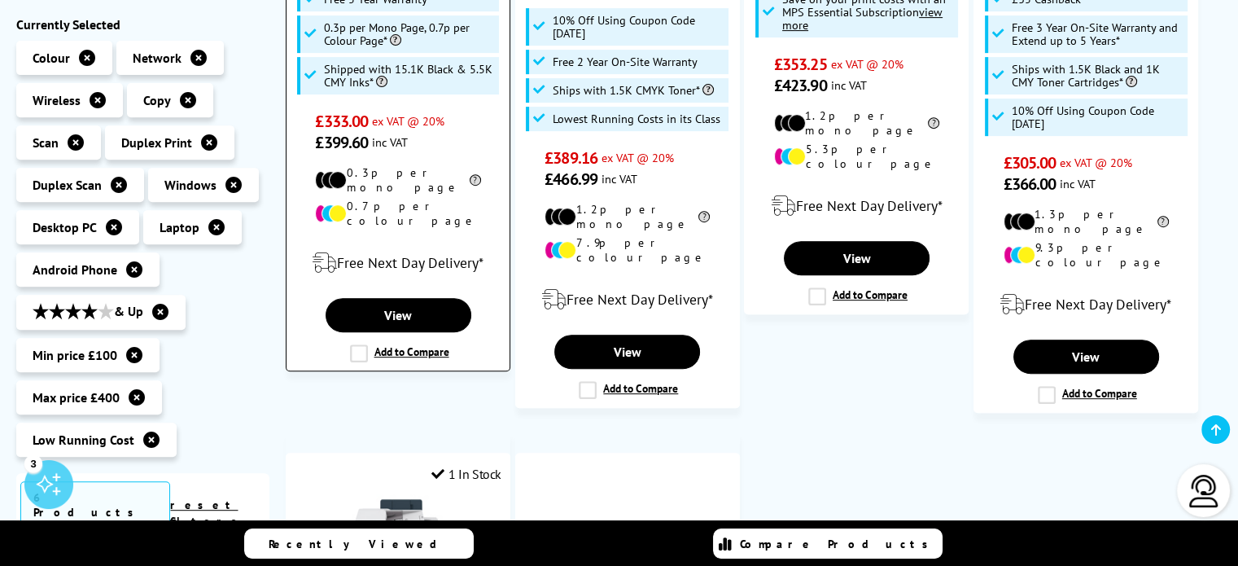
click at [364, 344] on label "Add to Compare" at bounding box center [399, 353] width 99 height 18
click at [0, 0] on input "Add to Compare" at bounding box center [0, 0] width 0 height 0
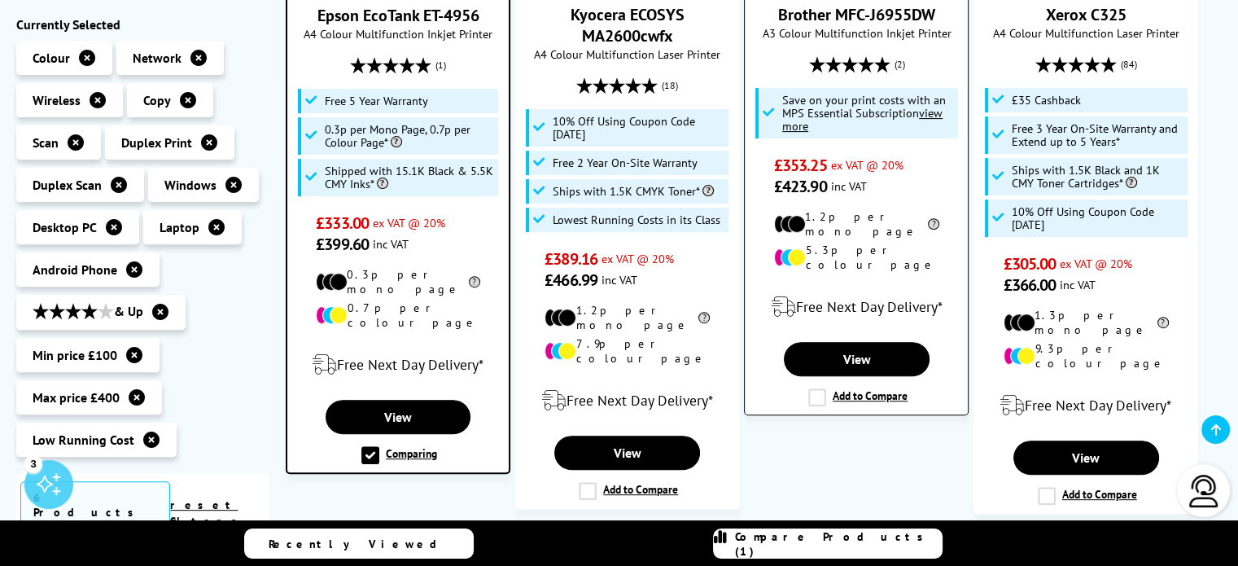
scroll to position [584, 0]
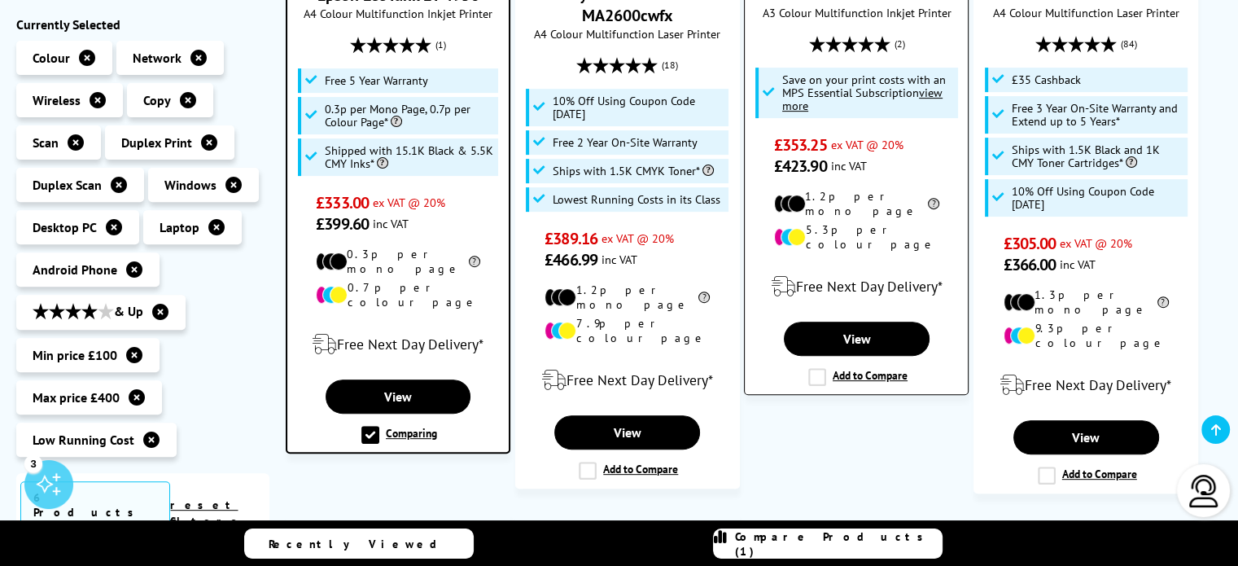
click at [823, 368] on label "Add to Compare" at bounding box center [857, 377] width 99 height 18
click at [0, 0] on input "Add to Compare" at bounding box center [0, 0] width 0 height 0
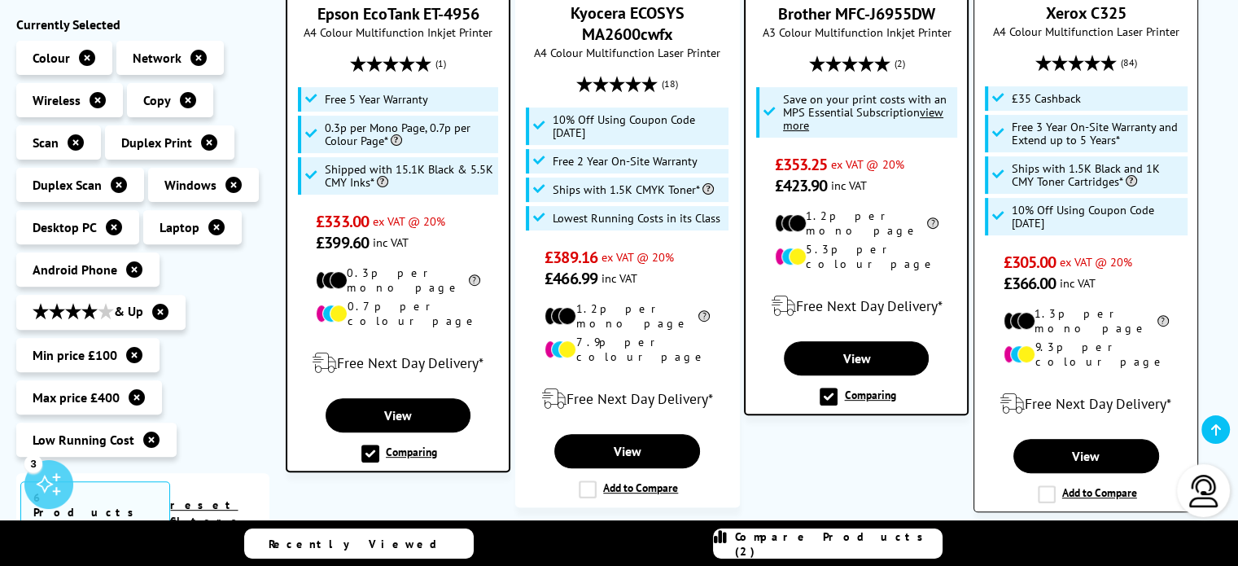
scroll to position [665, 0]
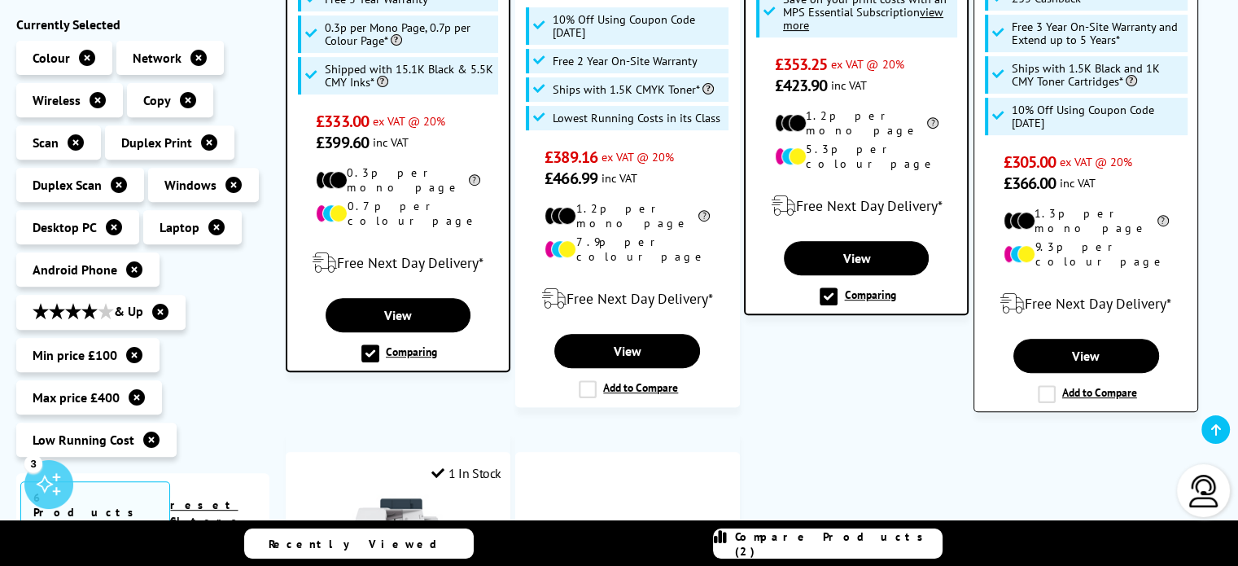
click at [1044, 385] on label "Add to Compare" at bounding box center [1087, 394] width 99 height 18
click at [0, 0] on input "Add to Compare" at bounding box center [0, 0] width 0 height 0
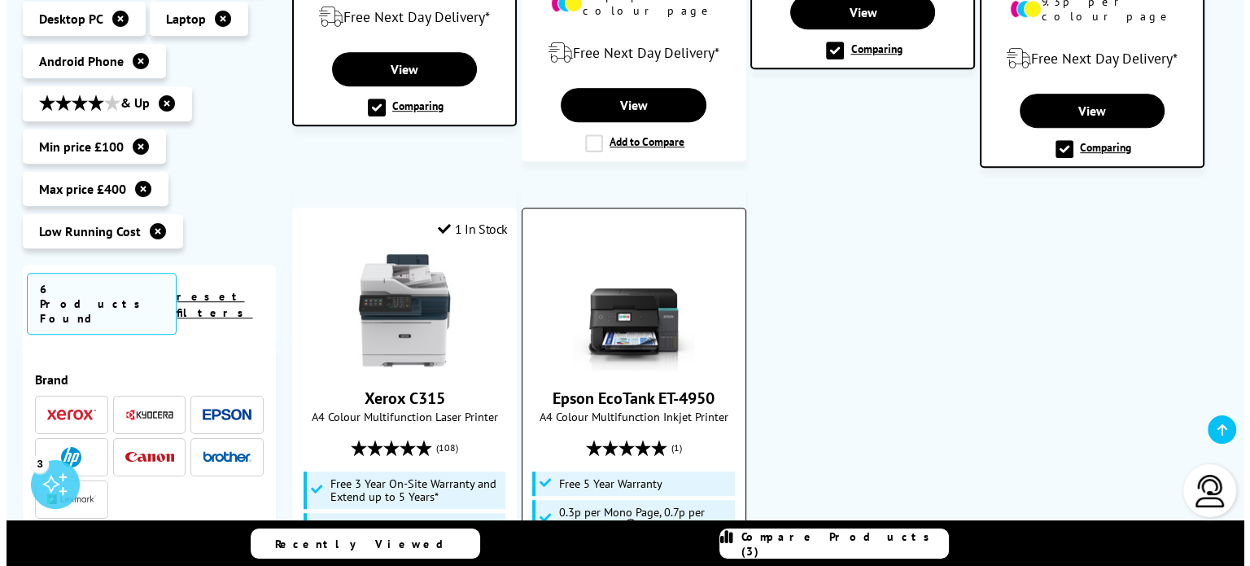
scroll to position [909, 0]
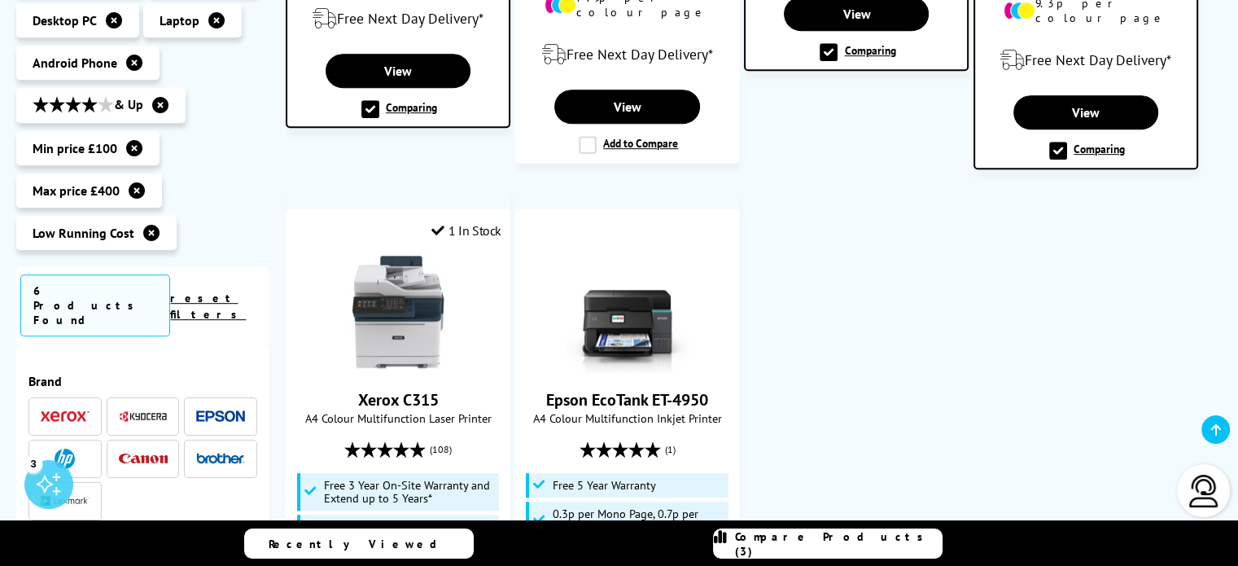
click at [869, 542] on span "Compare Products (3)" at bounding box center [838, 543] width 207 height 29
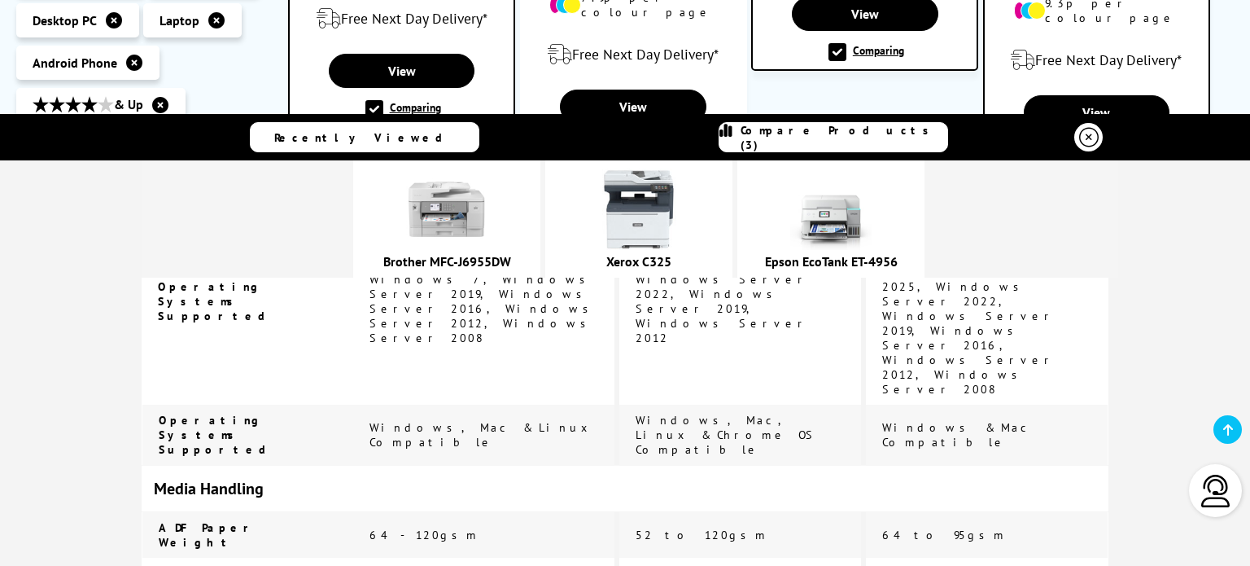
scroll to position [3256, 0]
drag, startPoint x: 848, startPoint y: 260, endPoint x: 996, endPoint y: 260, distance: 148.1
click at [916, 260] on div "Epson EcoTank ET-4956" at bounding box center [831, 261] width 171 height 16
copy link "Epson EcoTank ET-4956"
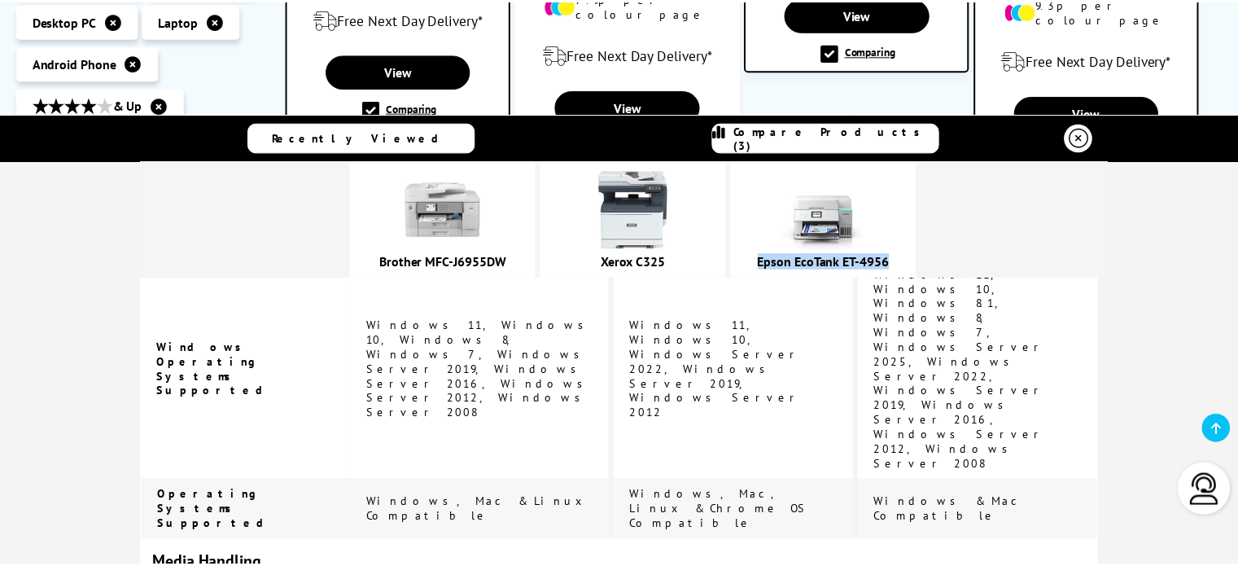
scroll to position [3174, 0]
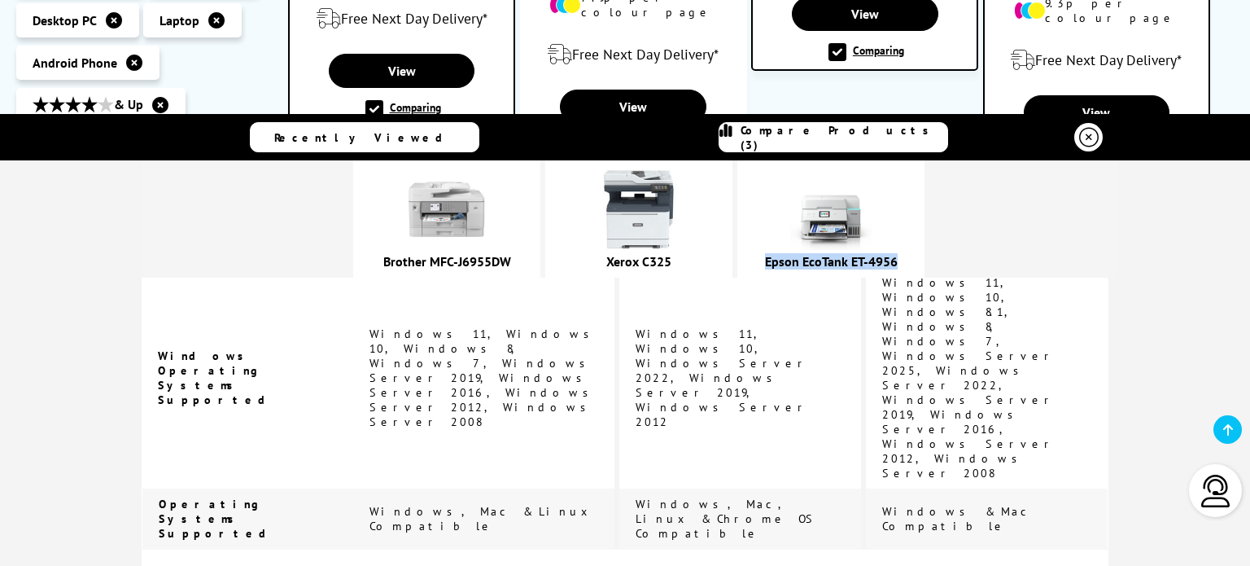
click at [1079, 130] on icon at bounding box center [1089, 138] width 20 height 20
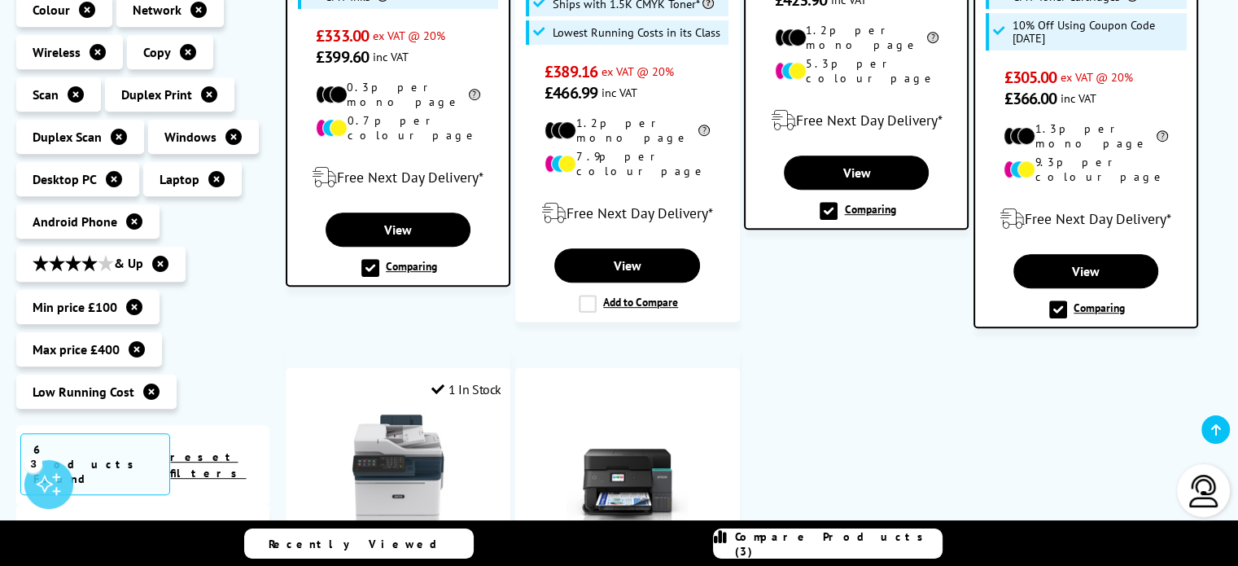
scroll to position [909, 0]
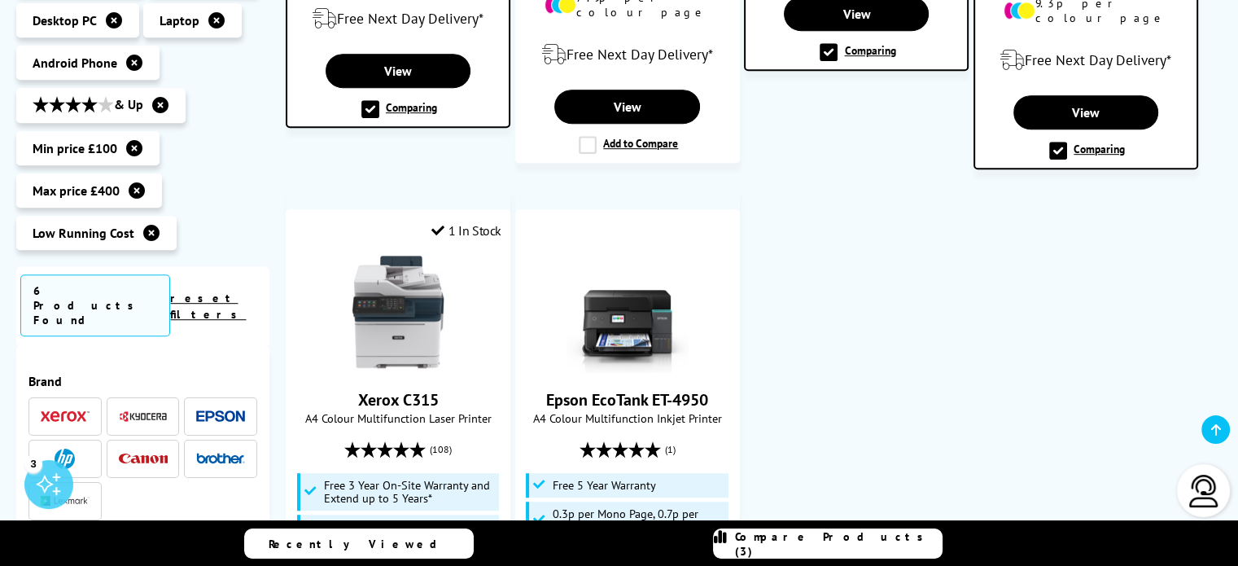
click at [150, 225] on icon at bounding box center [151, 233] width 16 height 16
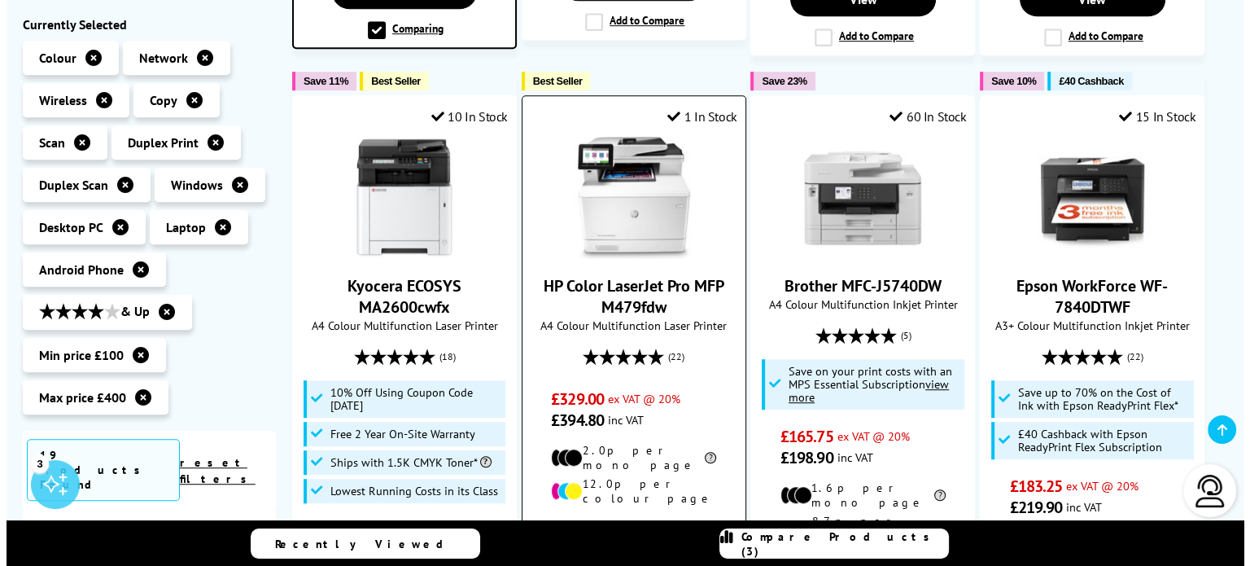
scroll to position [991, 0]
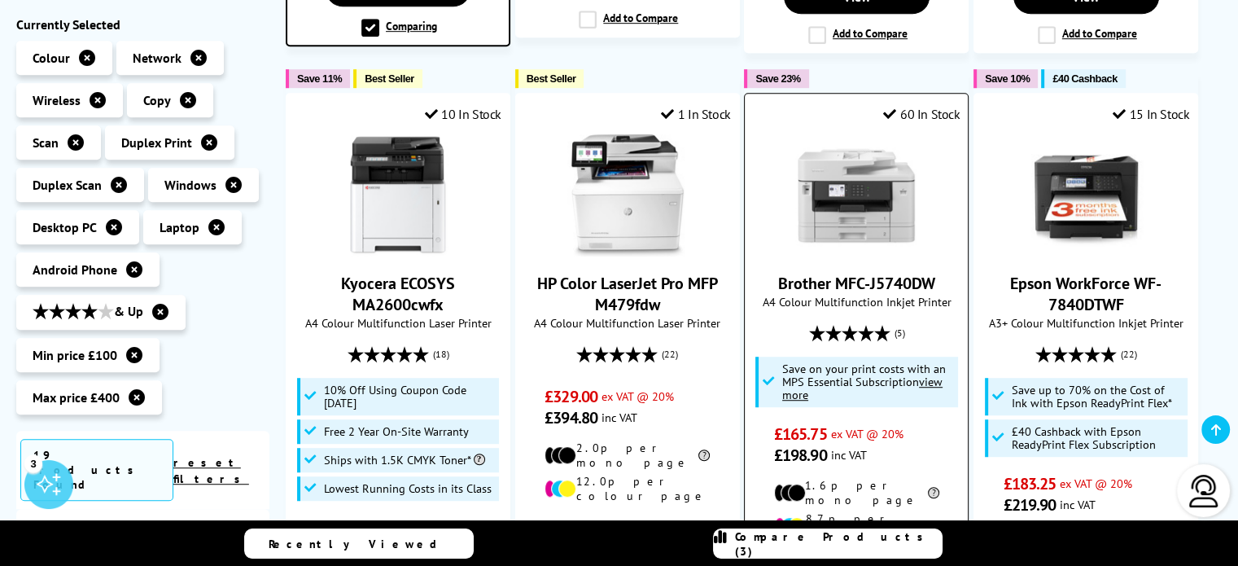
drag, startPoint x: 941, startPoint y: 249, endPoint x: 762, endPoint y: 257, distance: 179.3
click at [762, 273] on span "Brother MFC-J5740DW" at bounding box center [856, 283] width 199 height 21
copy link "Brother MFC-J5740DW"
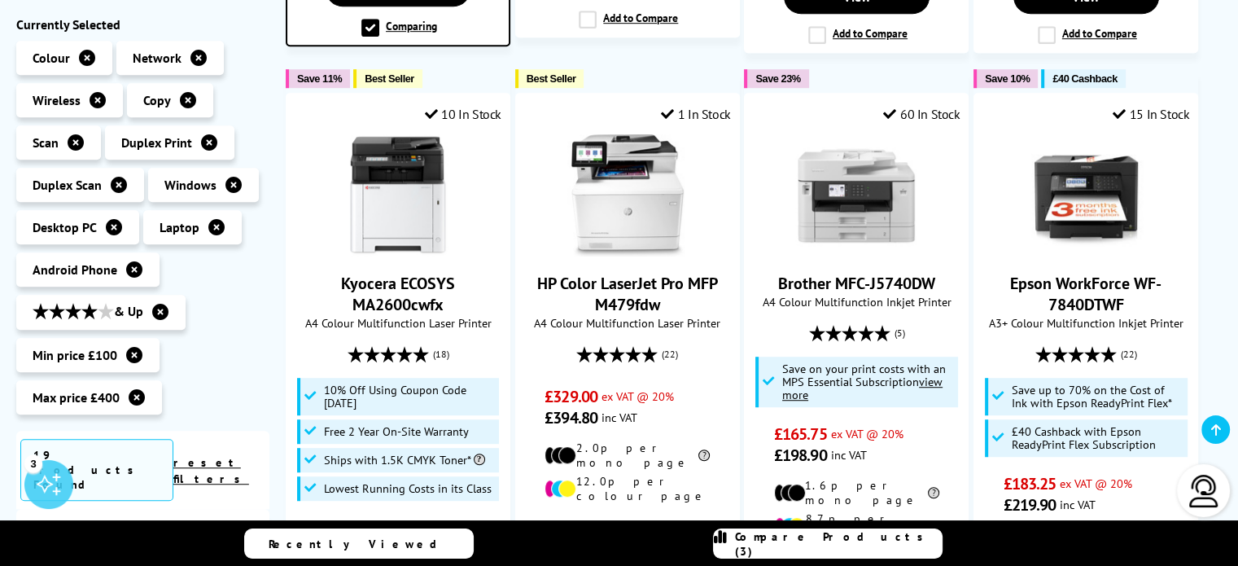
click at [791, 546] on span "Compare Products (3)" at bounding box center [838, 543] width 207 height 29
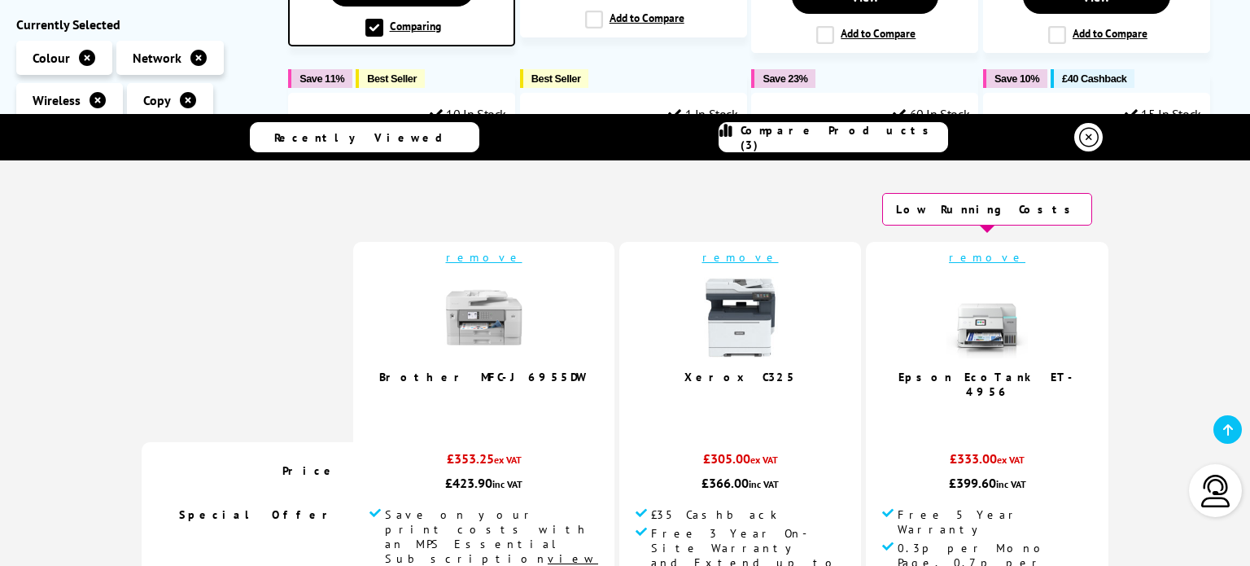
click at [949, 256] on link "remove" at bounding box center [987, 257] width 77 height 15
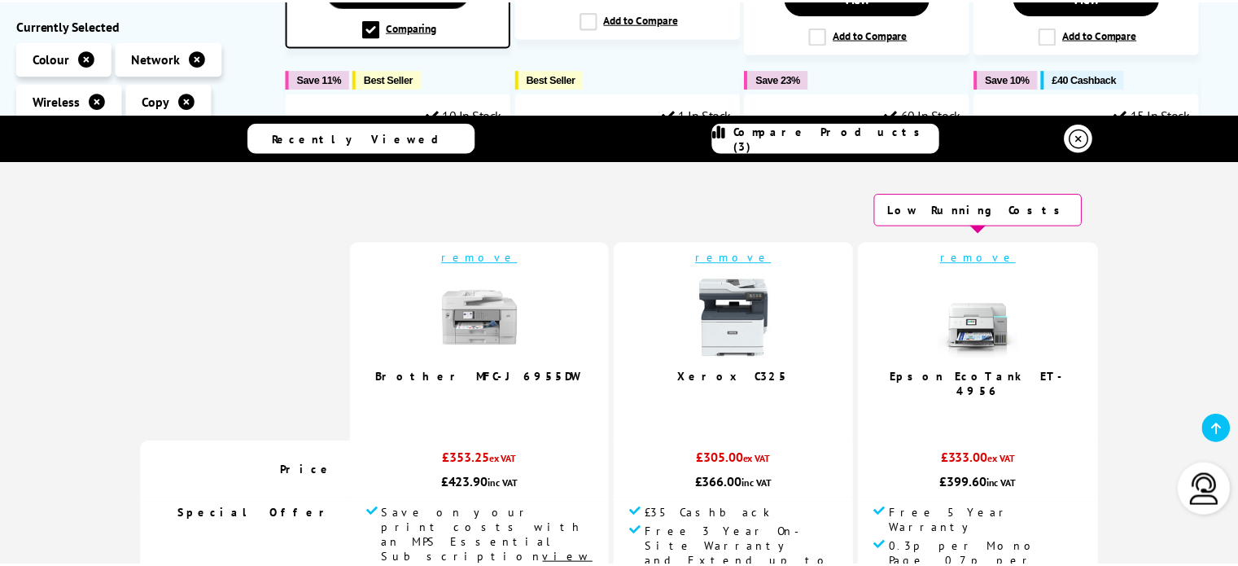
scroll to position [990, 0]
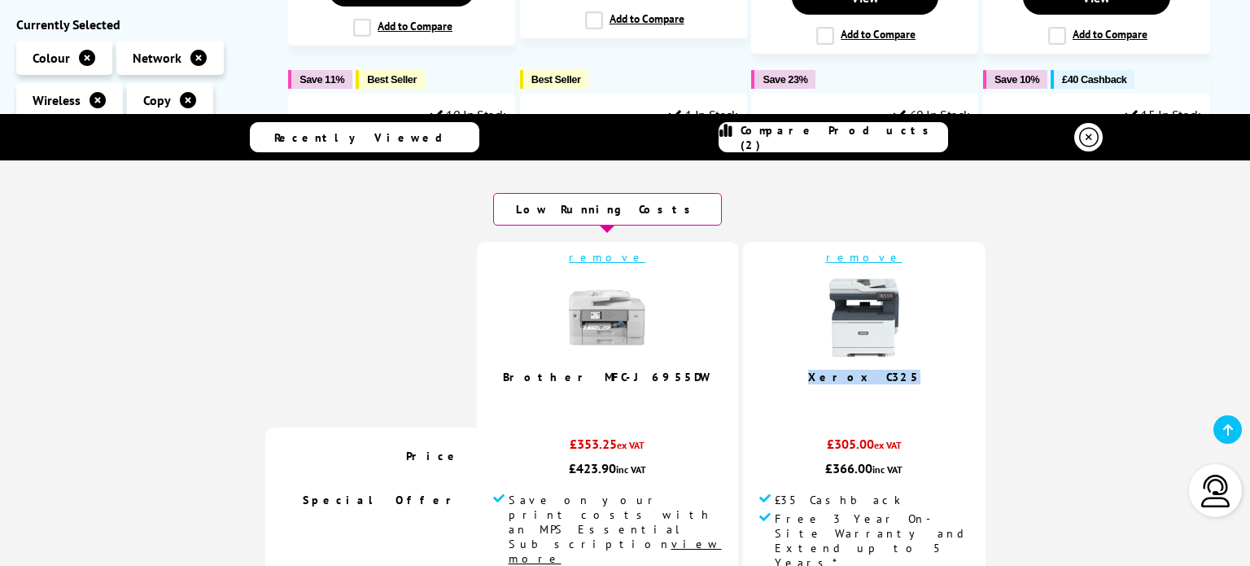
drag, startPoint x: 853, startPoint y: 374, endPoint x: 794, endPoint y: 377, distance: 59.5
click at [794, 377] on td "remove Xerox C325 5.0 / 5" at bounding box center [864, 335] width 243 height 186
copy link "Xerox C325"
click at [1087, 142] on icon at bounding box center [1089, 138] width 20 height 20
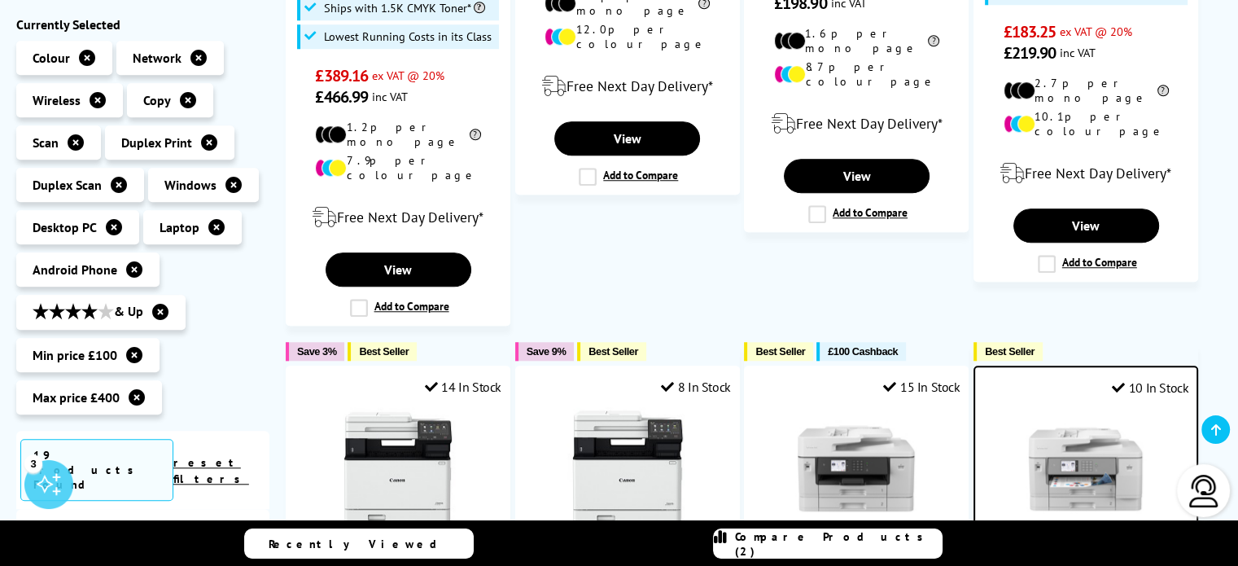
scroll to position [1641, 0]
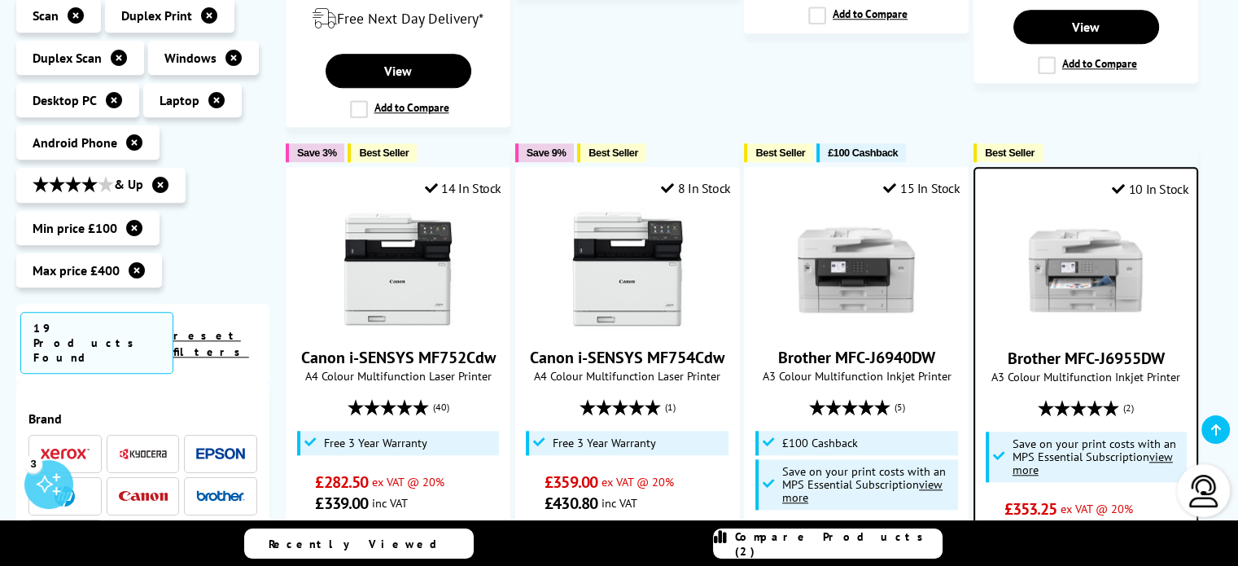
click at [856, 540] on span "Compare Products (2)" at bounding box center [838, 543] width 207 height 29
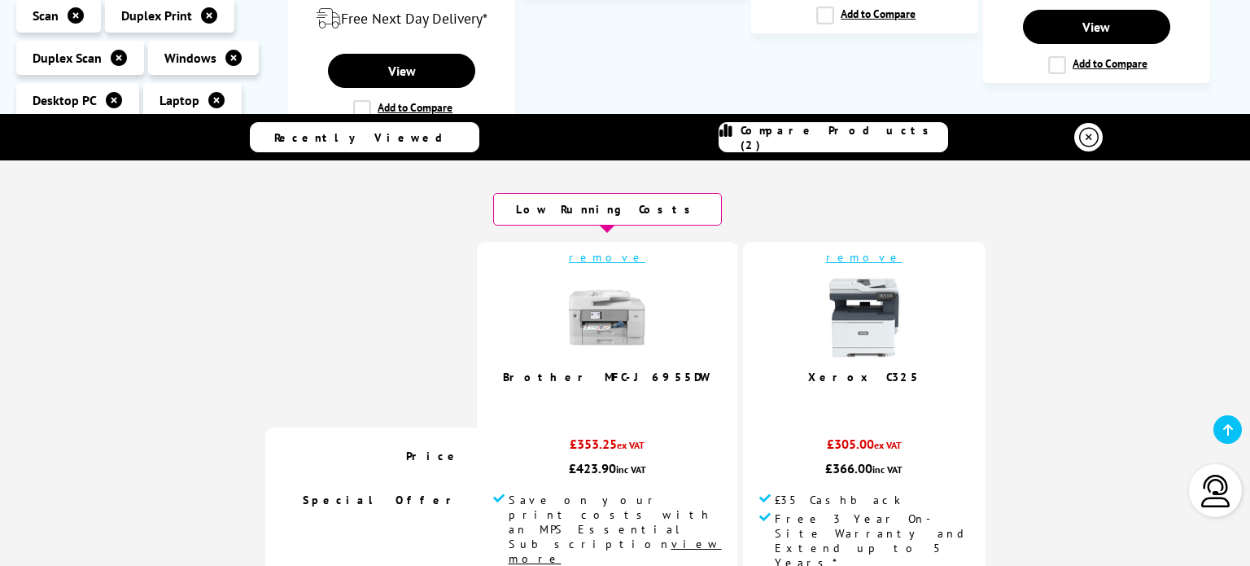
click at [826, 253] on link "remove" at bounding box center [864, 257] width 77 height 15
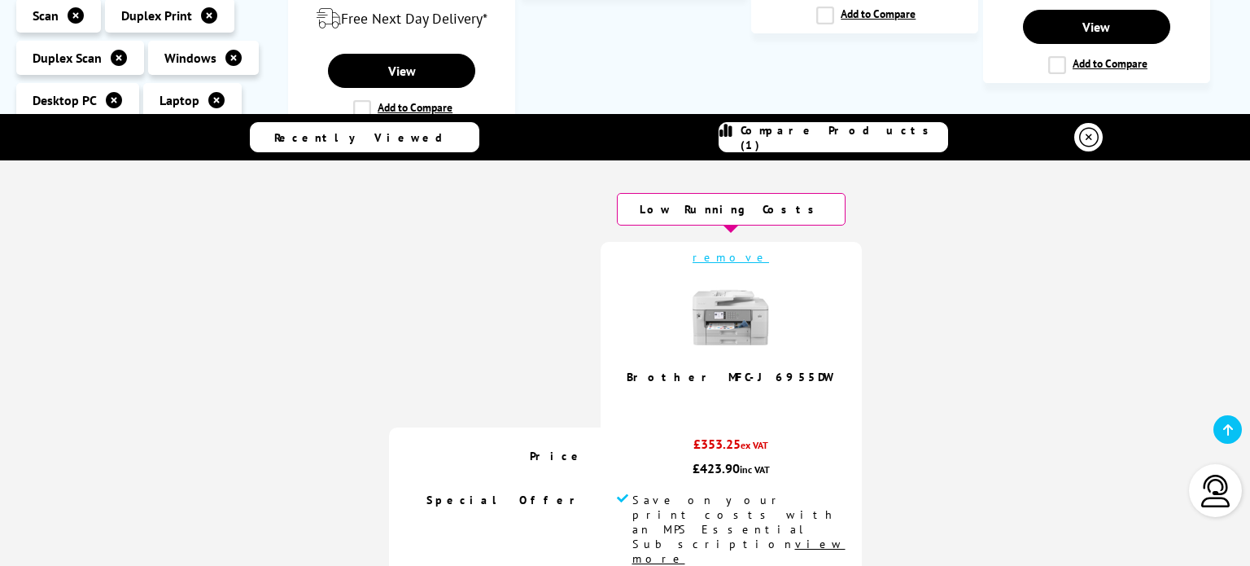
click at [1091, 133] on icon at bounding box center [1089, 138] width 20 height 20
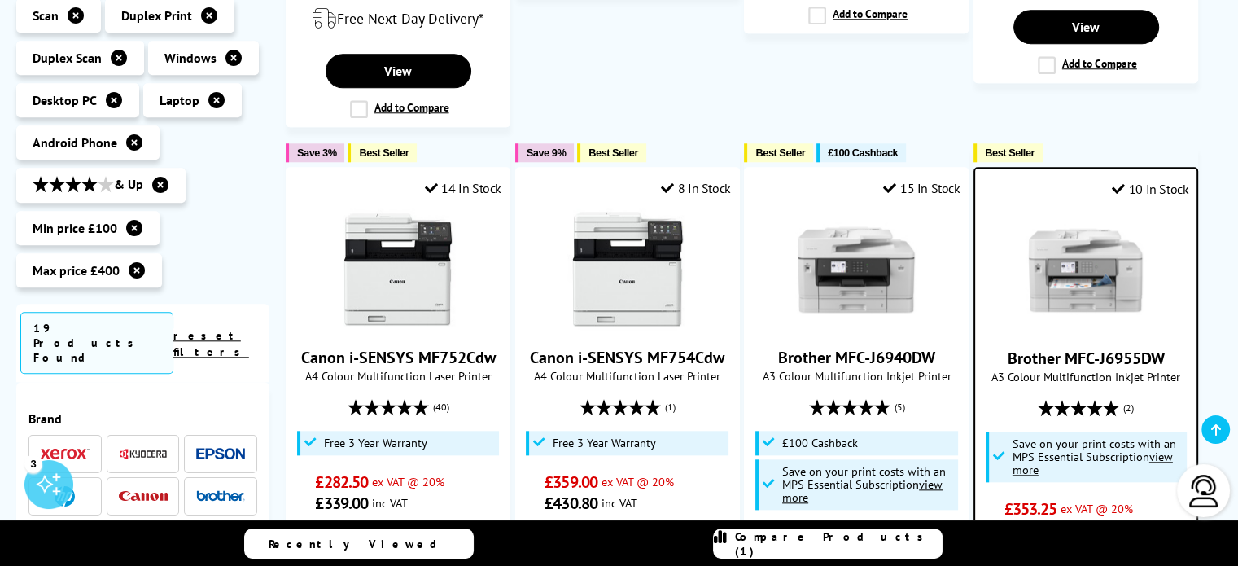
click at [207, 490] on img at bounding box center [220, 495] width 49 height 11
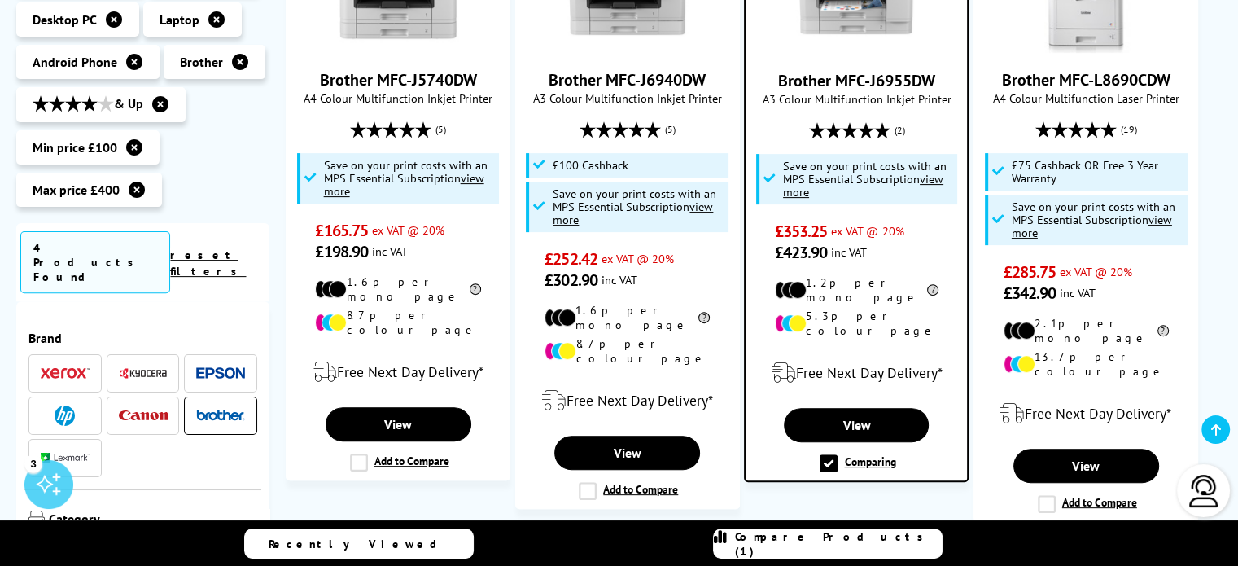
scroll to position [501, 0]
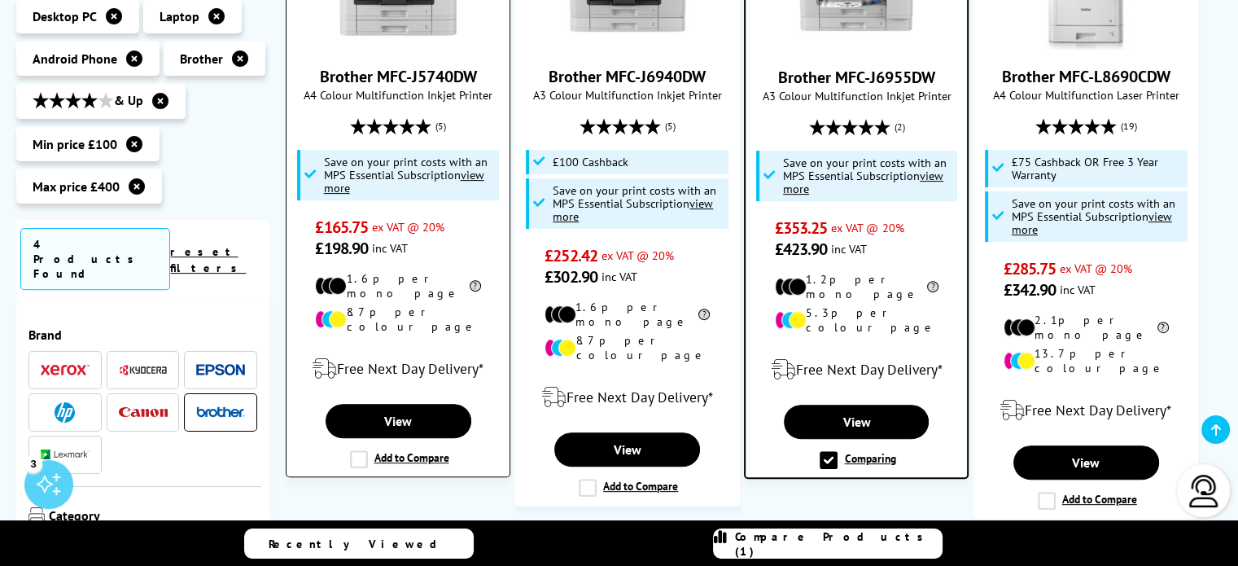
click at [358, 450] on label "Add to Compare" at bounding box center [399, 459] width 99 height 18
click at [0, 0] on input "Add to Compare" at bounding box center [0, 0] width 0 height 0
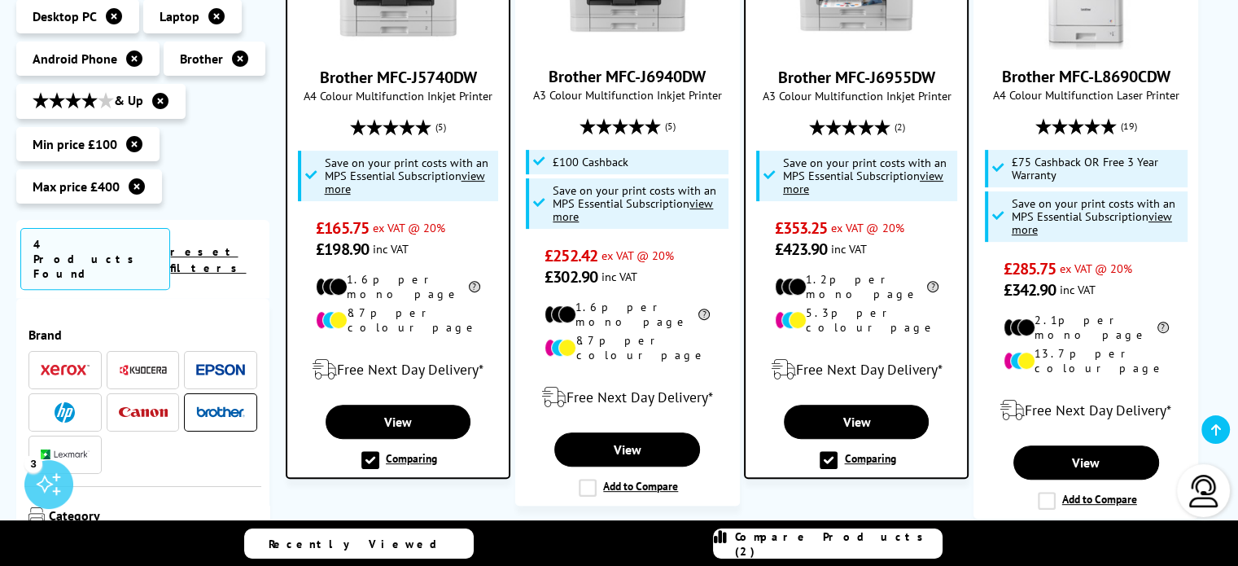
scroll to position [502, 0]
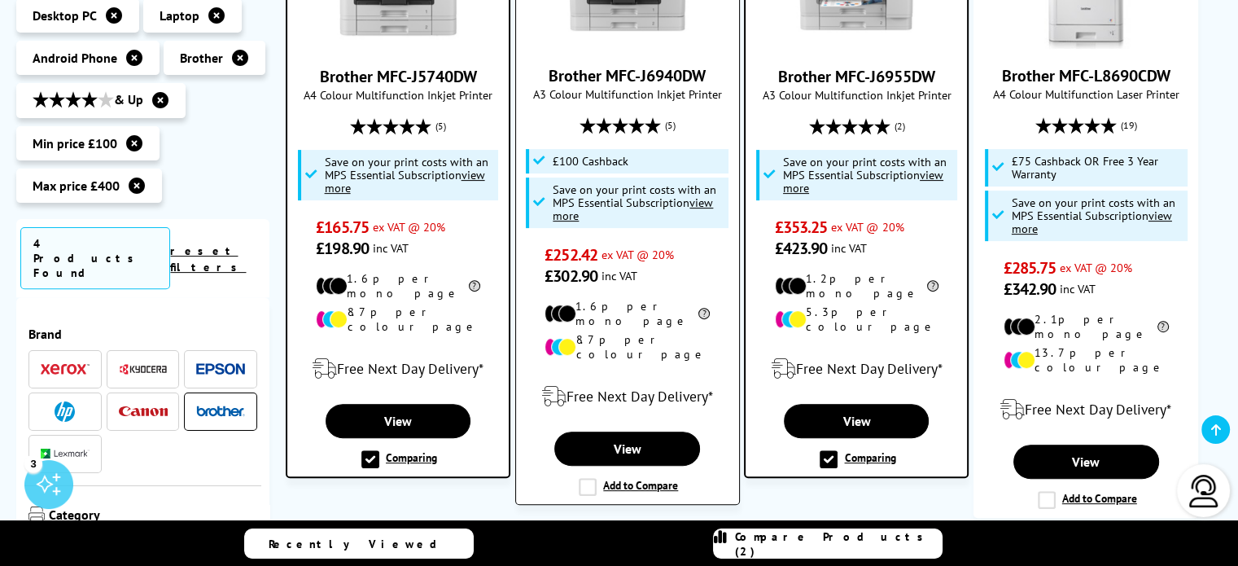
click at [590, 478] on label "Add to Compare" at bounding box center [628, 487] width 99 height 18
click at [0, 0] on input "Add to Compare" at bounding box center [0, 0] width 0 height 0
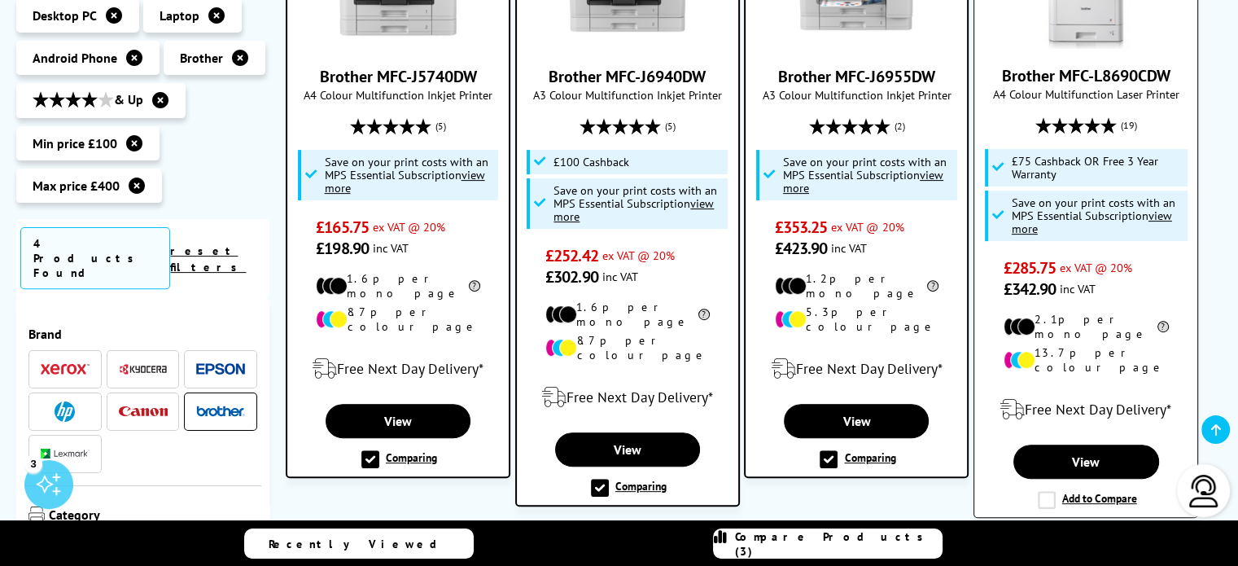
click at [1044, 491] on label "Add to Compare" at bounding box center [1087, 500] width 99 height 18
click at [0, 0] on input "Add to Compare" at bounding box center [0, 0] width 0 height 0
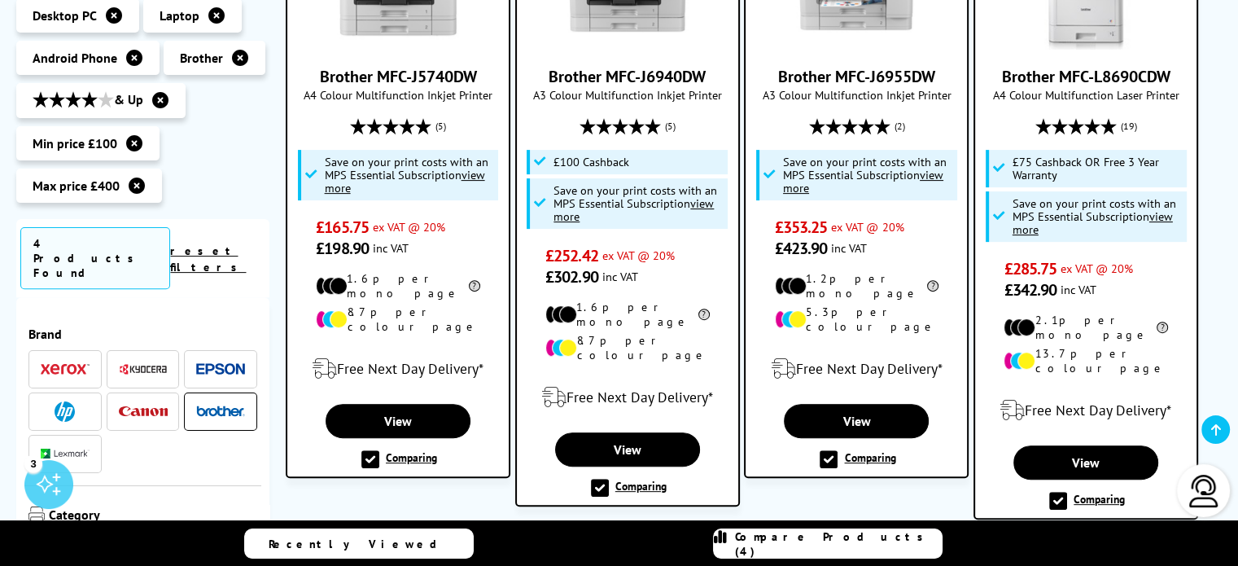
click at [1065, 492] on label "Comparing" at bounding box center [1087, 501] width 76 height 18
click at [0, 0] on input "Comparing" at bounding box center [0, 0] width 0 height 0
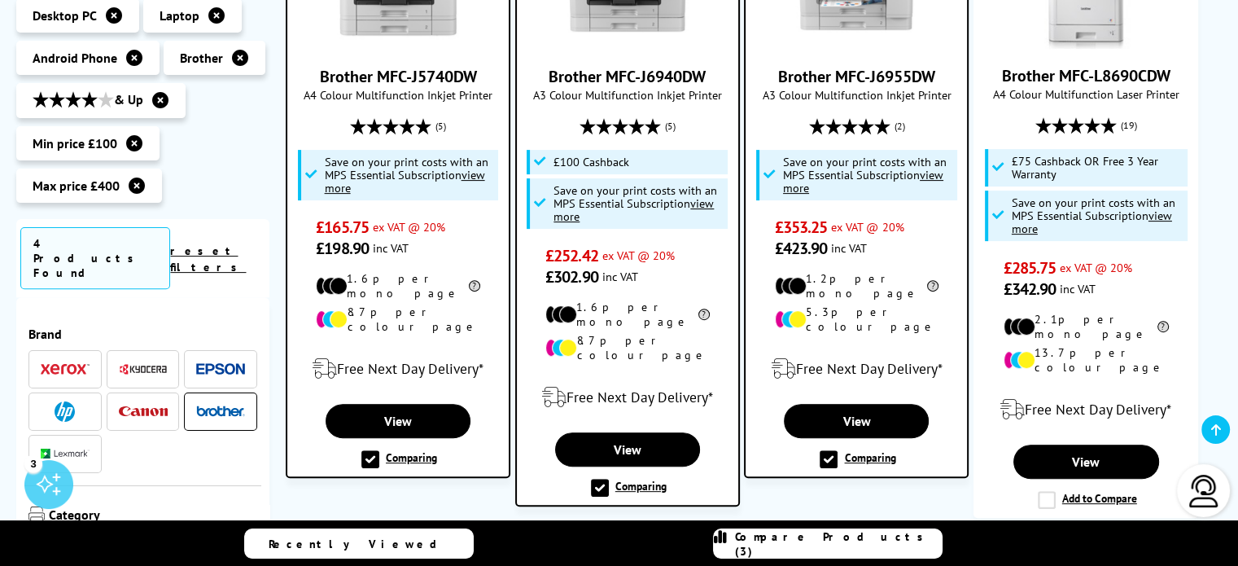
click at [800, 537] on span "Compare Products (3)" at bounding box center [838, 543] width 207 height 29
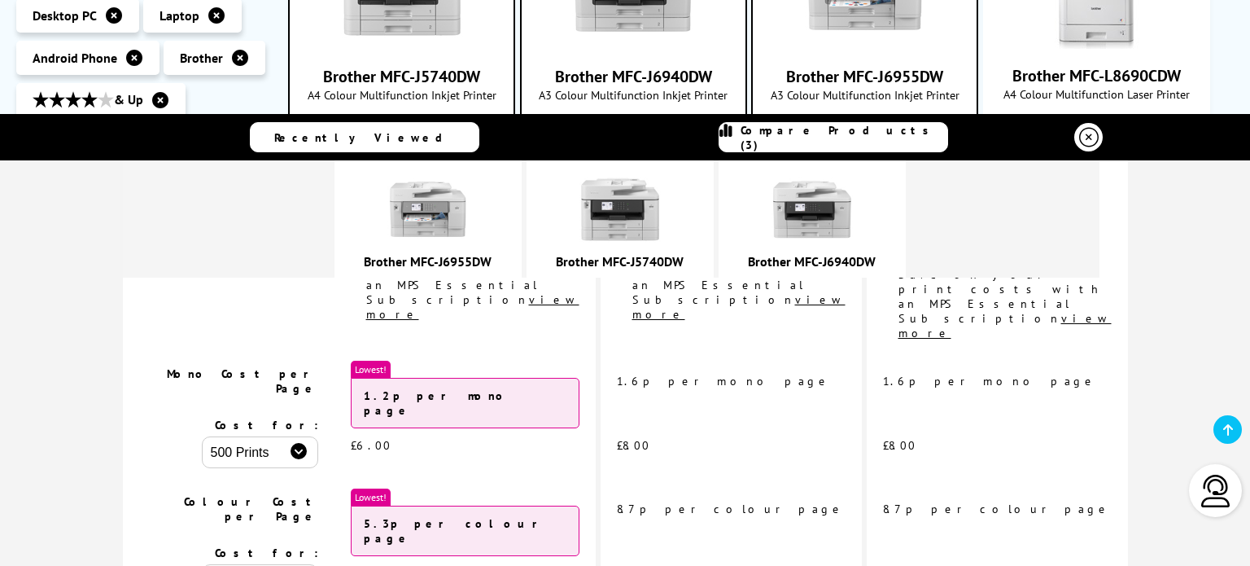
scroll to position [0, 0]
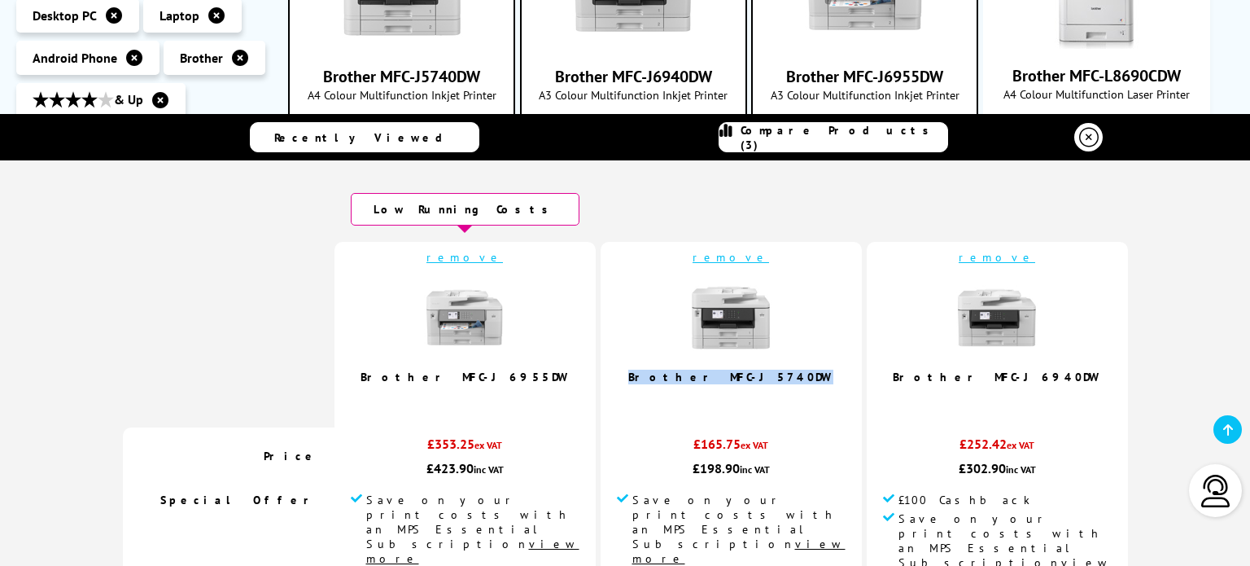
drag, startPoint x: 792, startPoint y: 374, endPoint x: 667, endPoint y: 383, distance: 124.9
click at [667, 383] on td "remove Brother MFC-J5740DW 4.8 / 5" at bounding box center [731, 335] width 261 height 186
copy link "Brother MFC-J5740DW"
click at [739, 372] on link "Brother MFC-J5740DW" at bounding box center [730, 377] width 205 height 15
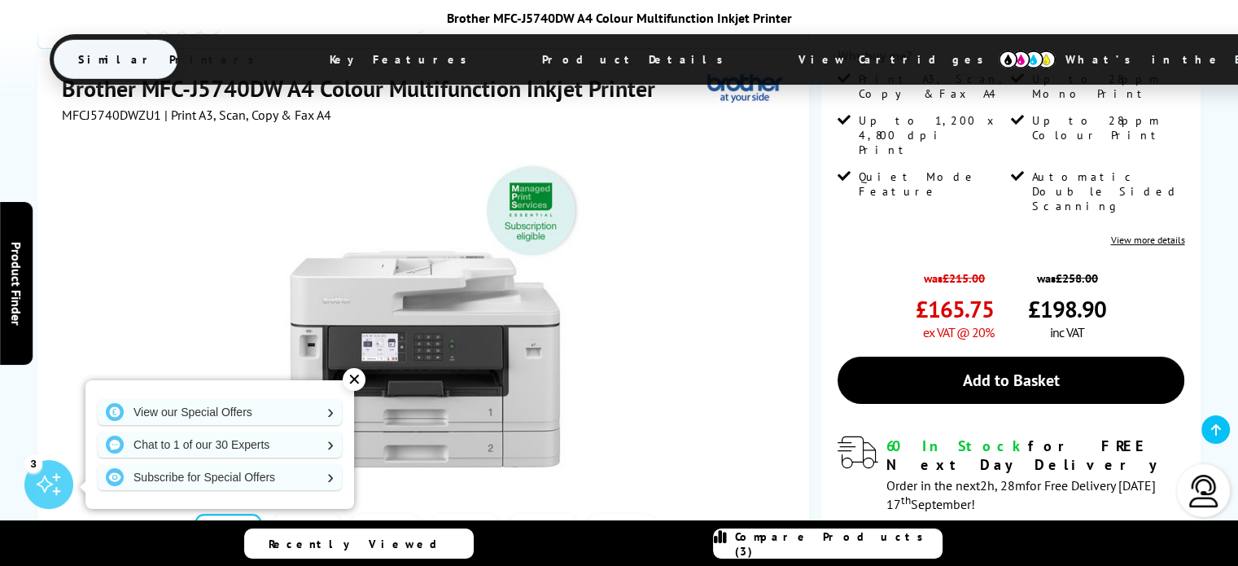
scroll to position [326, 0]
click at [353, 378] on div "✕" at bounding box center [354, 379] width 23 height 23
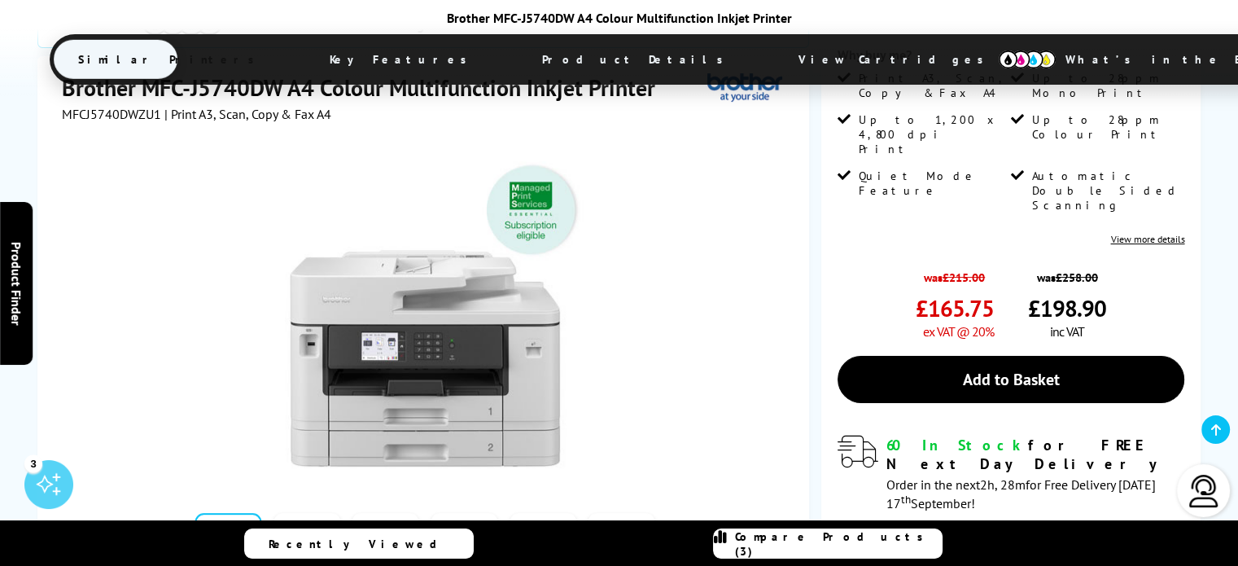
click at [694, 268] on div at bounding box center [425, 306] width 727 height 368
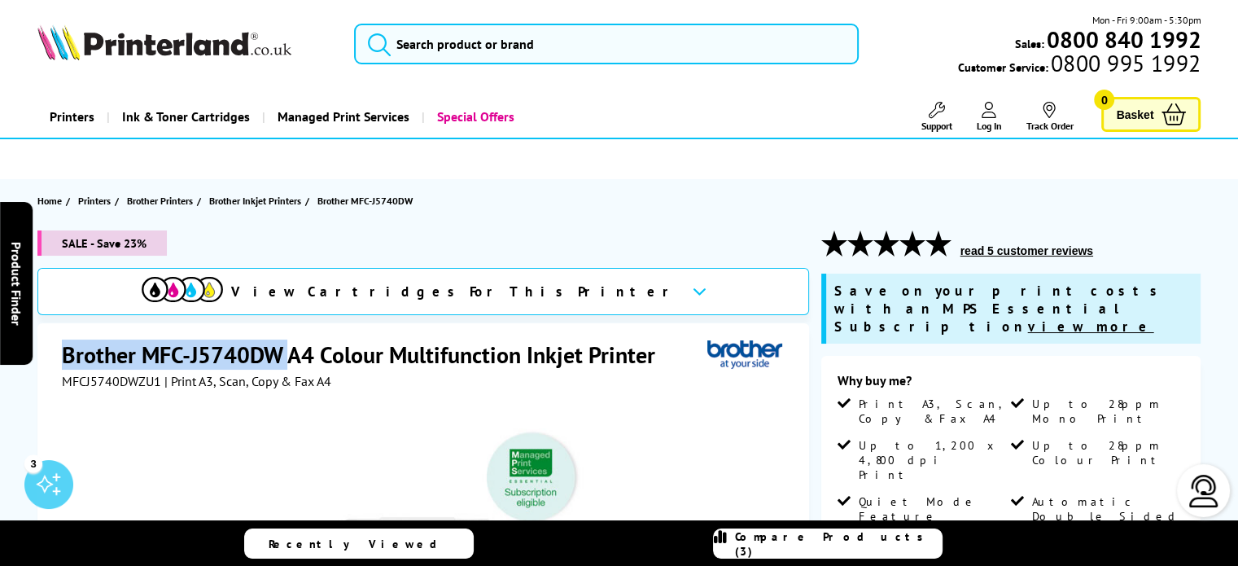
drag, startPoint x: 65, startPoint y: 357, endPoint x: 286, endPoint y: 340, distance: 221.2
click at [286, 340] on h1 "Brother MFC-J5740DW A4 Colour Multifunction Inkjet Printer" at bounding box center [367, 354] width 610 height 30
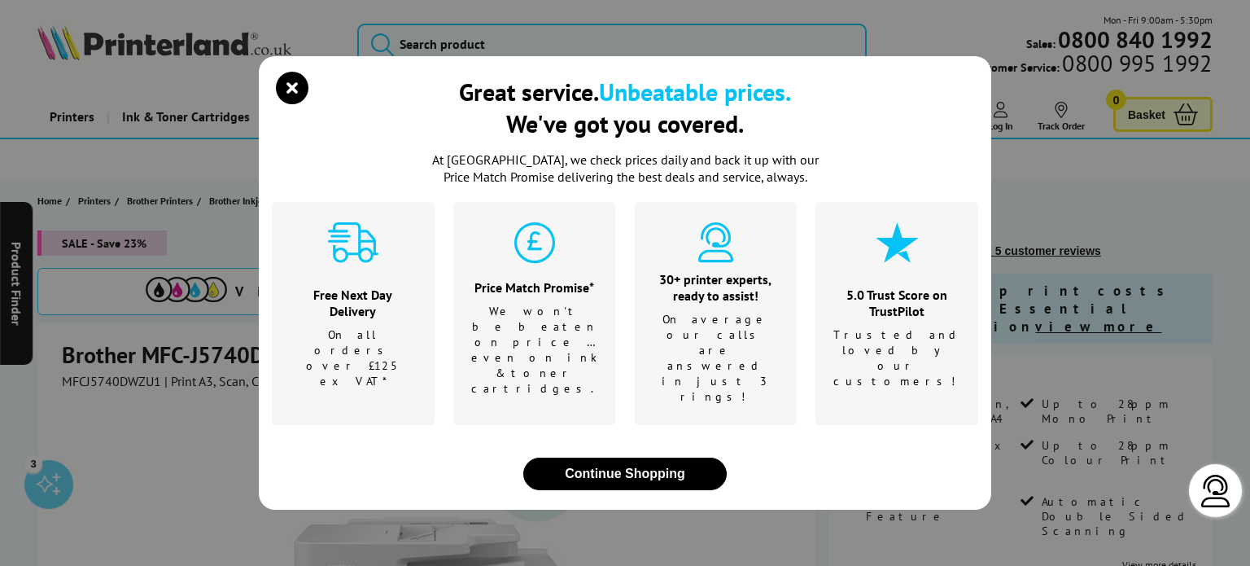
drag, startPoint x: 248, startPoint y: 344, endPoint x: 208, endPoint y: 354, distance: 41.9
click at [208, 354] on div "Great service. Unbeatable prices. We've got you covered. At Printerland, we che…" at bounding box center [625, 283] width 1250 height 566
click at [282, 104] on icon "close modal" at bounding box center [292, 88] width 33 height 33
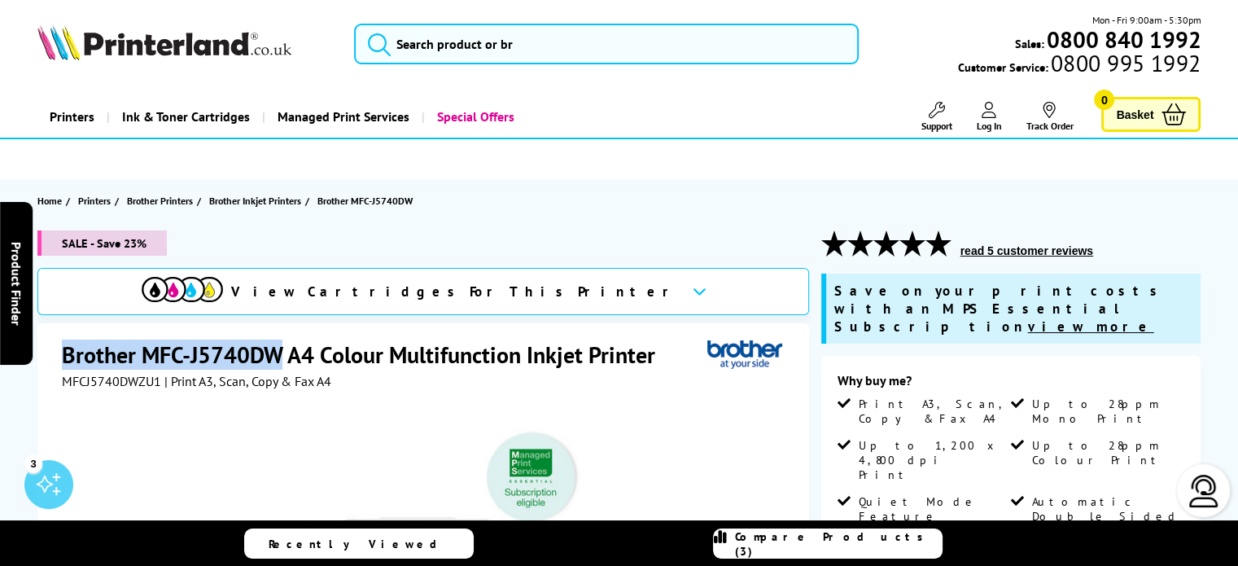
drag, startPoint x: 62, startPoint y: 352, endPoint x: 283, endPoint y: 347, distance: 221.4
click at [283, 347] on h1 "Brother MFC-J5740DW A4 Colour Multifunction Inkjet Printer" at bounding box center [367, 354] width 610 height 30
copy h1 "Brother MFC-J5740DW"
click at [790, 546] on span "Compare Products (3)" at bounding box center [838, 543] width 207 height 29
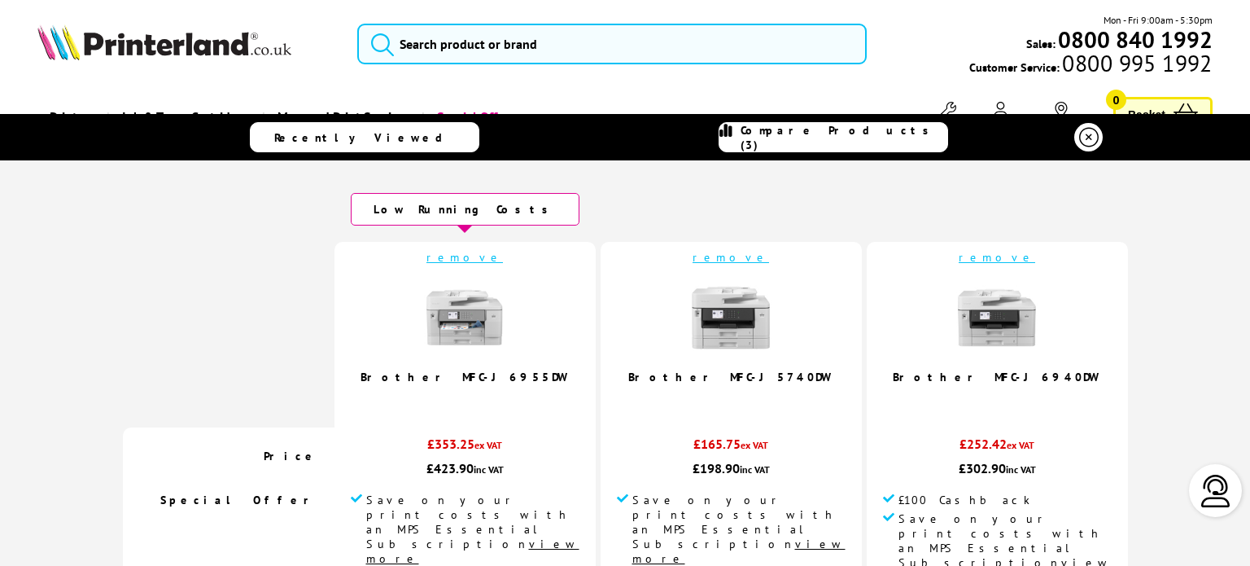
click at [503, 259] on link "remove" at bounding box center [465, 257] width 77 height 15
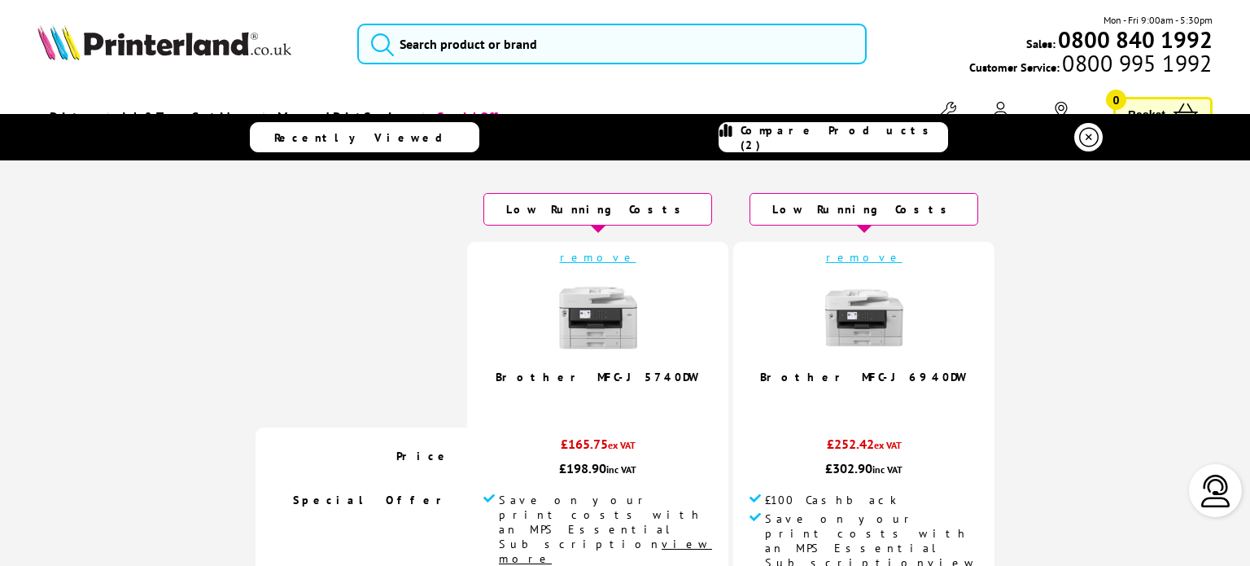
click at [826, 260] on link "remove" at bounding box center [864, 257] width 77 height 15
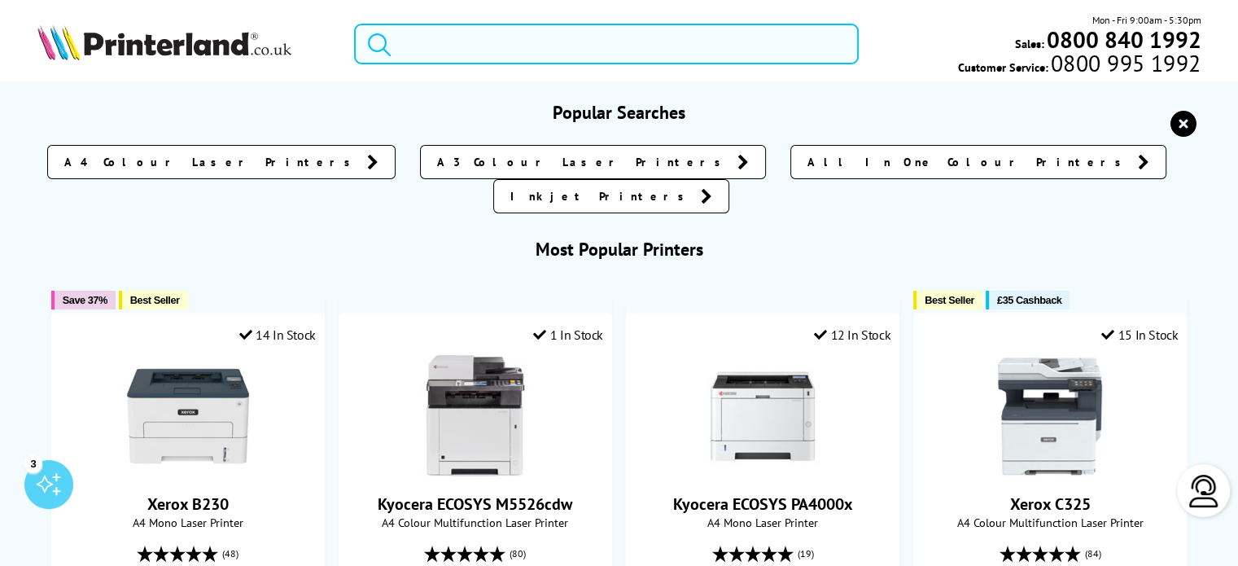
paste input "Brother MFC-J5740DW"
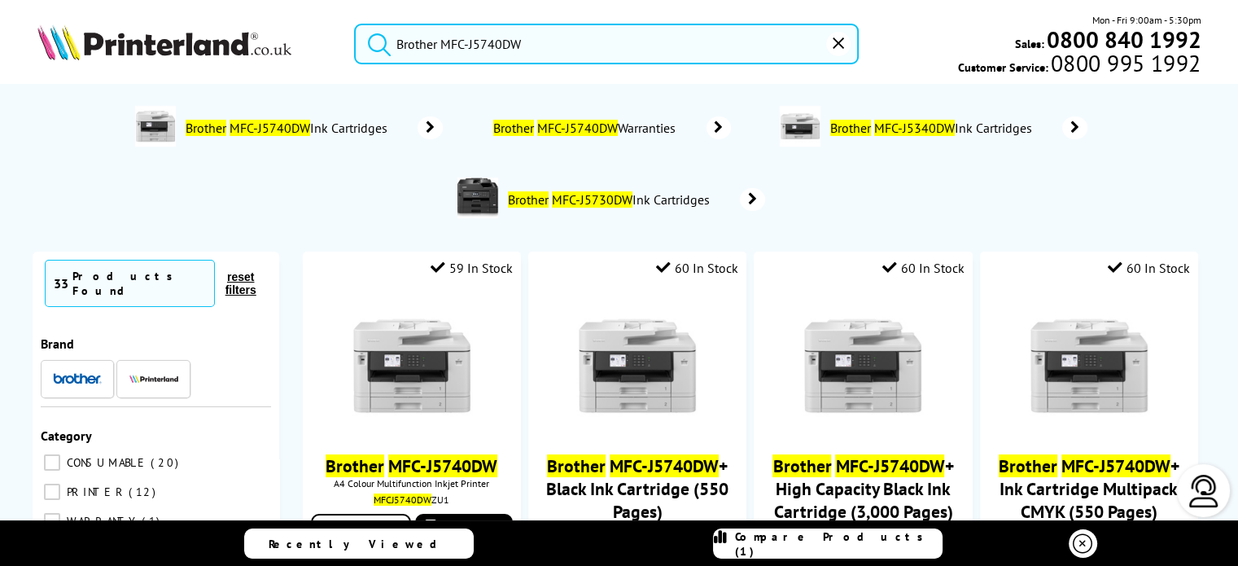
drag, startPoint x: 549, startPoint y: 45, endPoint x: 332, endPoint y: 24, distance: 217.5
click at [332, 24] on div "Brother MFC-J5740DW Mon - Fri 9:00am - 5:30pm Sales: 0800 840 1992 Customer Ser…" at bounding box center [619, 48] width 1238 height 72
paste input "Canon MAXIFY GX7020"
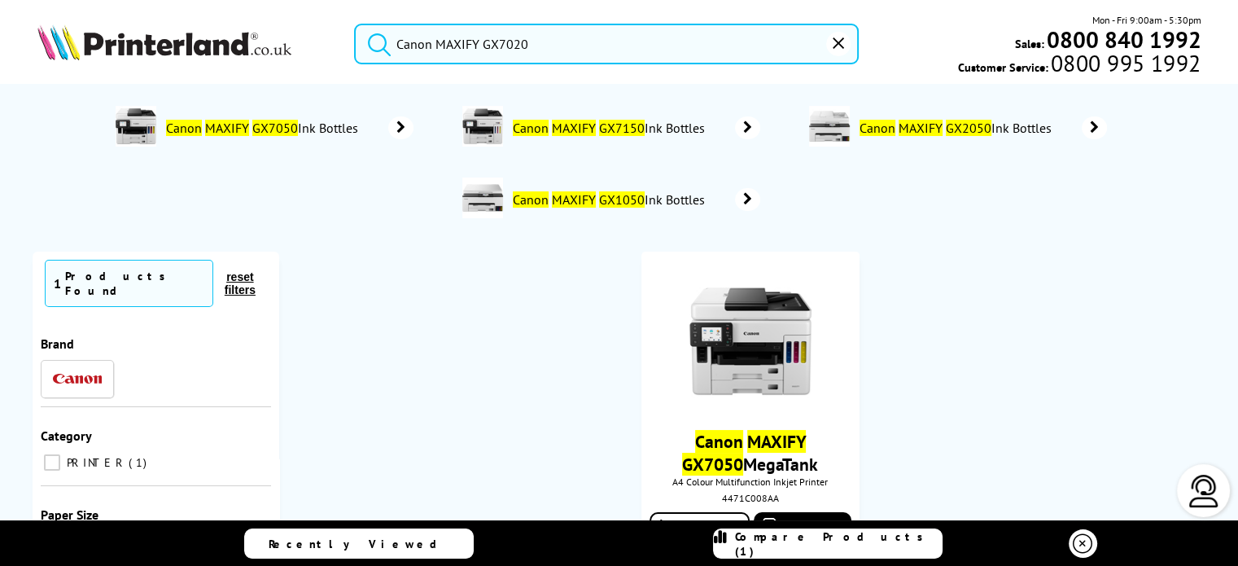
type input "Canon MAXIFY GX7020"
click at [355, 24] on button "submit" at bounding box center [375, 42] width 41 height 36
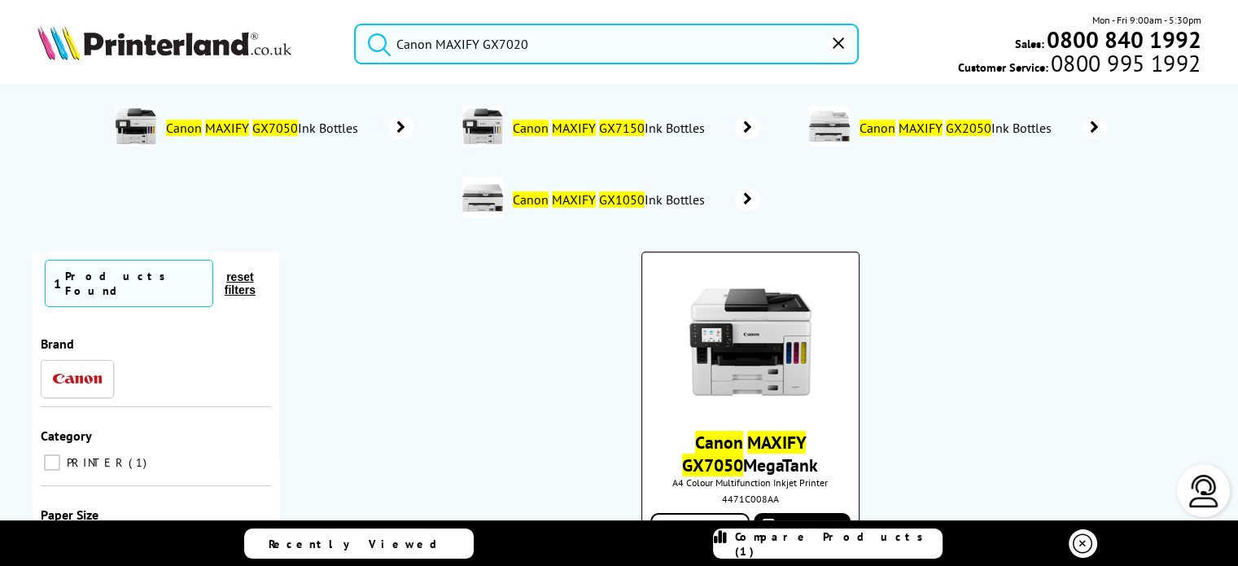
click at [766, 451] on mark "MAXIFY" at bounding box center [776, 442] width 59 height 23
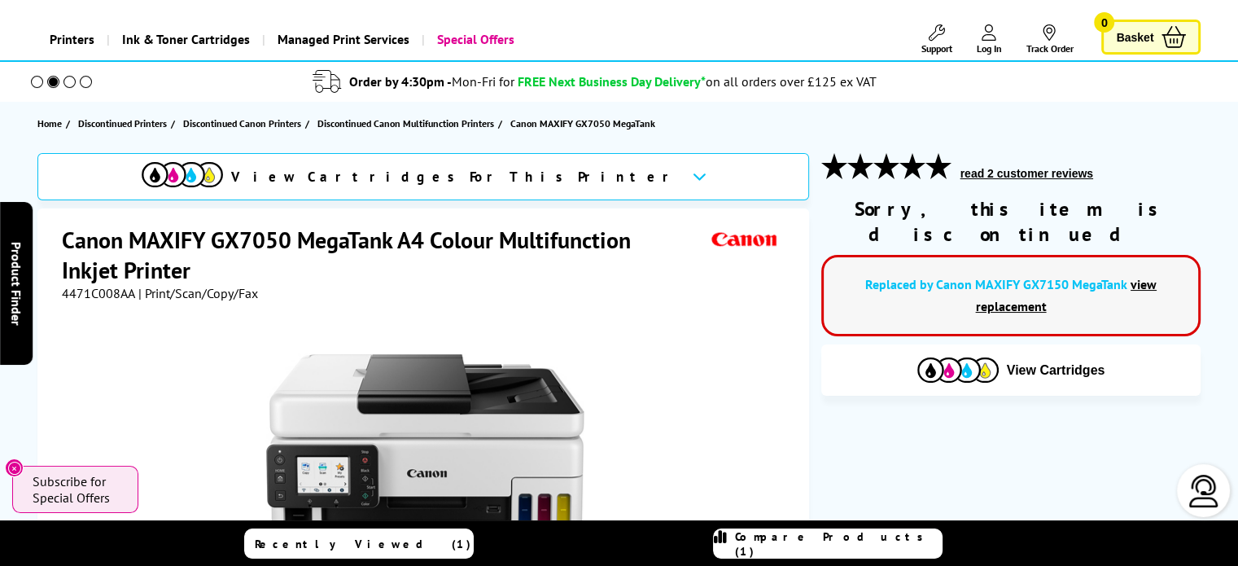
scroll to position [81, 0]
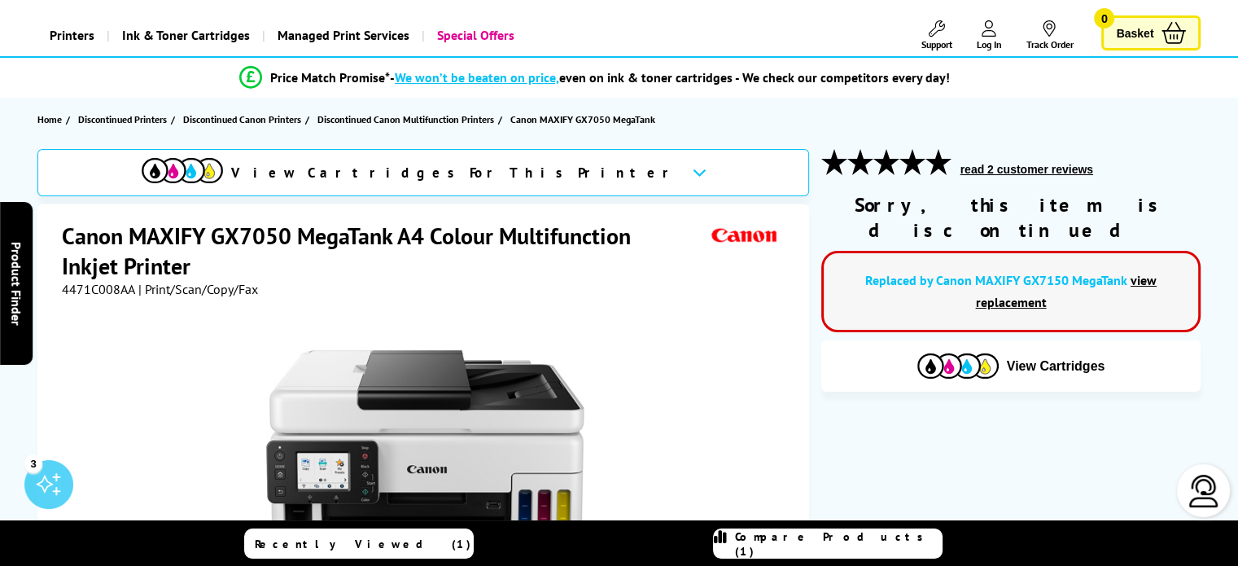
click at [1008, 280] on link "view replacement" at bounding box center [1066, 291] width 182 height 38
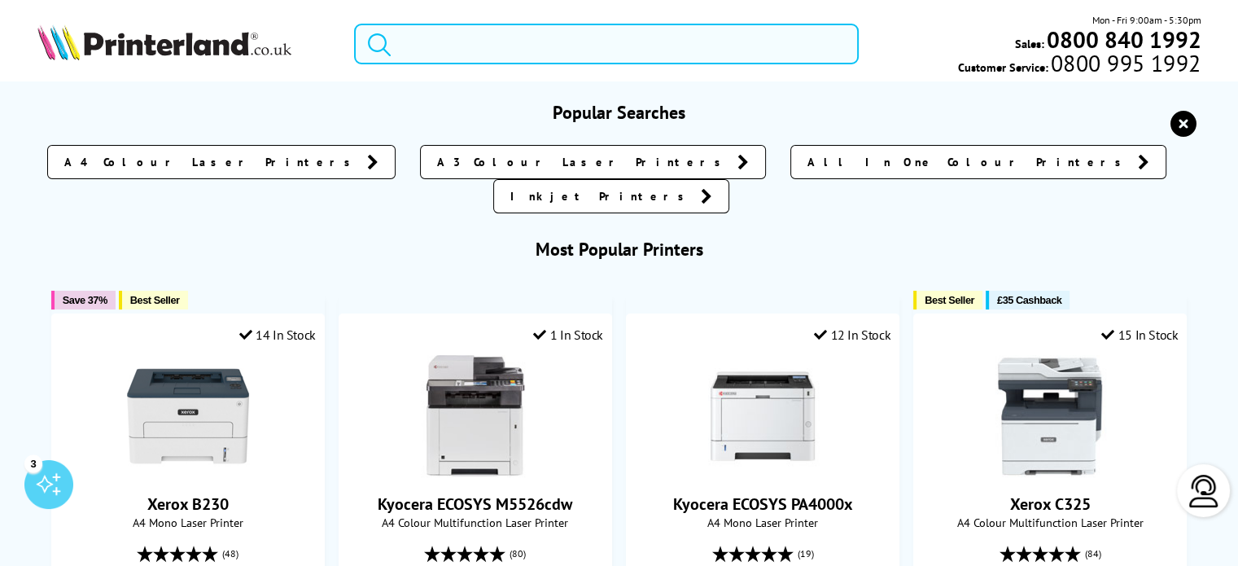
paste input "Canon MAXIFY GX7020"
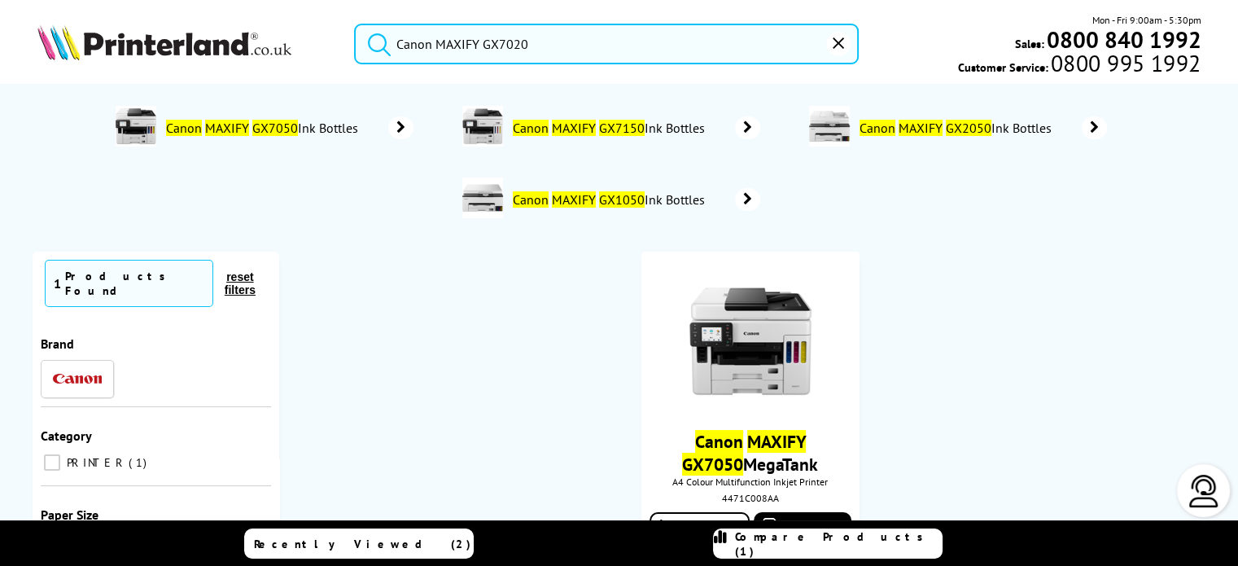
click at [355, 24] on button "submit" at bounding box center [375, 42] width 41 height 36
click at [680, 44] on input "Canon MAXIFY GX7020" at bounding box center [606, 44] width 505 height 41
drag, startPoint x: 483, startPoint y: 45, endPoint x: 436, endPoint y: 42, distance: 47.3
click at [436, 42] on input "Canon MAXIFY GX7020" at bounding box center [606, 44] width 505 height 41
type input "Canon GX7020"
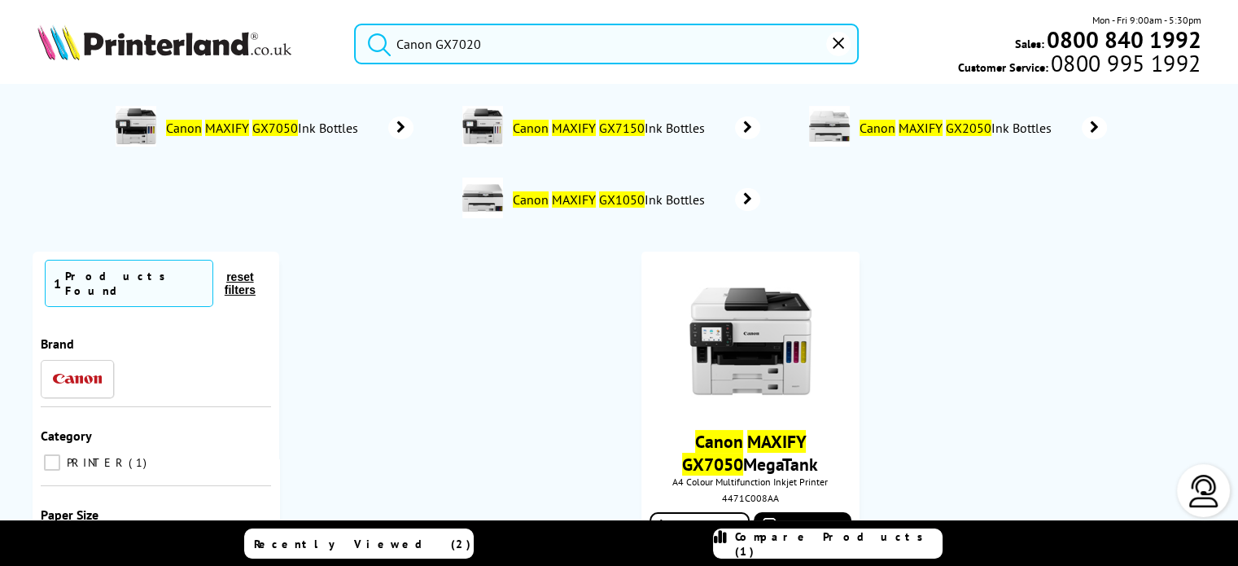
click at [355, 24] on button "submit" at bounding box center [375, 42] width 41 height 36
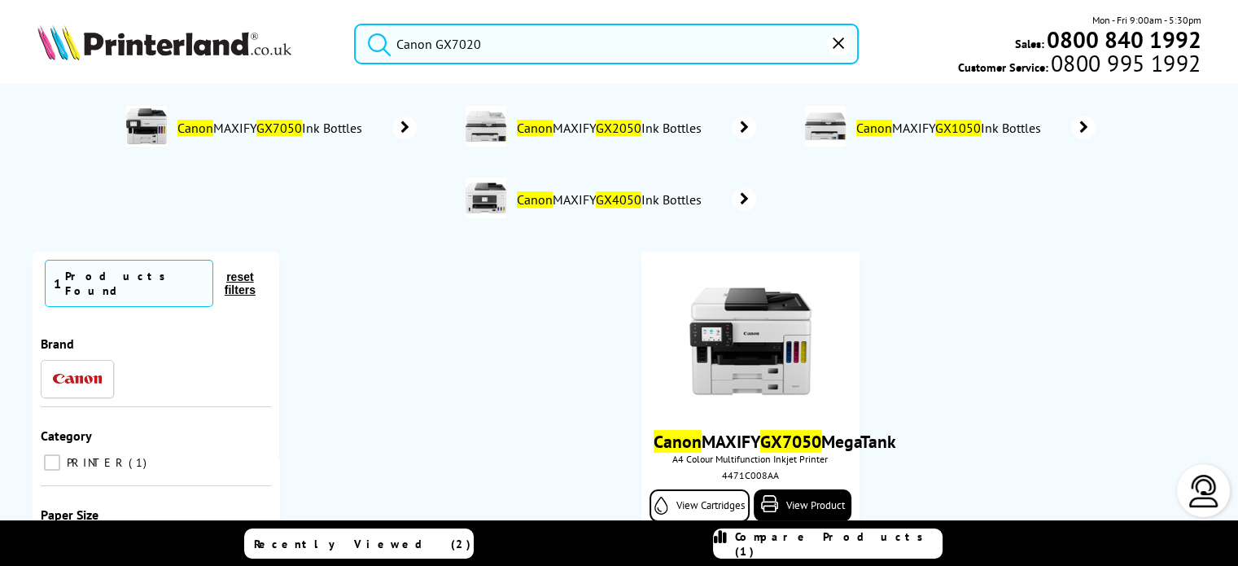
drag, startPoint x: 514, startPoint y: 45, endPoint x: 348, endPoint y: 42, distance: 165.2
click at [348, 42] on div "Canon GX7020" at bounding box center [596, 44] width 525 height 41
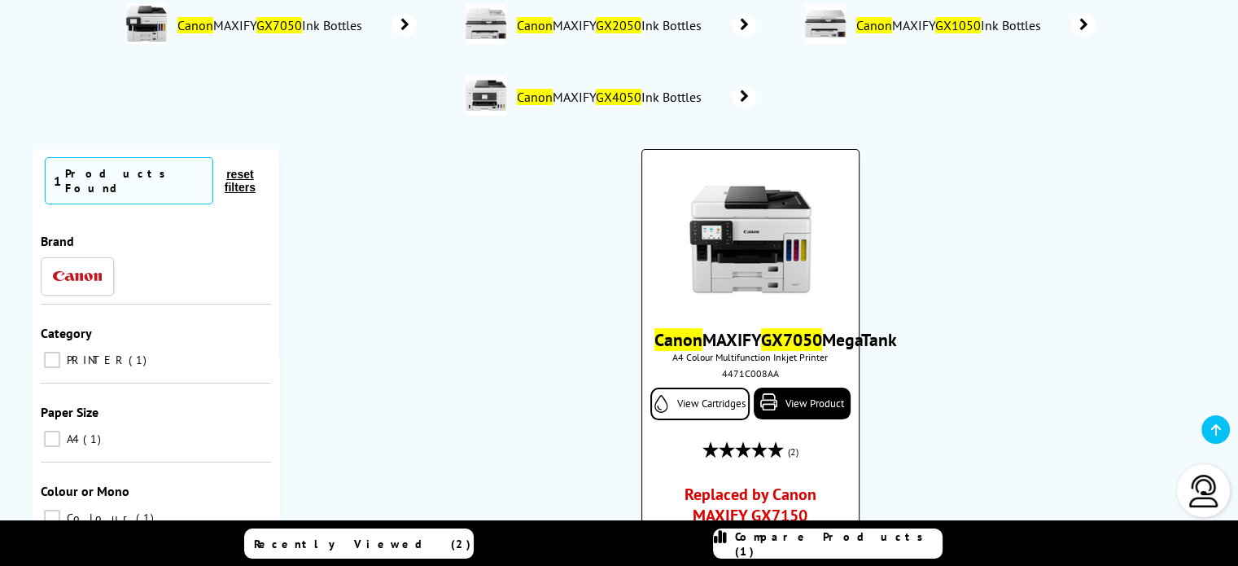
scroll to position [244, 0]
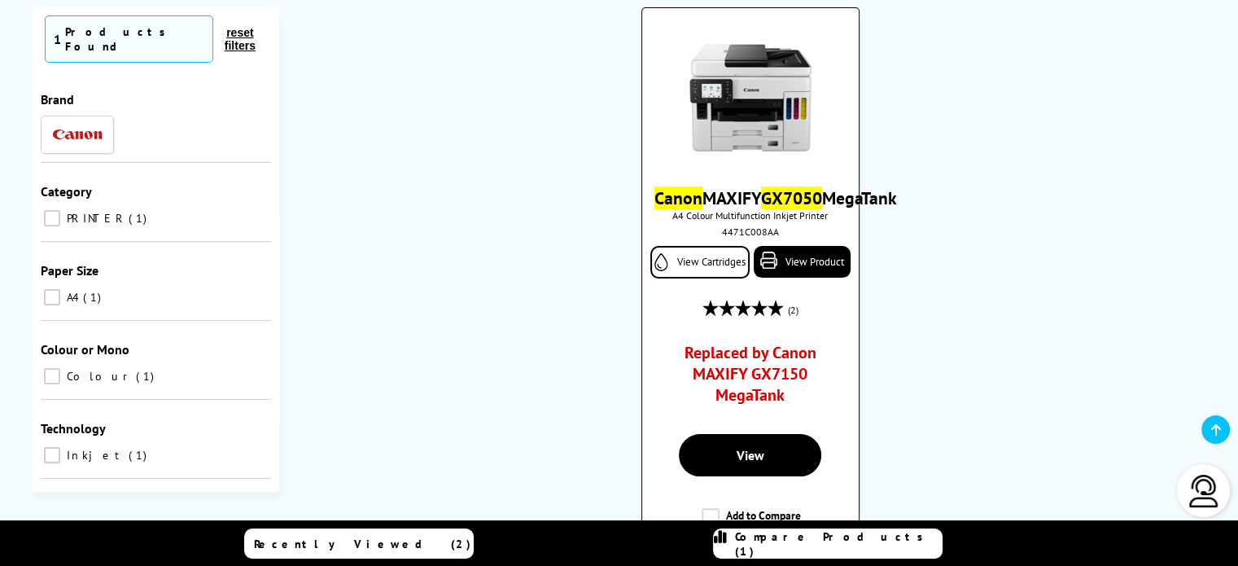
click at [754, 412] on link "Replaced by Canon MAXIFY GX7150 MegaTank" at bounding box center [750, 378] width 160 height 72
